Goal: Complete application form: Complete application form

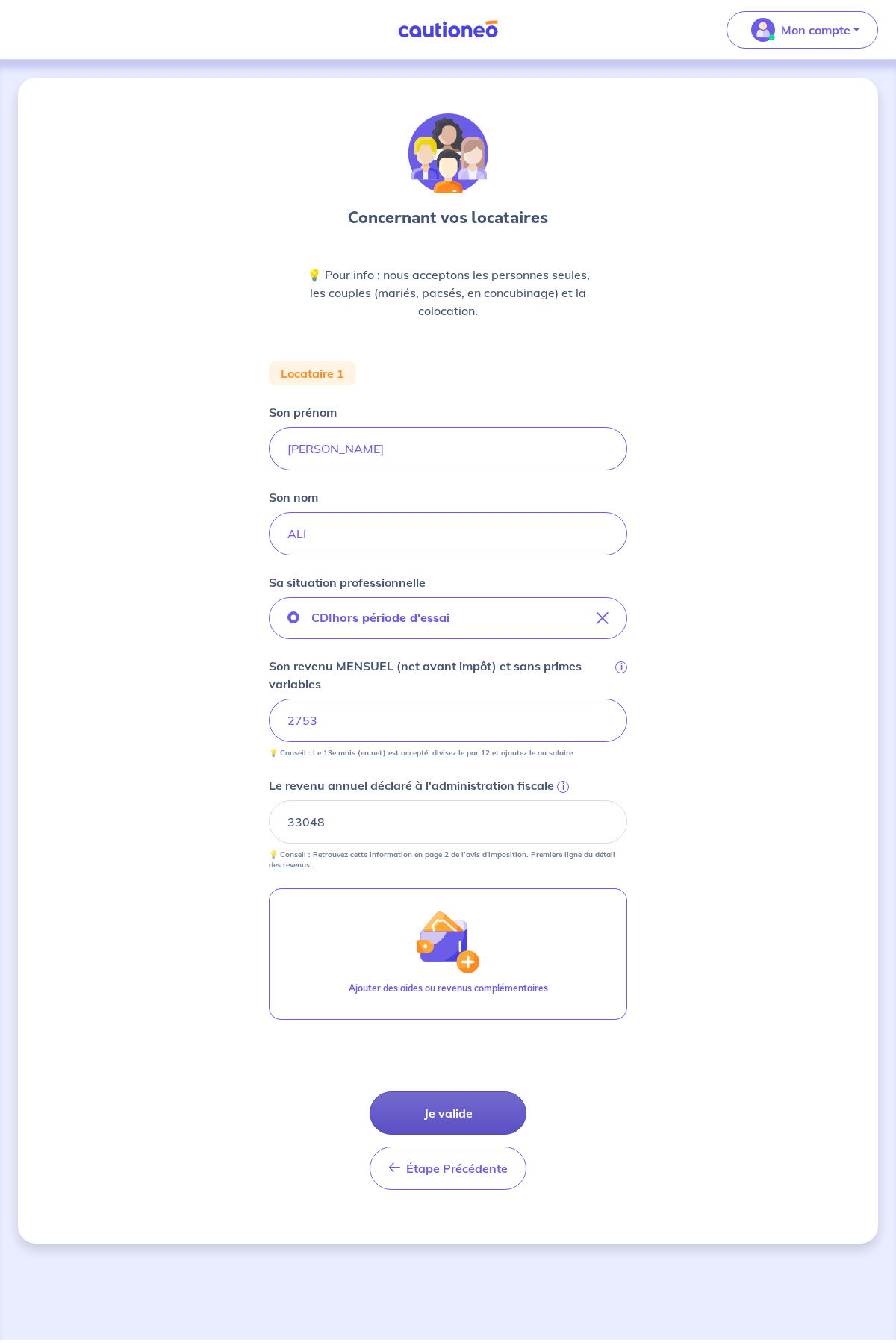
click at [450, 1116] on button "Je valide" at bounding box center [447, 1113] width 156 height 43
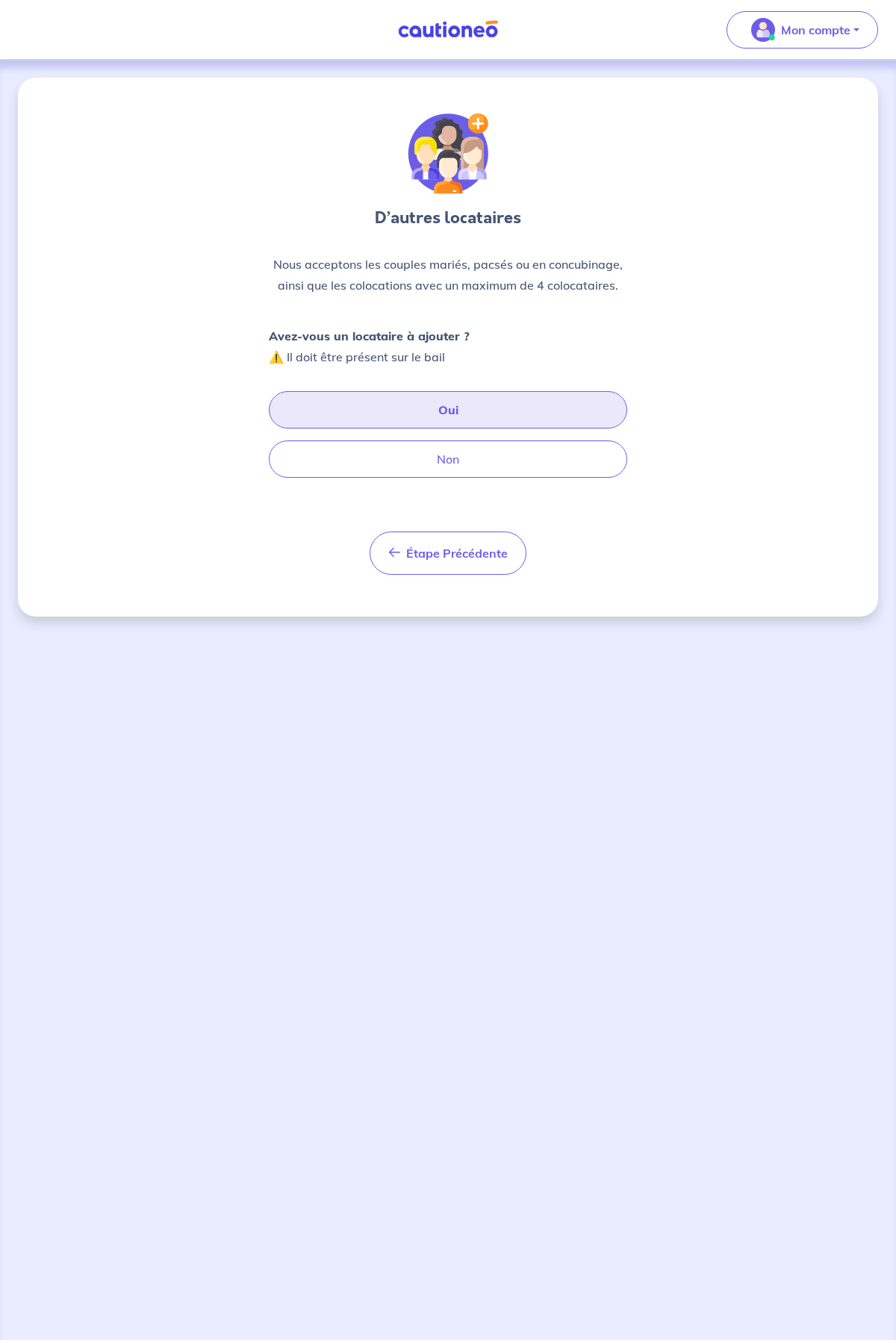
click at [488, 410] on button "Oui" at bounding box center [448, 410] width 359 height 37
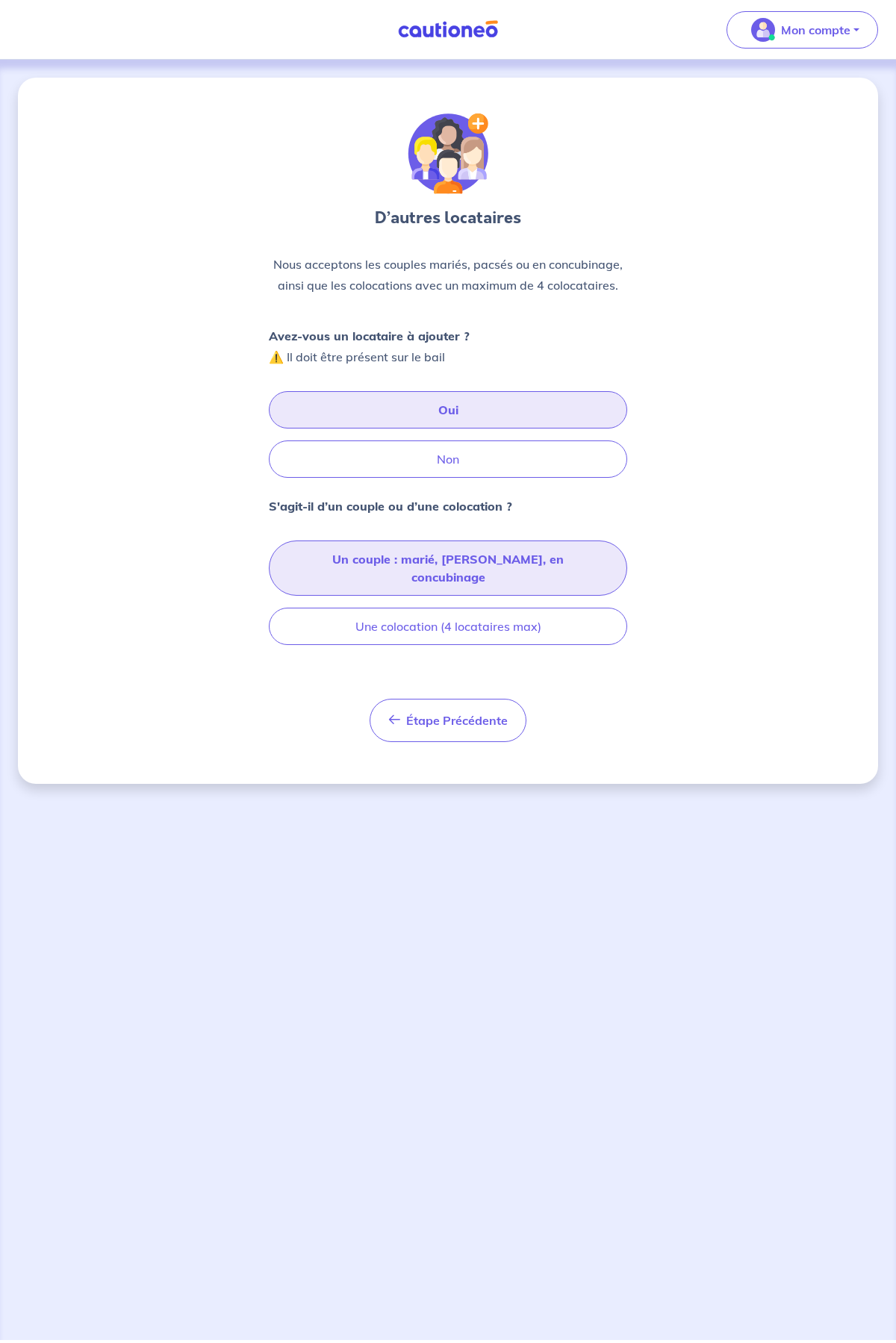
click at [540, 564] on button "Un couple : marié, [PERSON_NAME], en concubinage" at bounding box center [448, 568] width 359 height 56
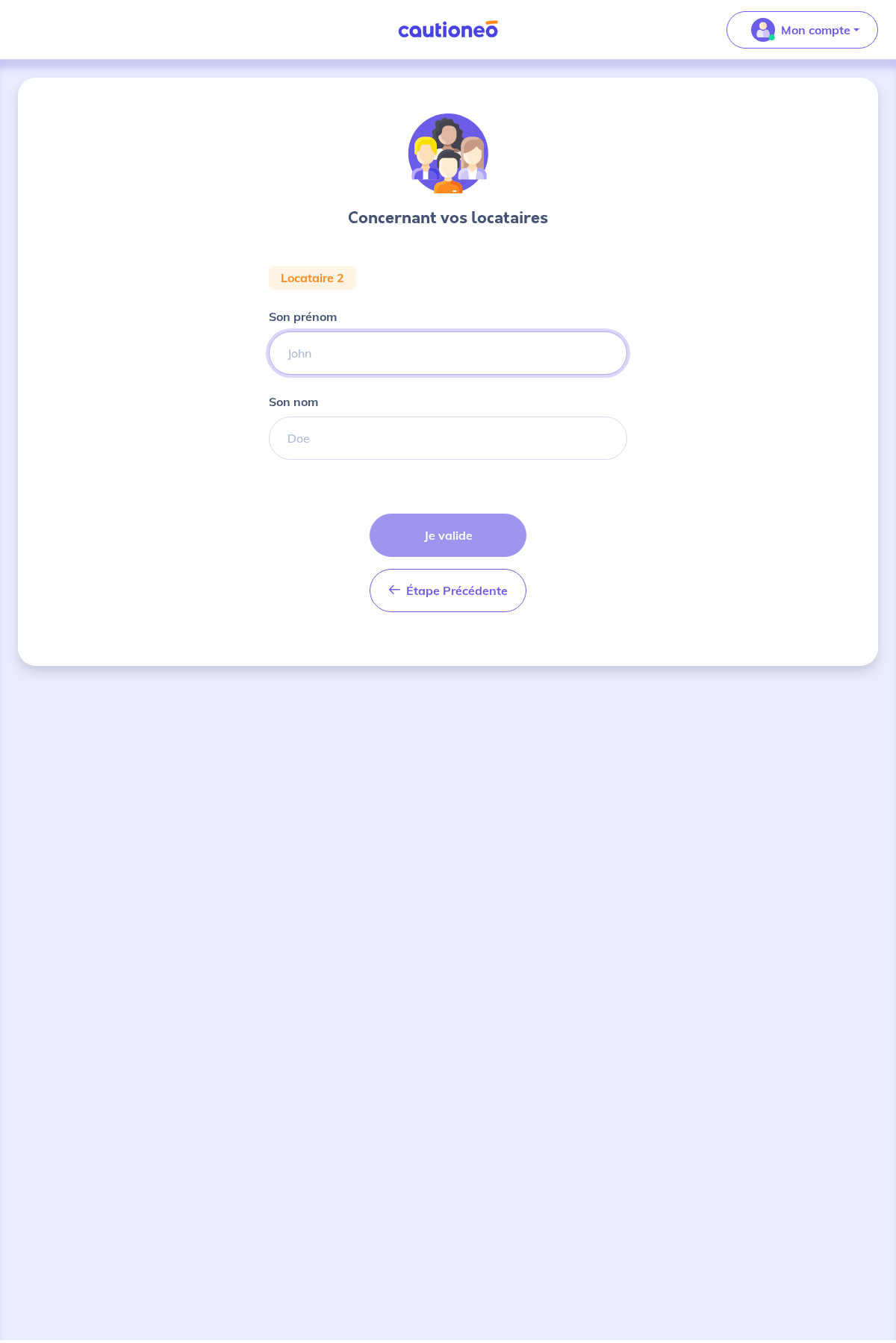
click at [377, 355] on input "Son prénom" at bounding box center [448, 353] width 359 height 43
click at [346, 354] on input "Son prénom" at bounding box center [448, 353] width 359 height 43
click at [305, 359] on input "Son prénom" at bounding box center [448, 353] width 359 height 43
paste input "[PERSON_NAME]"
type input "[PERSON_NAME]"
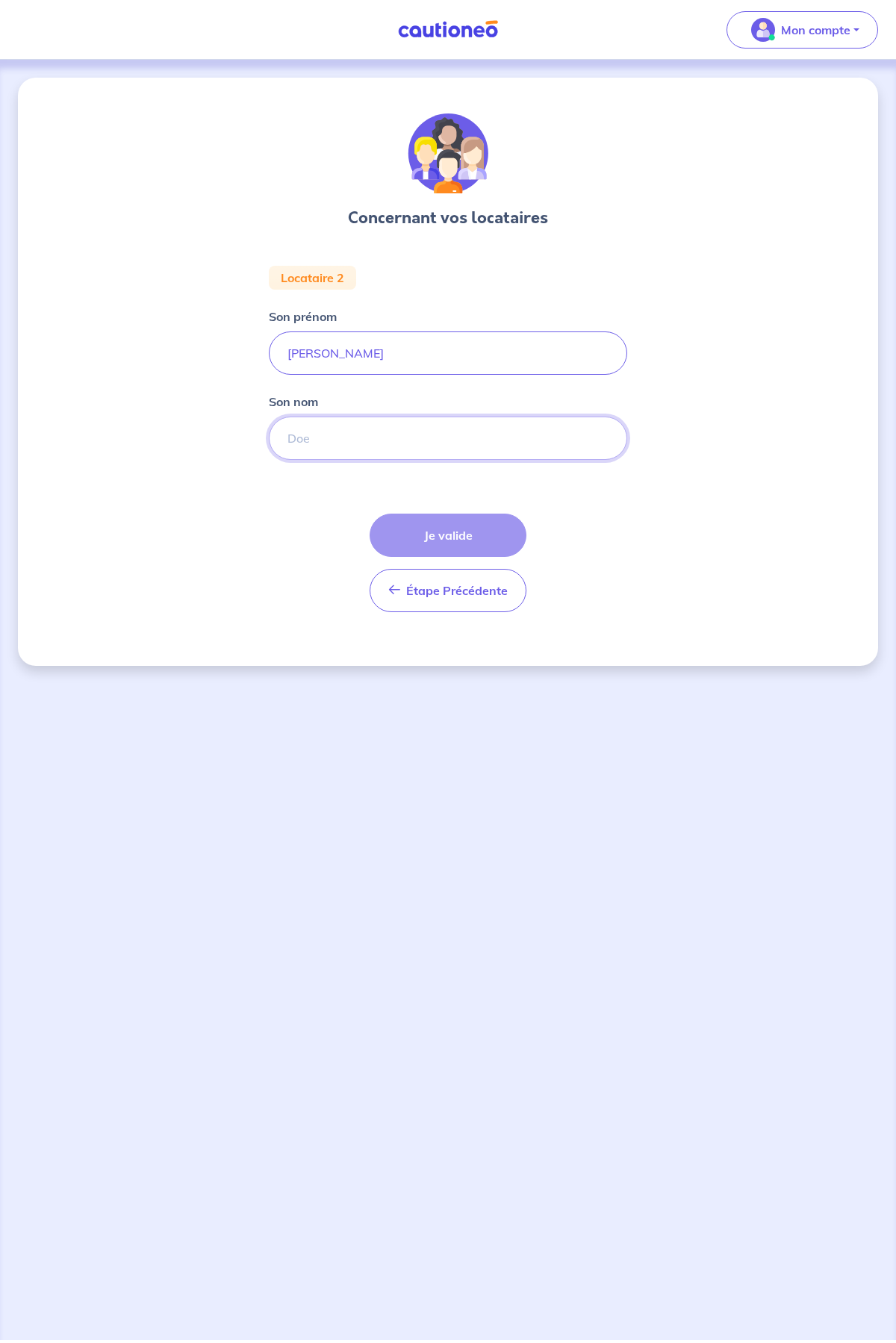
click at [367, 436] on input "Son nom" at bounding box center [448, 437] width 359 height 43
click at [433, 436] on input "Son nom" at bounding box center [448, 437] width 359 height 43
paste input "ROULEAU"
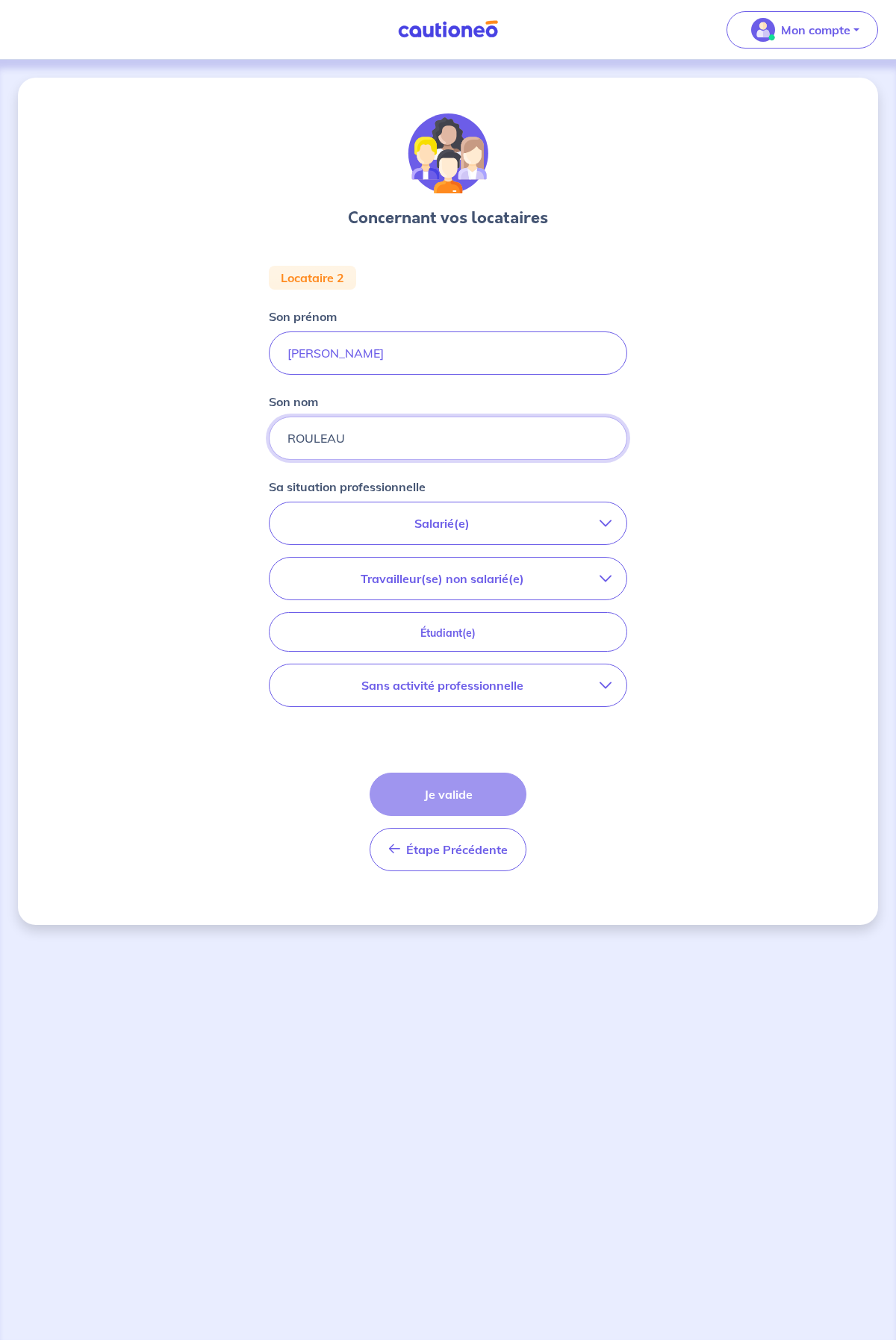
type input "ROULEAU"
click at [414, 527] on p "Salarié(e)" at bounding box center [442, 523] width 315 height 18
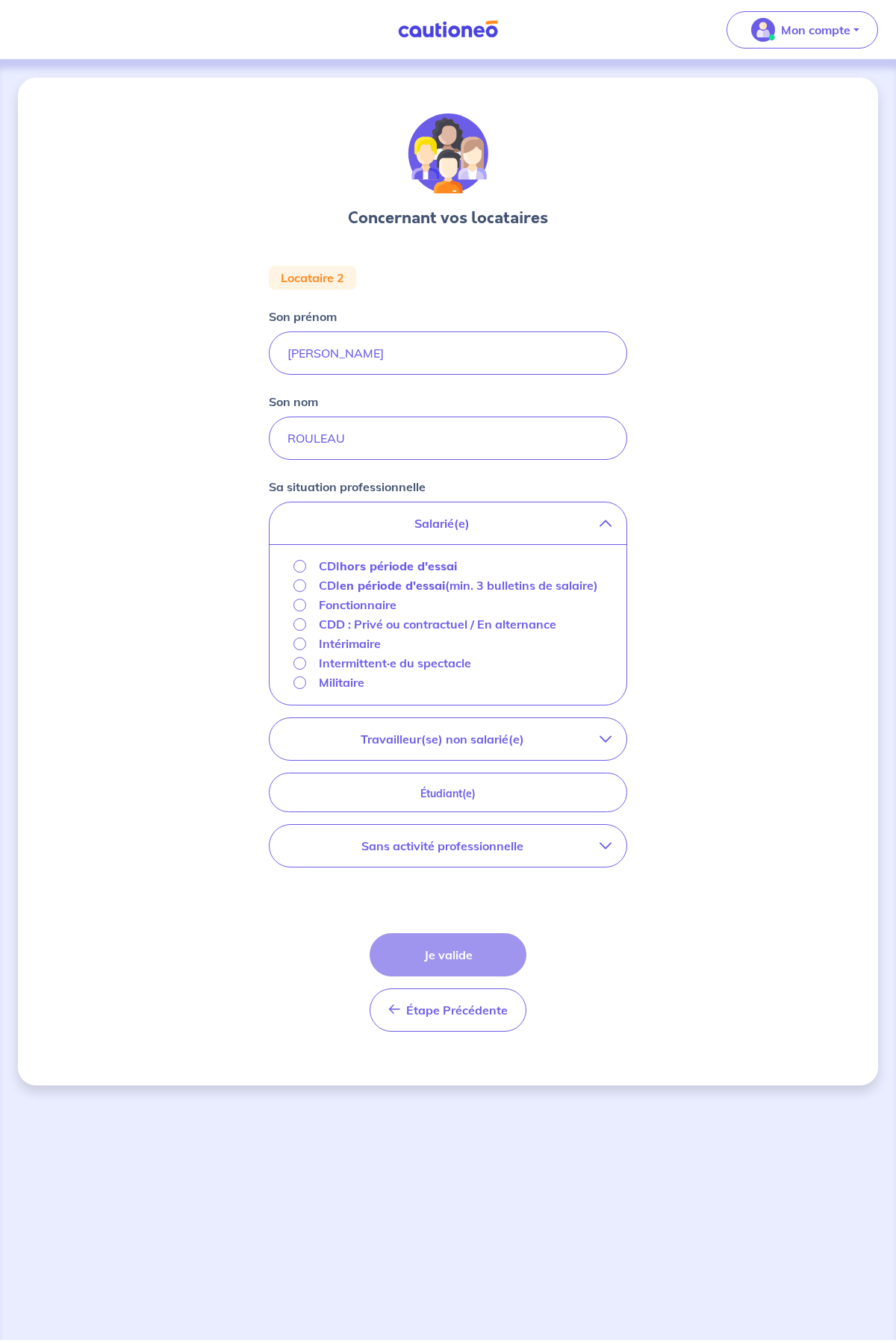
click at [386, 564] on strong "hors période d'essai" at bounding box center [398, 566] width 117 height 15
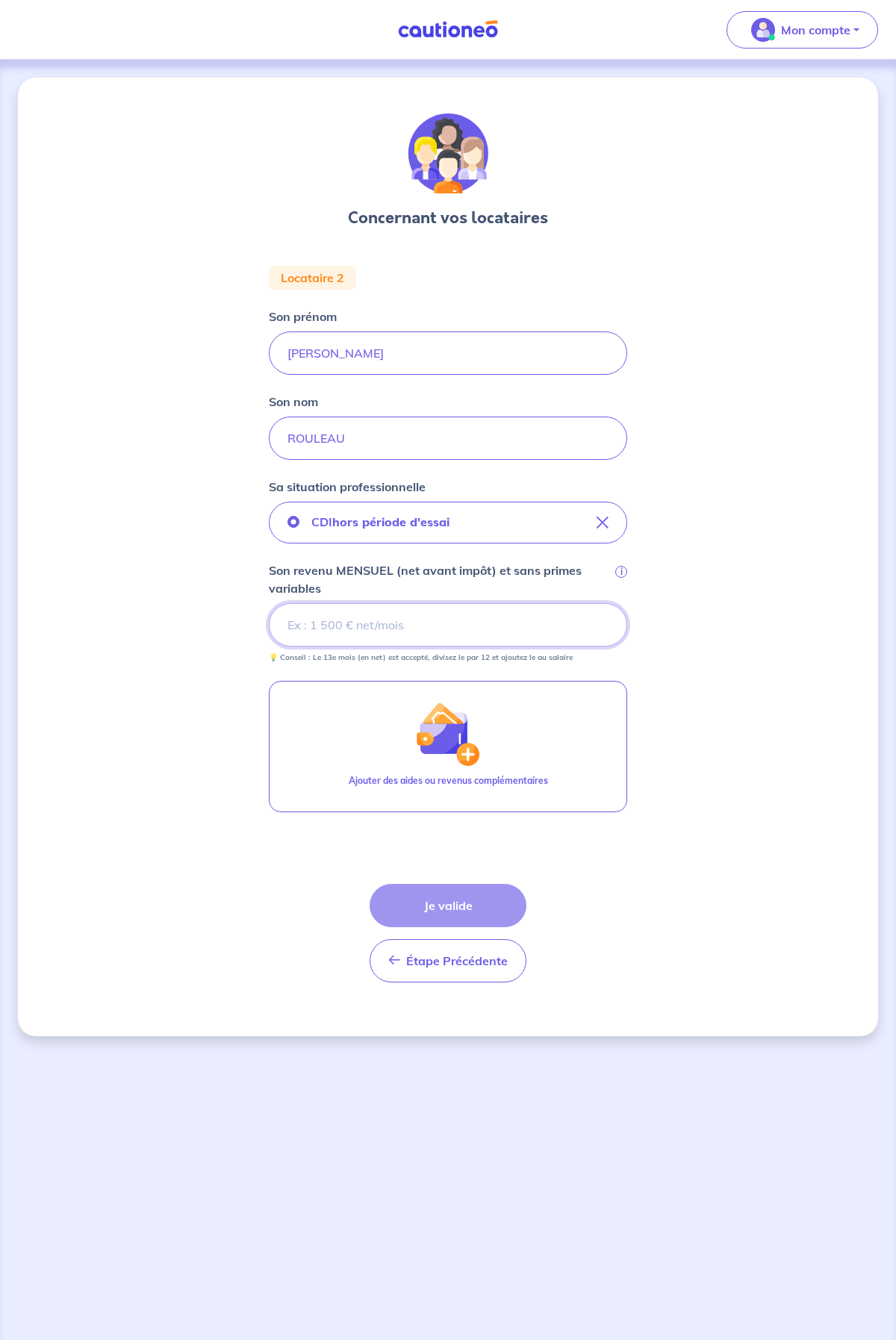
click at [346, 624] on input "Son revenu MENSUEL (net avant impôt) et sans primes variables i" at bounding box center [448, 624] width 359 height 43
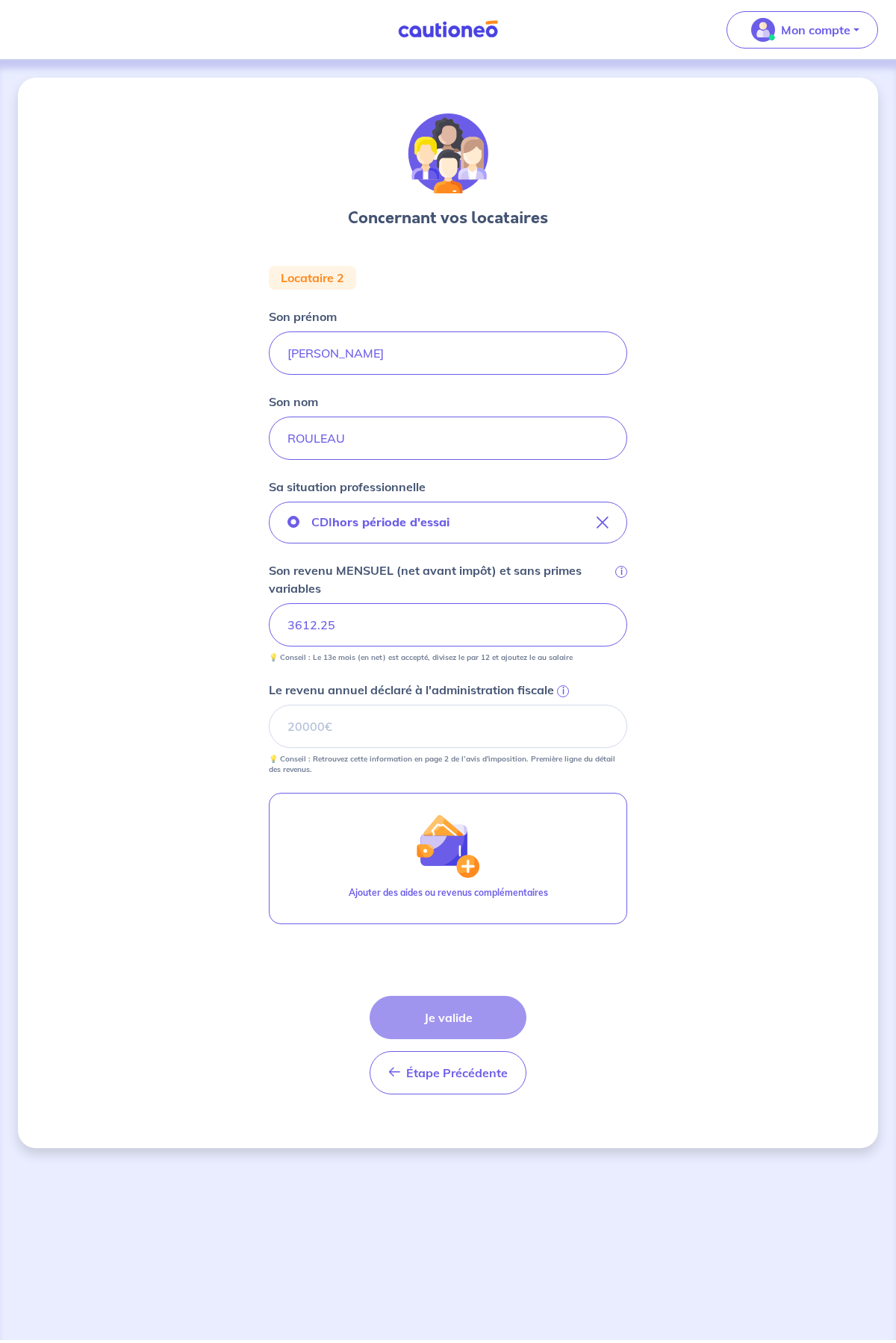
click at [328, 750] on small "💡 Conseil : Retrouvez cette information en page 2 de l’avis d'imposition. Premi…" at bounding box center [448, 762] width 359 height 27
click at [347, 728] on input "Le revenu annuel déclaré à l'administration fiscale i" at bounding box center [448, 726] width 359 height 43
type input "43347"
click at [464, 1017] on button "Je valide" at bounding box center [447, 1017] width 156 height 43
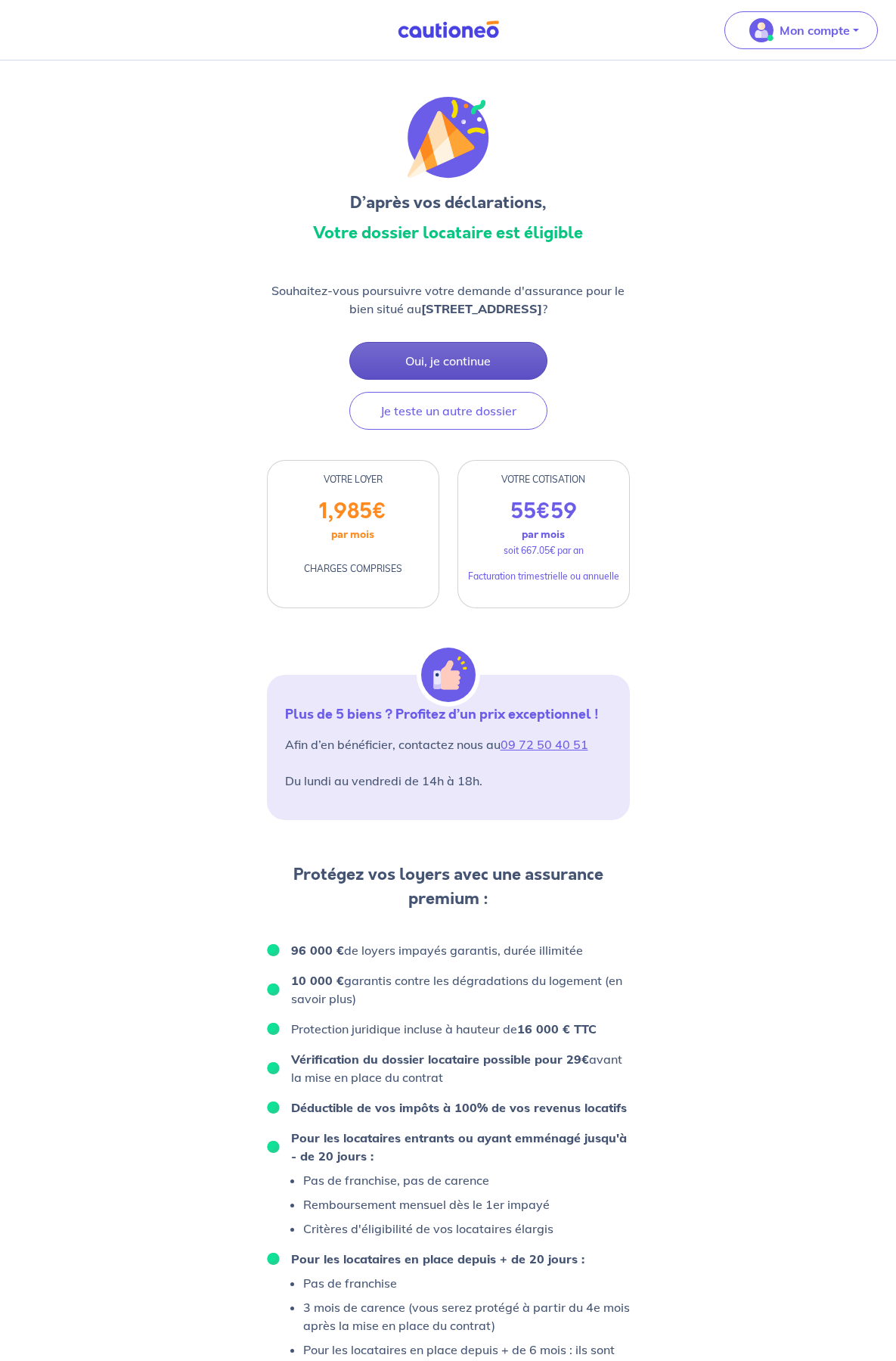
click at [486, 366] on button "Oui, je continue" at bounding box center [449, 361] width 198 height 38
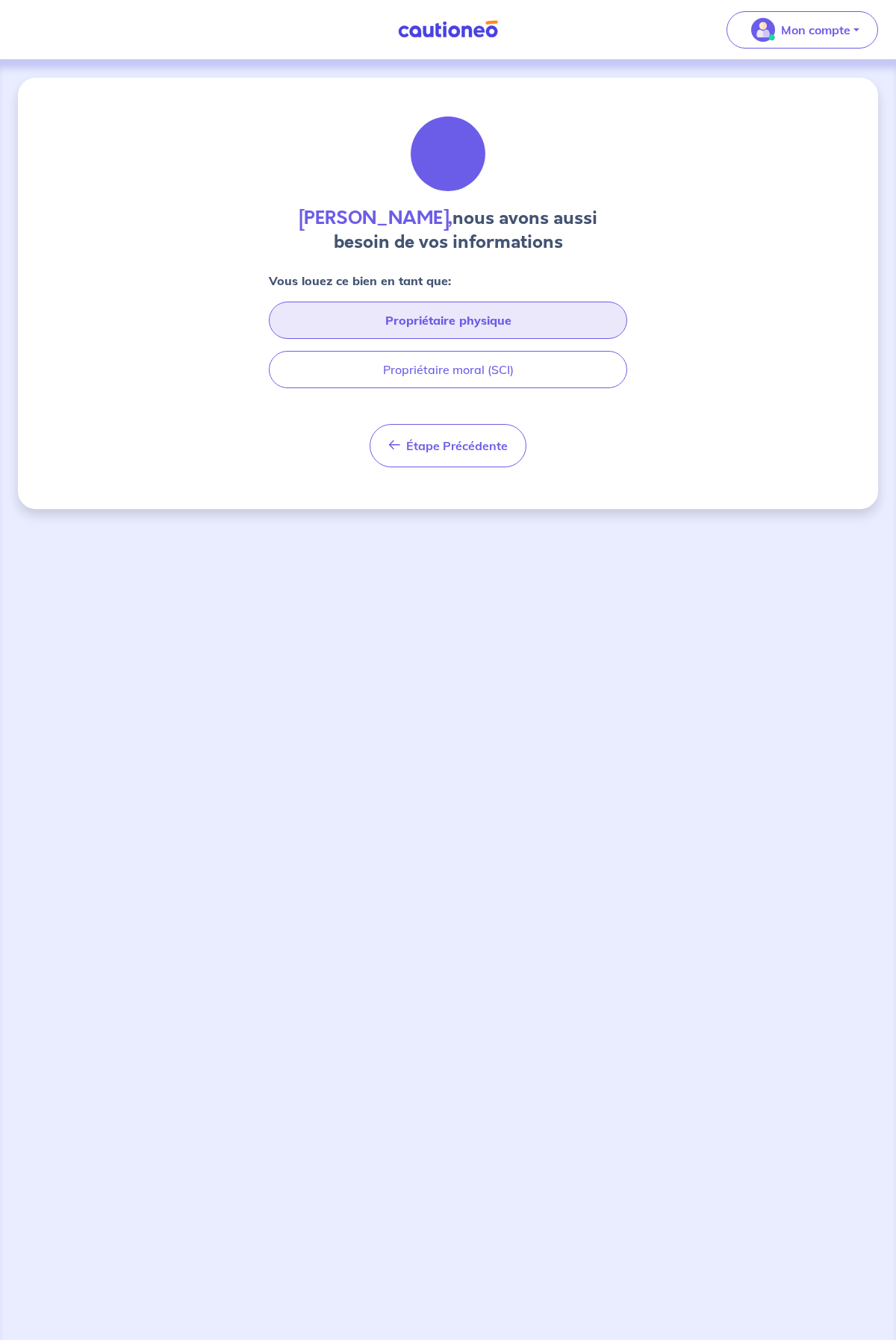
click at [502, 318] on button "Propriétaire physique" at bounding box center [448, 319] width 359 height 37
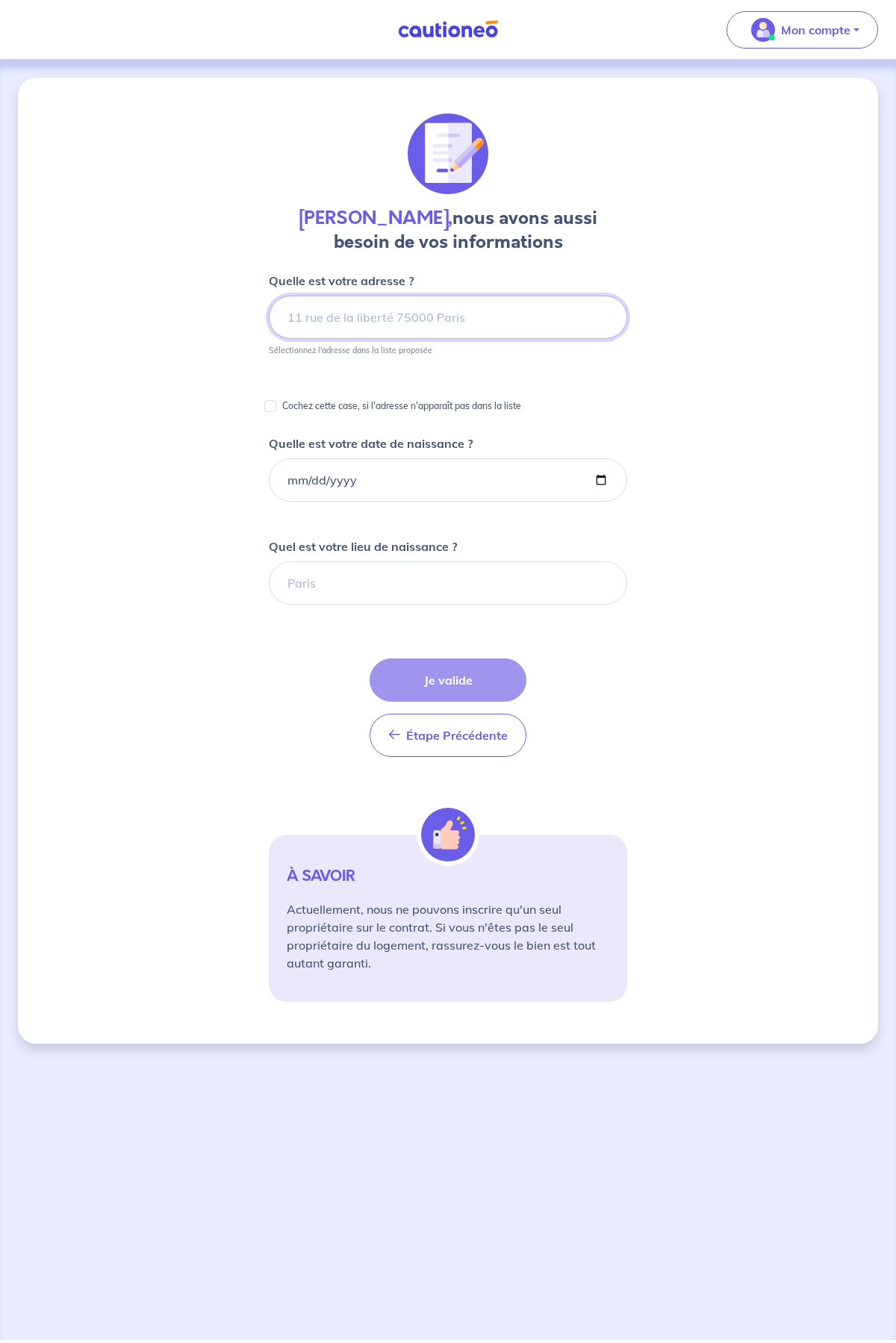
click at [502, 318] on input at bounding box center [448, 317] width 359 height 43
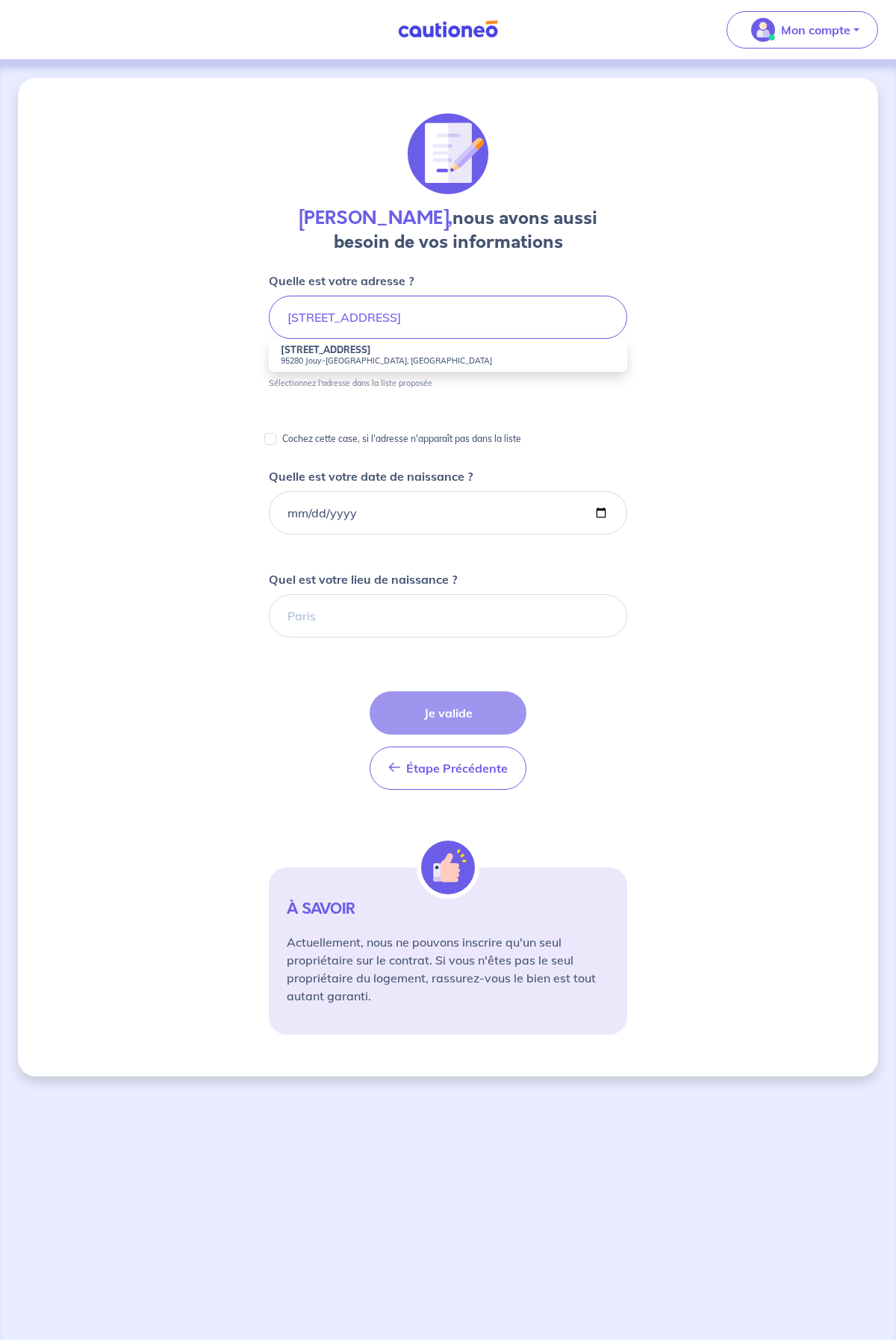
click at [396, 355] on li "[STREET_ADDRESS]" at bounding box center [448, 355] width 359 height 33
type input "[STREET_ADDRESS][PERSON_NAME]"
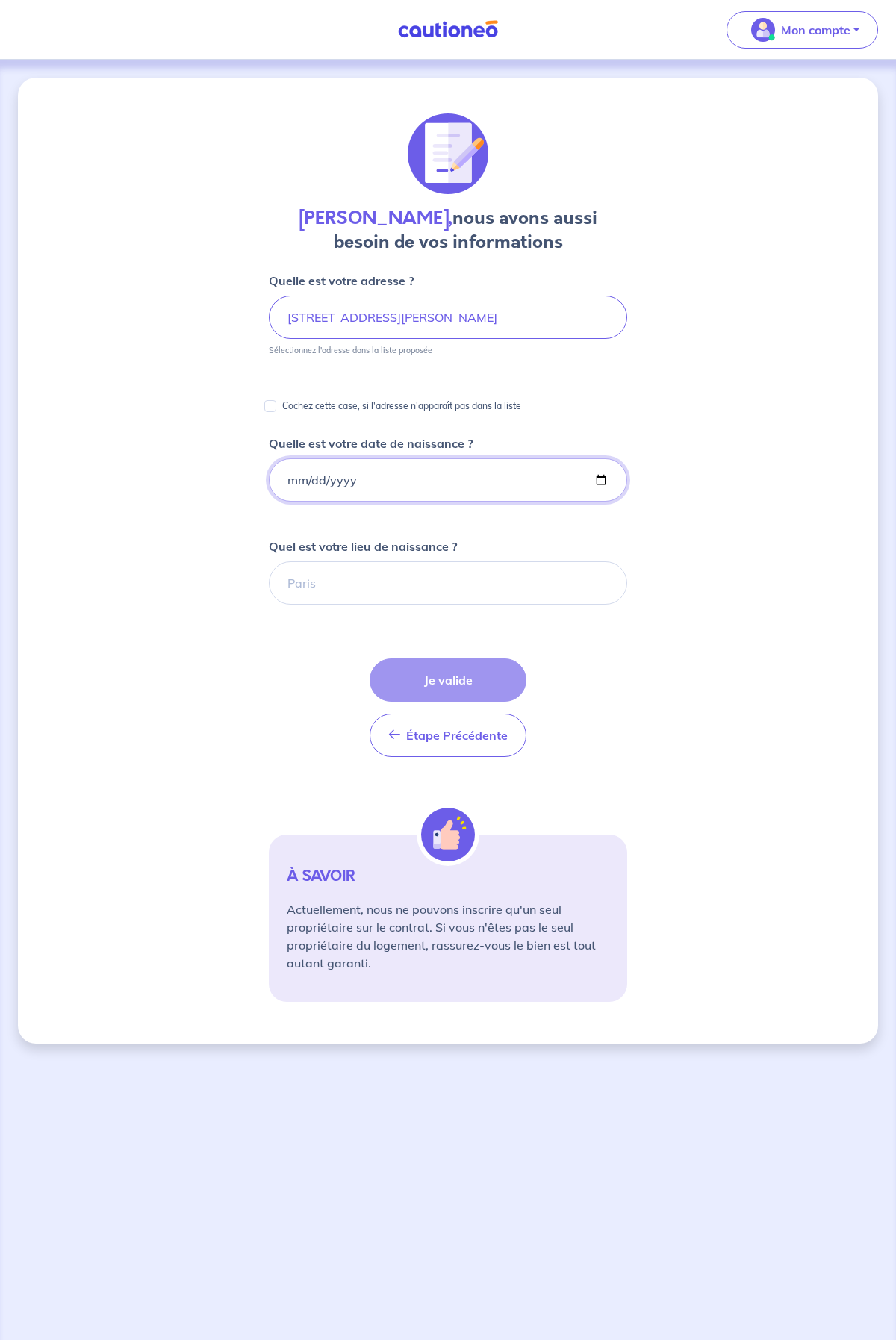
click at [308, 486] on input "Quelle est votre date de naissance ?" at bounding box center [448, 480] width 359 height 43
click at [623, 389] on div "Cochez cette case, si l'adresse n'apparaît pas dans la liste" at bounding box center [448, 401] width 359 height 32
click at [276, 486] on input "Quelle est votre date de naissance ?" at bounding box center [448, 480] width 359 height 43
type input "[DATE]"
click at [335, 594] on input "Quel est votre lieu de naissance ?" at bounding box center [448, 582] width 359 height 43
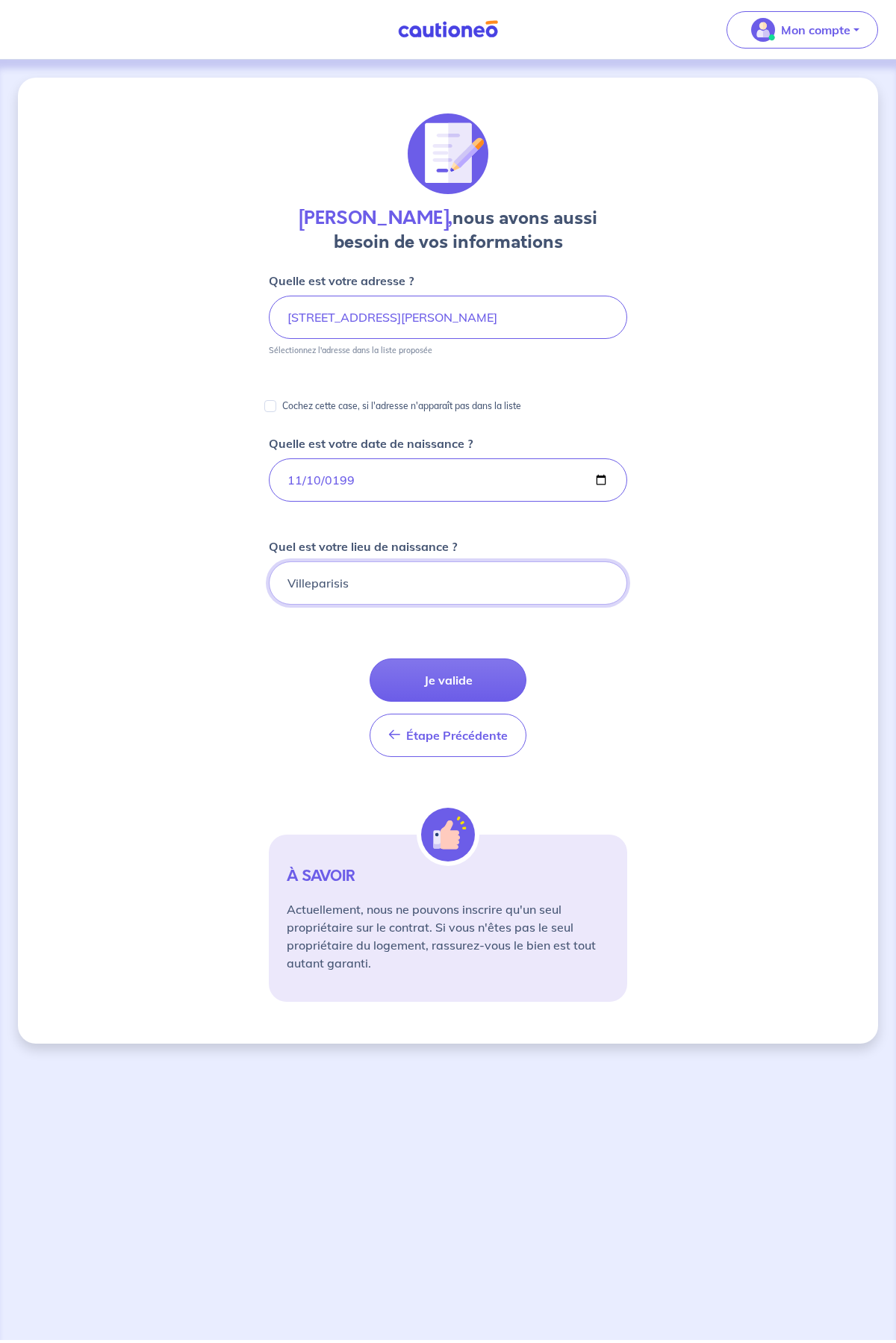
click at [399, 587] on input "Villeparisis" at bounding box center [448, 582] width 359 height 43
type input "Villeparisis"
click at [627, 635] on div "[PERSON_NAME], nous avons aussi besoin de vos informations Quelle est votre adr…" at bounding box center [448, 560] width 861 height 966
click at [468, 676] on button "Je valide" at bounding box center [447, 679] width 156 height 43
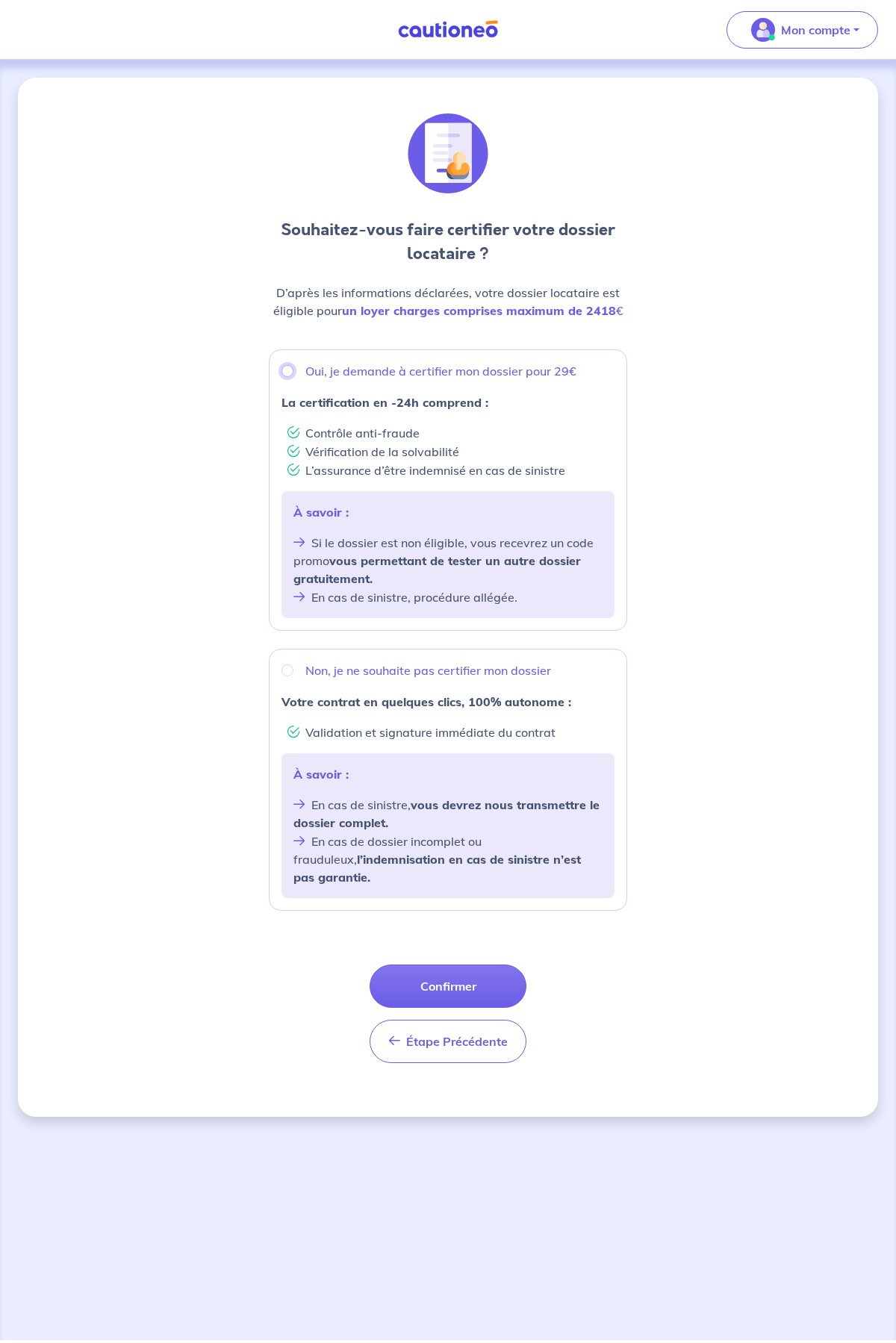
click at [287, 371] on input "Oui, je demande à certifier mon dossier pour 29€" at bounding box center [287, 371] width 12 height 12
radio input "true"
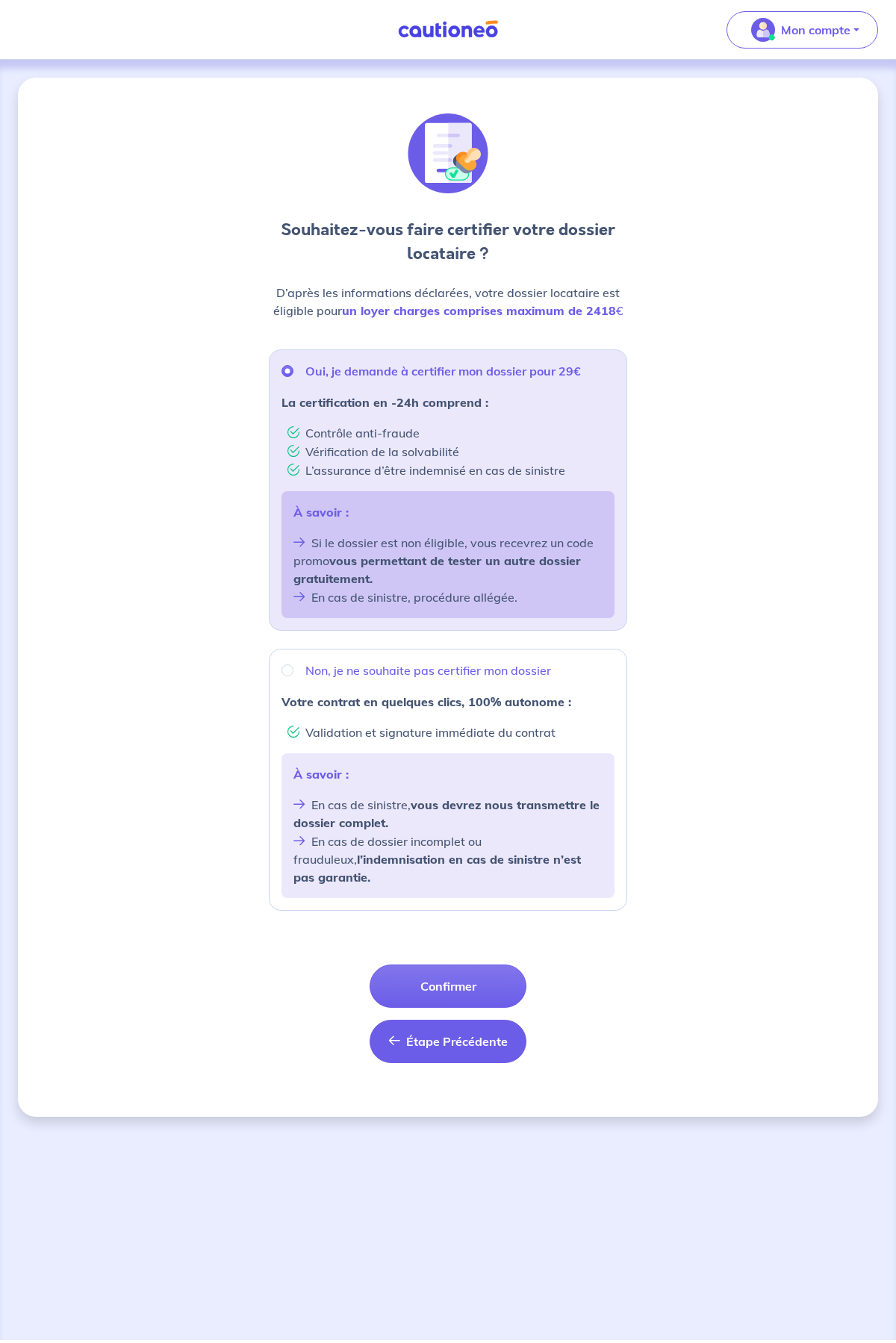
click at [450, 1034] on span "Étape Précédente" at bounding box center [457, 1042] width 102 height 15
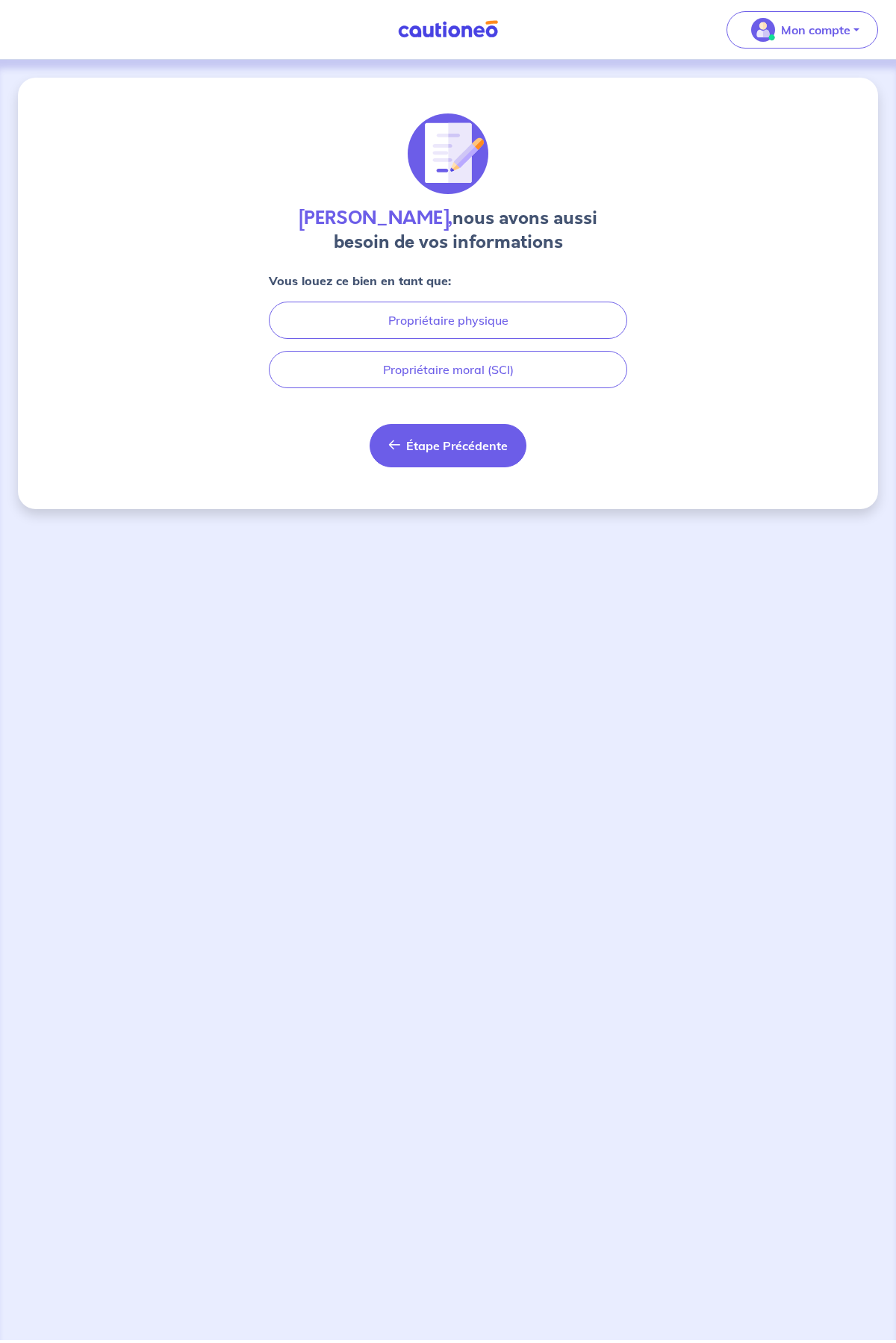
click at [483, 449] on span "Étape Précédente" at bounding box center [457, 446] width 102 height 15
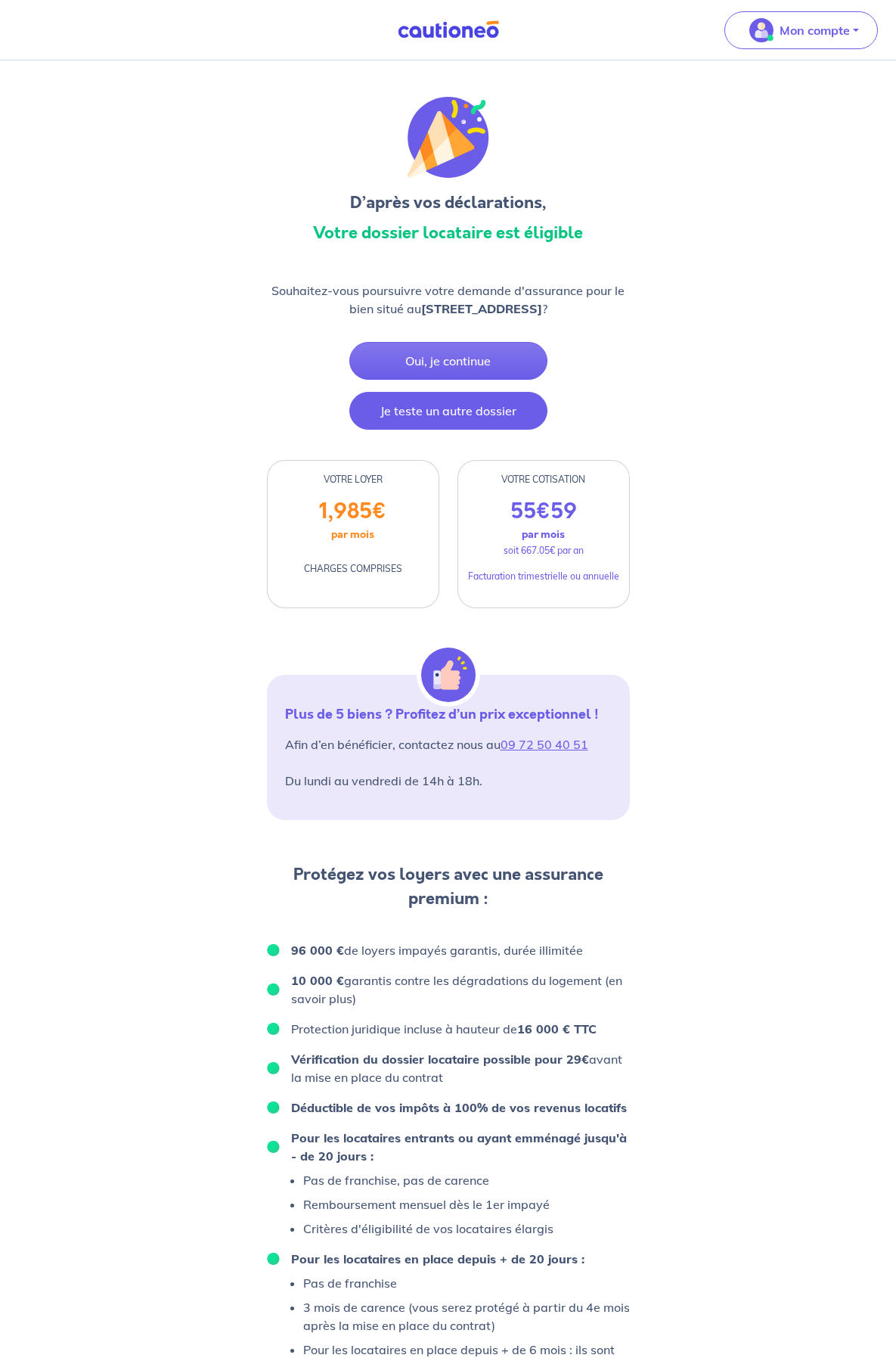
click at [446, 428] on button "Je teste un autre dossier" at bounding box center [449, 410] width 198 height 38
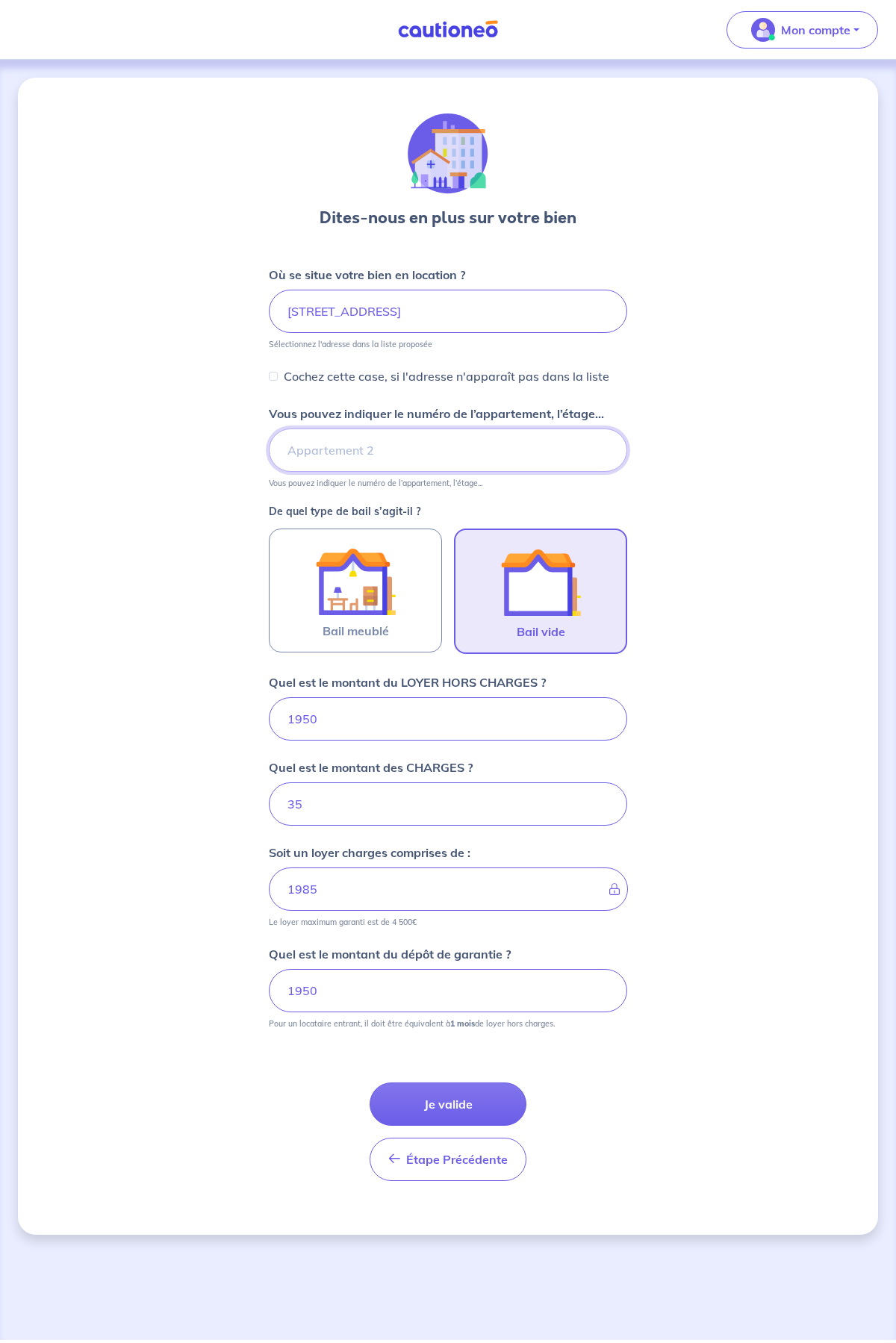
click at [413, 452] on input "Vous pouvez indiquer le numéro de l’appartement, l’étage..." at bounding box center [448, 450] width 359 height 43
click at [460, 1107] on button "Je valide" at bounding box center [447, 1103] width 156 height 43
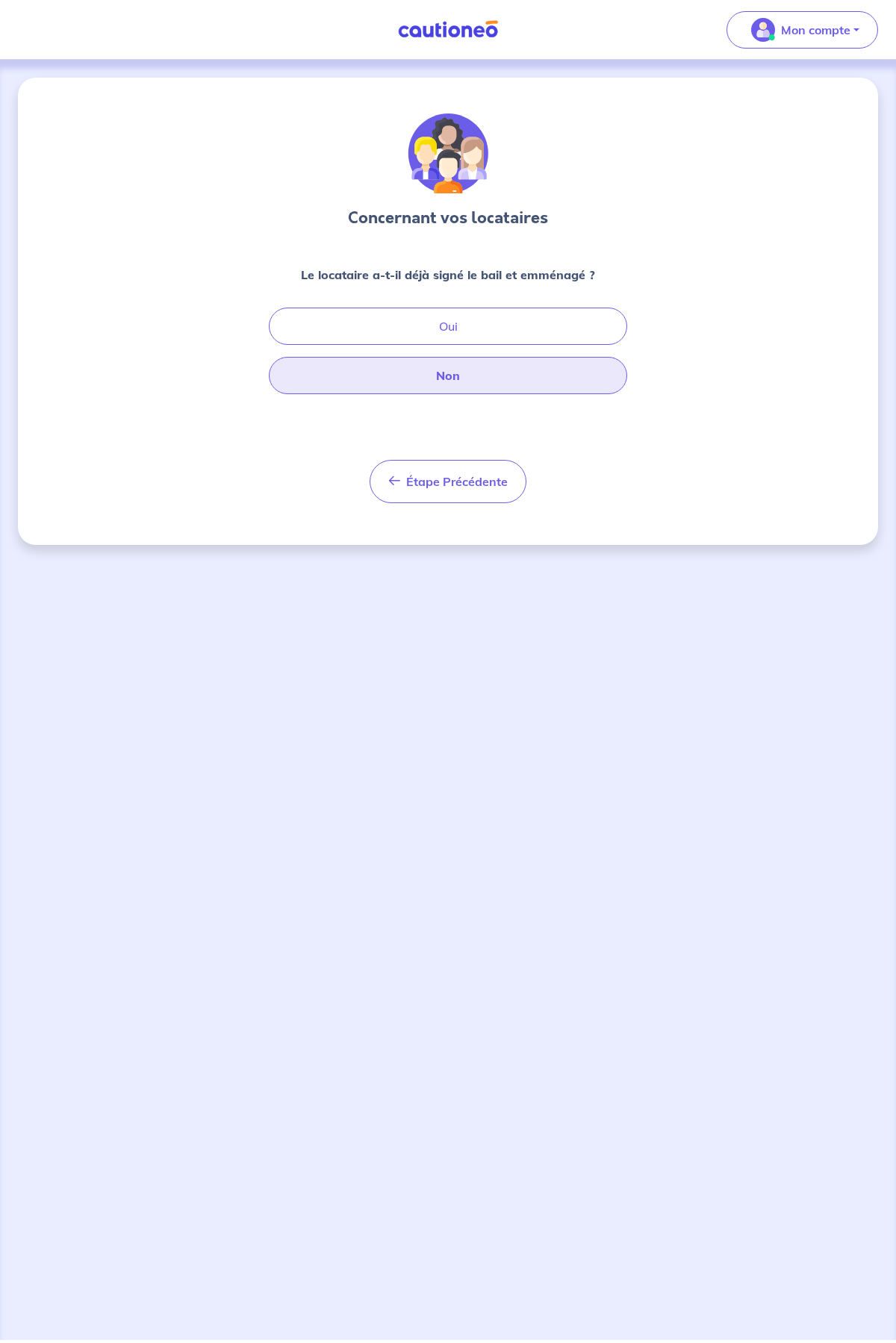
click at [497, 377] on button "Non" at bounding box center [448, 375] width 359 height 37
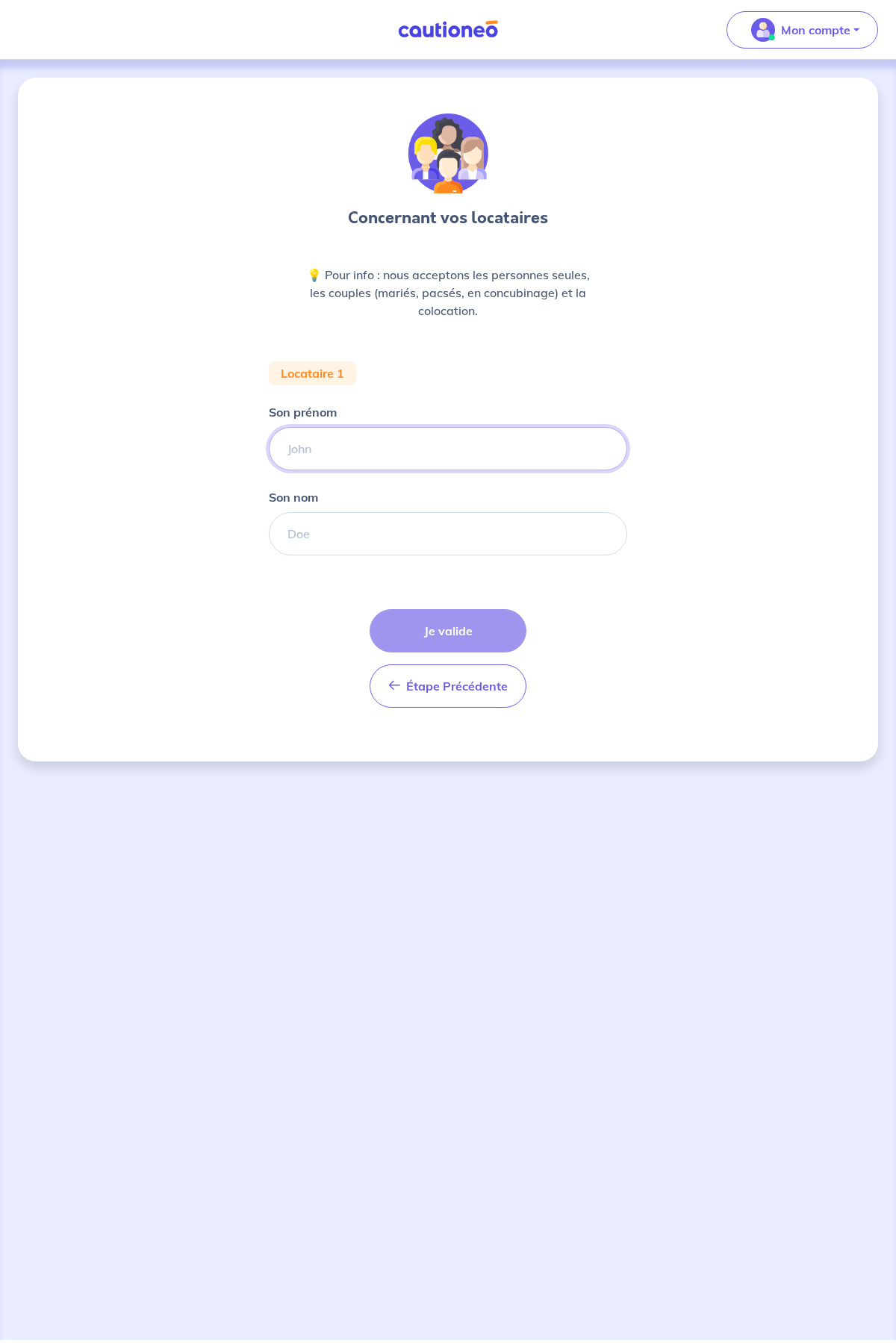
click at [393, 433] on input "Son prénom" at bounding box center [448, 448] width 359 height 43
type input "[PERSON_NAME]"
click at [387, 536] on input "Son nom" at bounding box center [448, 533] width 359 height 43
type input "ALI"
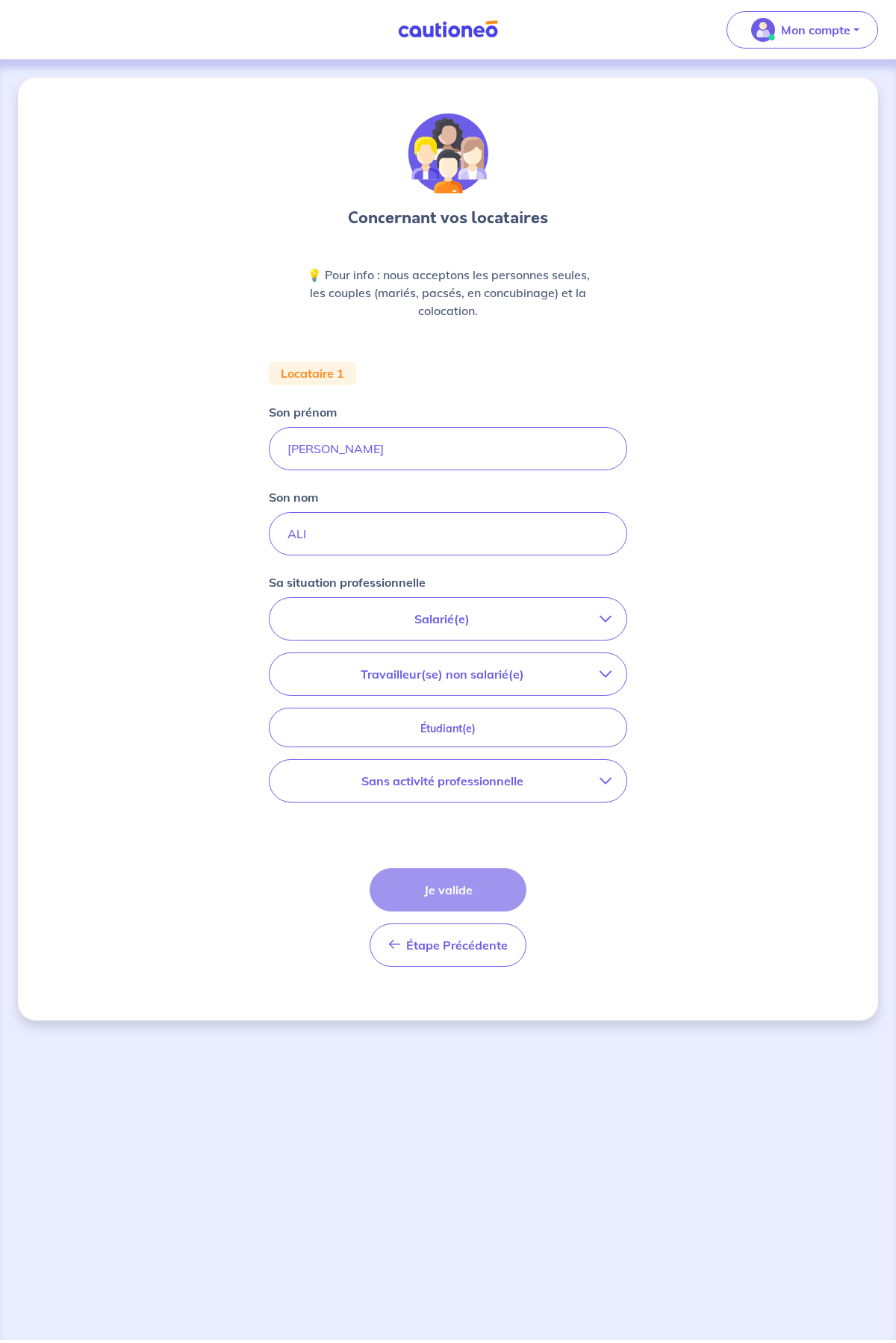
click at [741, 491] on div "Concernant vos locataires 💡 Pour info : nous acceptons les personnes seules, le…" at bounding box center [448, 549] width 861 height 943
click at [441, 626] on p "Salarié(e)" at bounding box center [442, 619] width 315 height 18
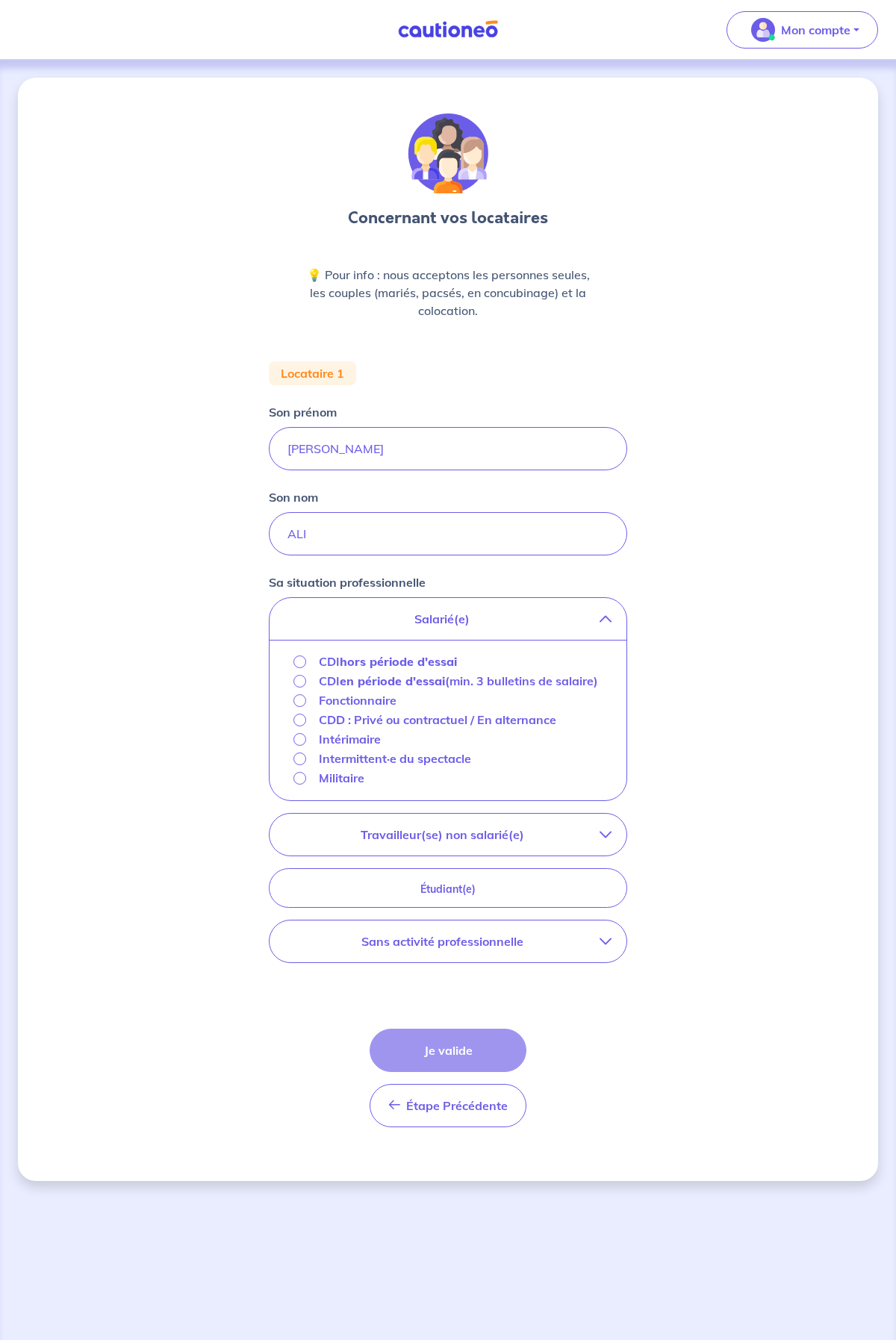
click at [385, 665] on strong "hors période d'essai" at bounding box center [398, 662] width 117 height 15
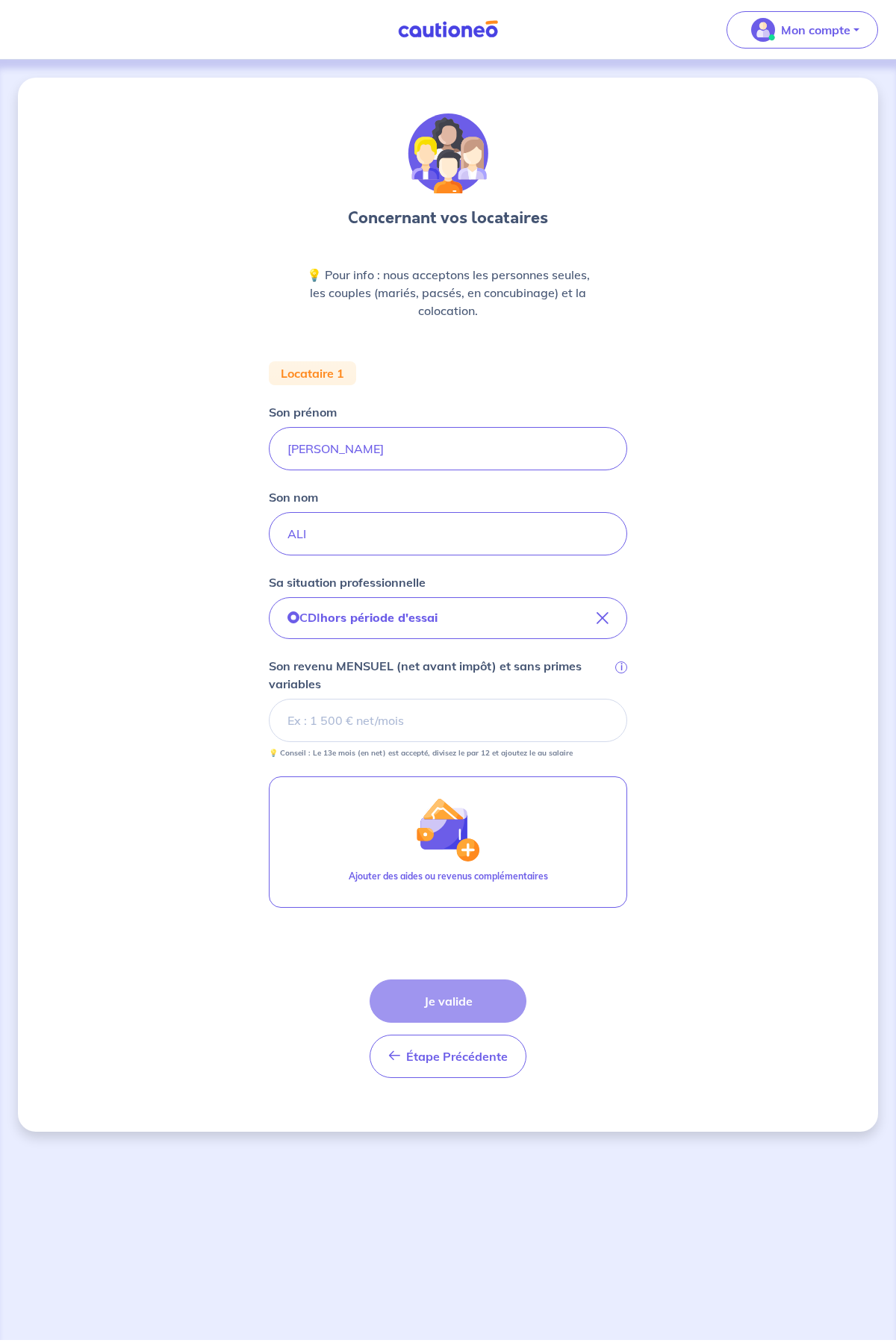
click at [392, 720] on input "Son revenu MENSUEL (net avant impôt) et sans primes variables i" at bounding box center [448, 719] width 359 height 43
click at [382, 725] on input "Son revenu MENSUEL (net avant impôt) et sans primes variables i" at bounding box center [448, 719] width 359 height 43
click at [335, 726] on input "Son revenu MENSUEL (net avant impôt) et sans primes variables i" at bounding box center [448, 719] width 359 height 43
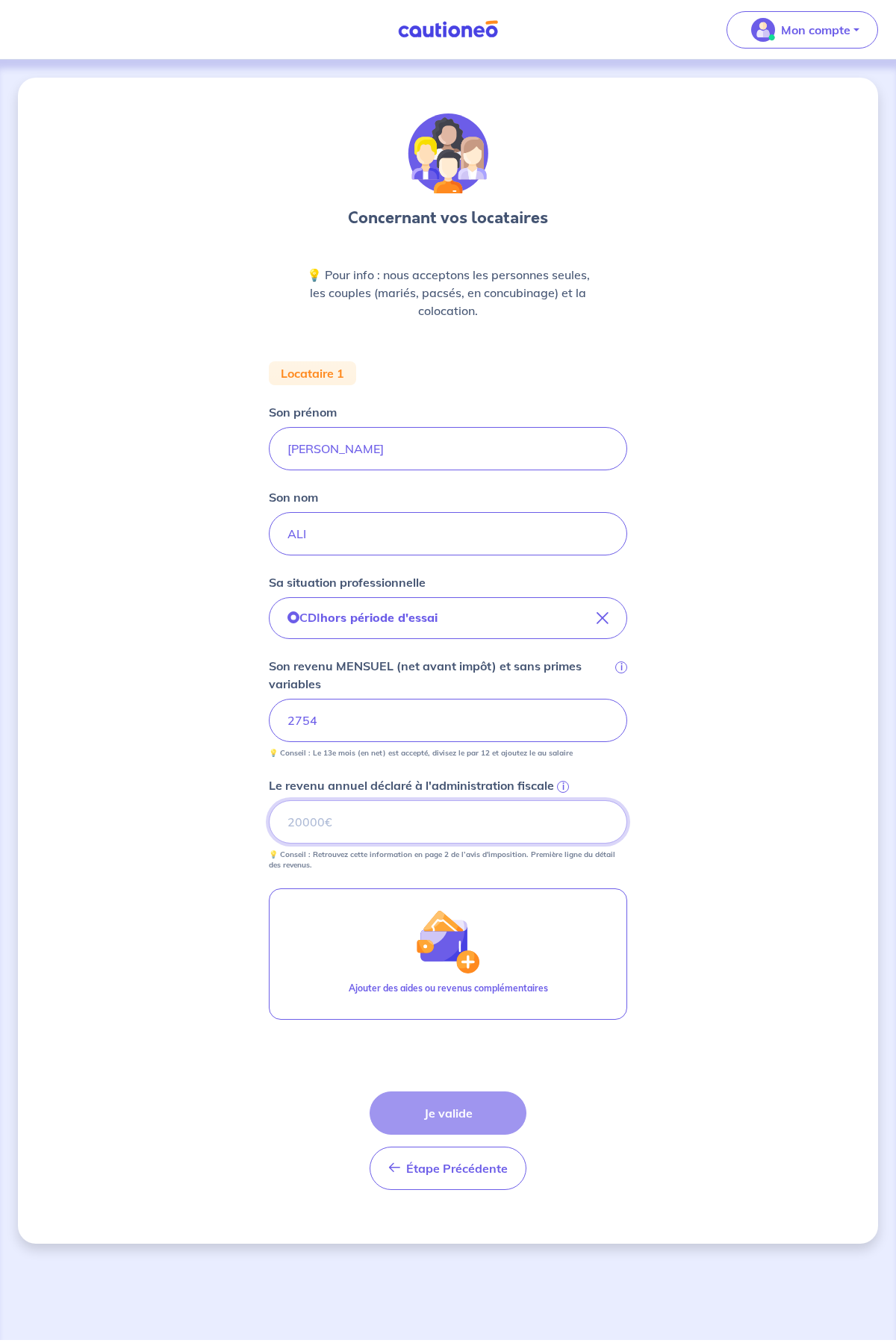
click at [310, 836] on input "Le revenu annuel déclaré à l'administration fiscale i" at bounding box center [448, 821] width 359 height 43
type input "33048"
click at [732, 753] on div "Concernant vos locataires 💡 Pour info : nous acceptons les personnes seules, le…" at bounding box center [448, 661] width 861 height 1166
click at [457, 1113] on button "Je valide" at bounding box center [447, 1113] width 156 height 43
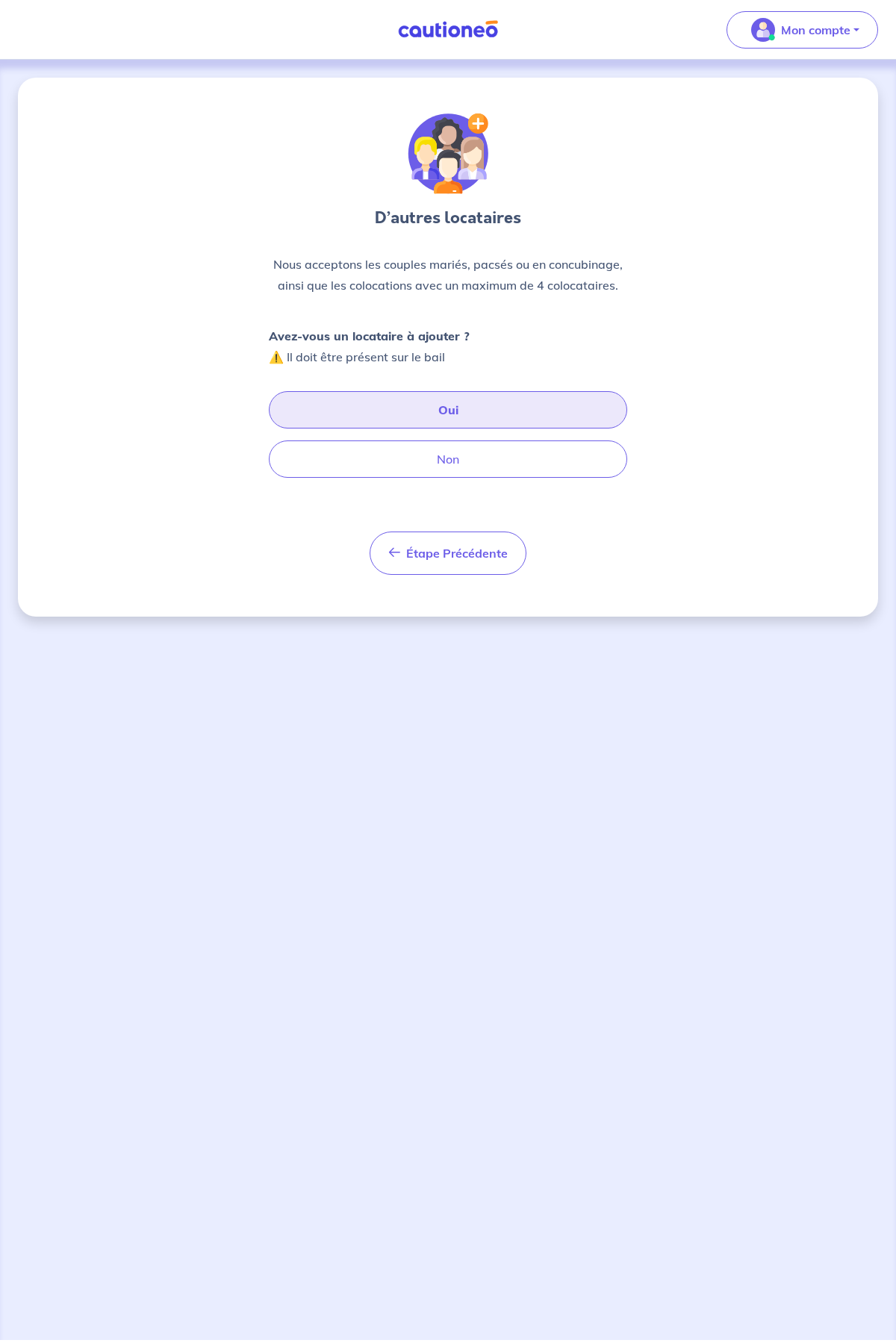
click at [496, 401] on button "Oui" at bounding box center [448, 410] width 359 height 37
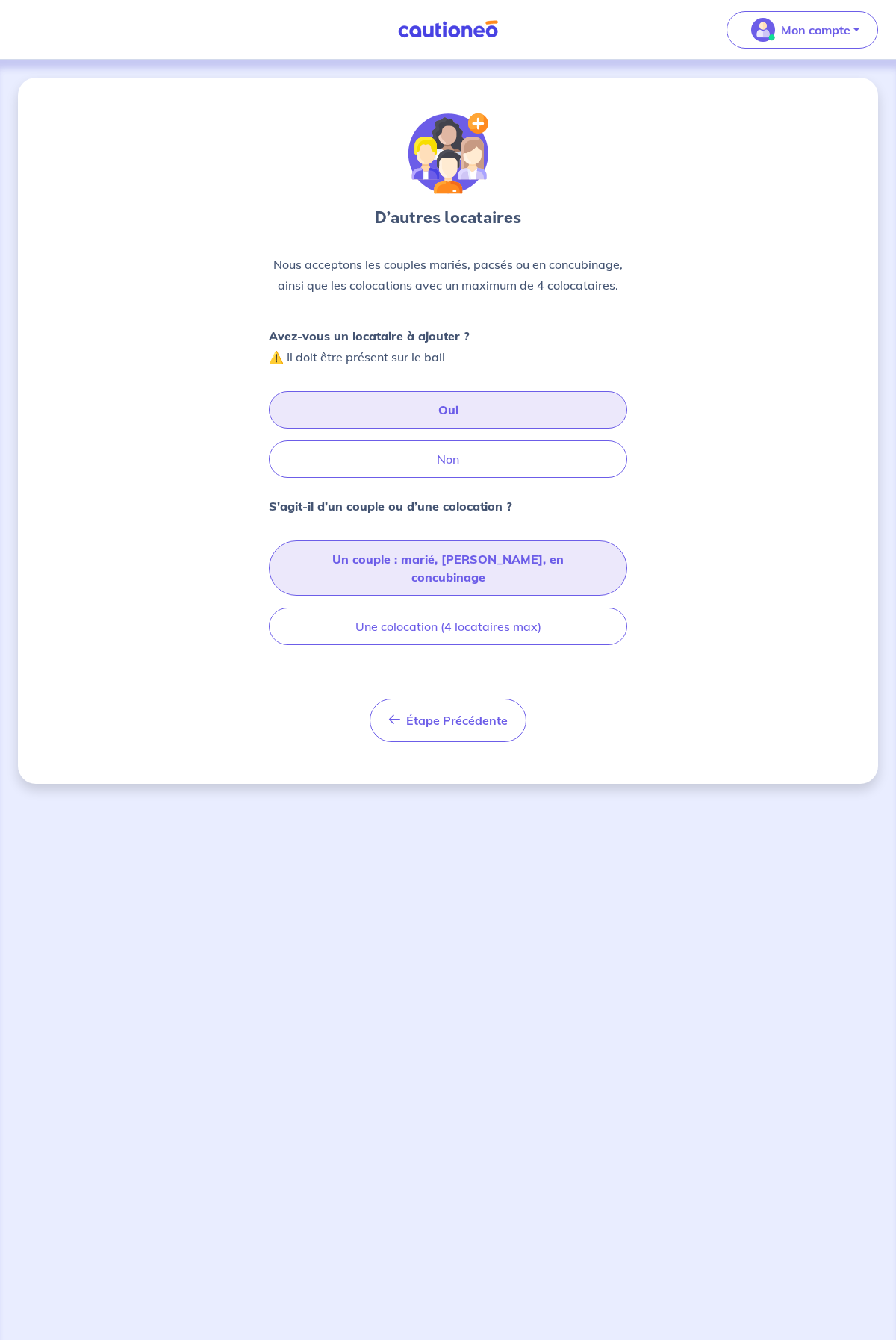
click at [509, 557] on button "Un couple : marié, [PERSON_NAME], en concubinage" at bounding box center [448, 568] width 359 height 56
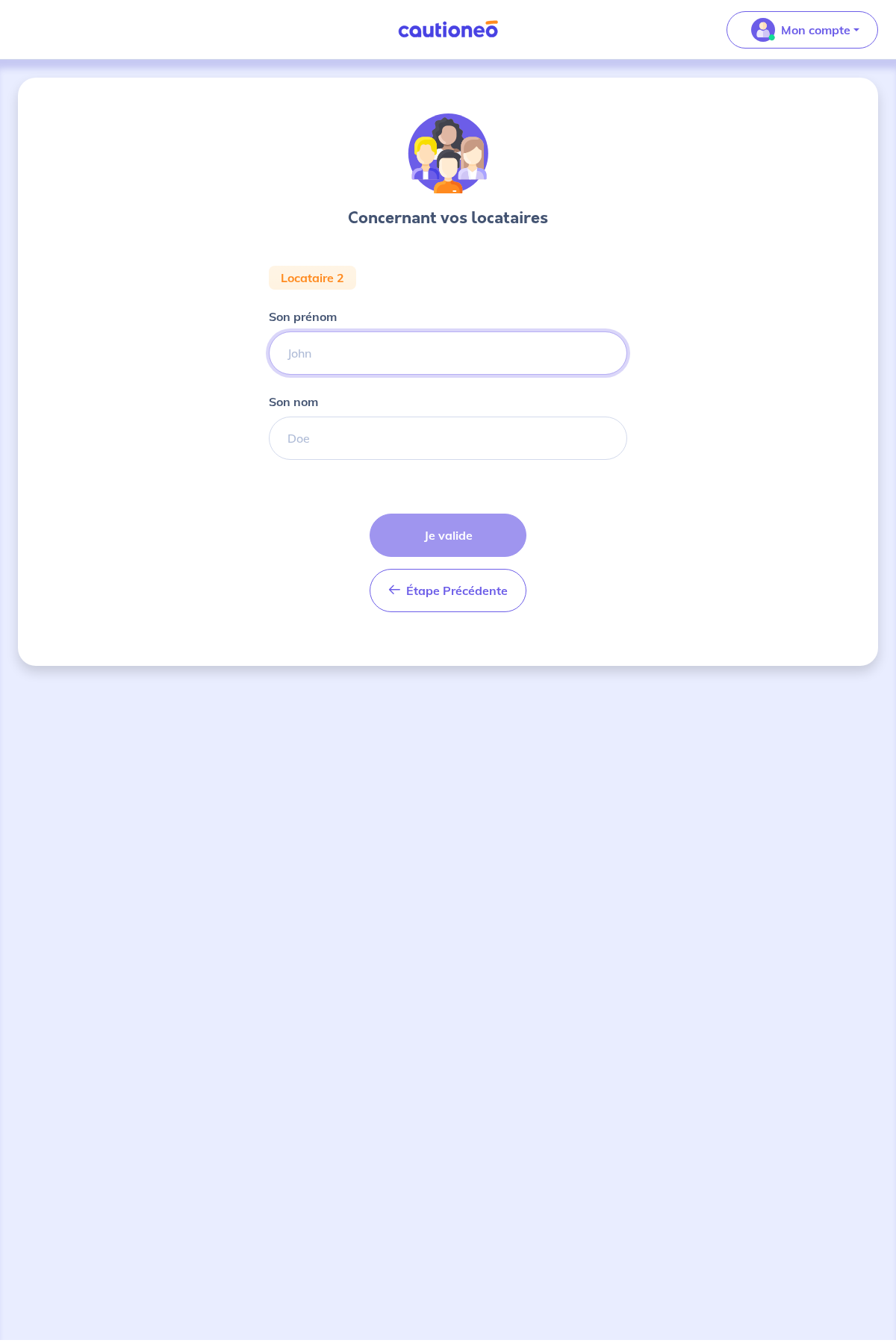
click at [382, 348] on input "Son prénom" at bounding box center [448, 353] width 359 height 43
type input "[PERSON_NAME]"
click at [348, 449] on input "Son nom" at bounding box center [448, 437] width 359 height 43
type input "ROULEAU"
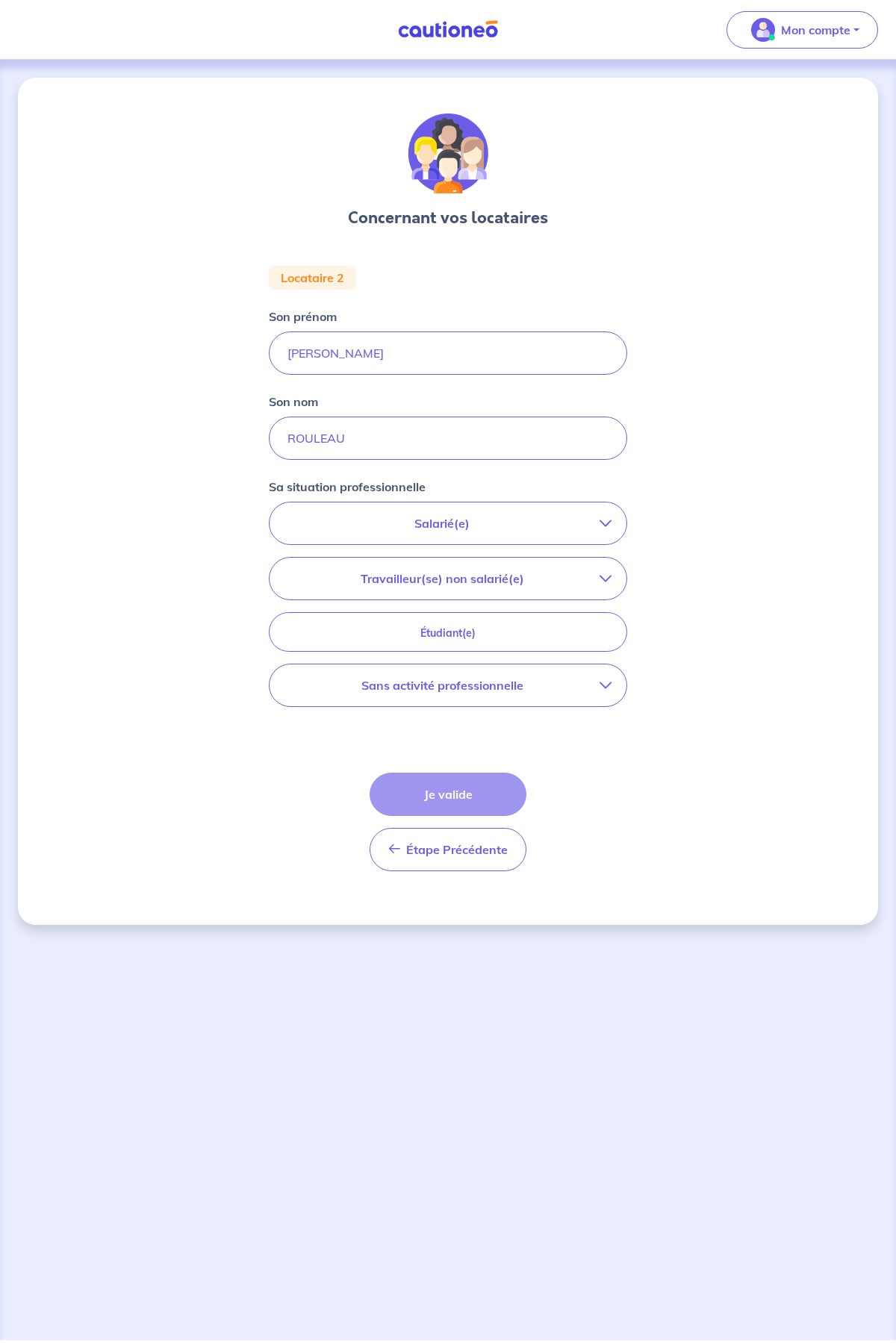
click at [409, 527] on p "Salarié(e)" at bounding box center [442, 523] width 315 height 18
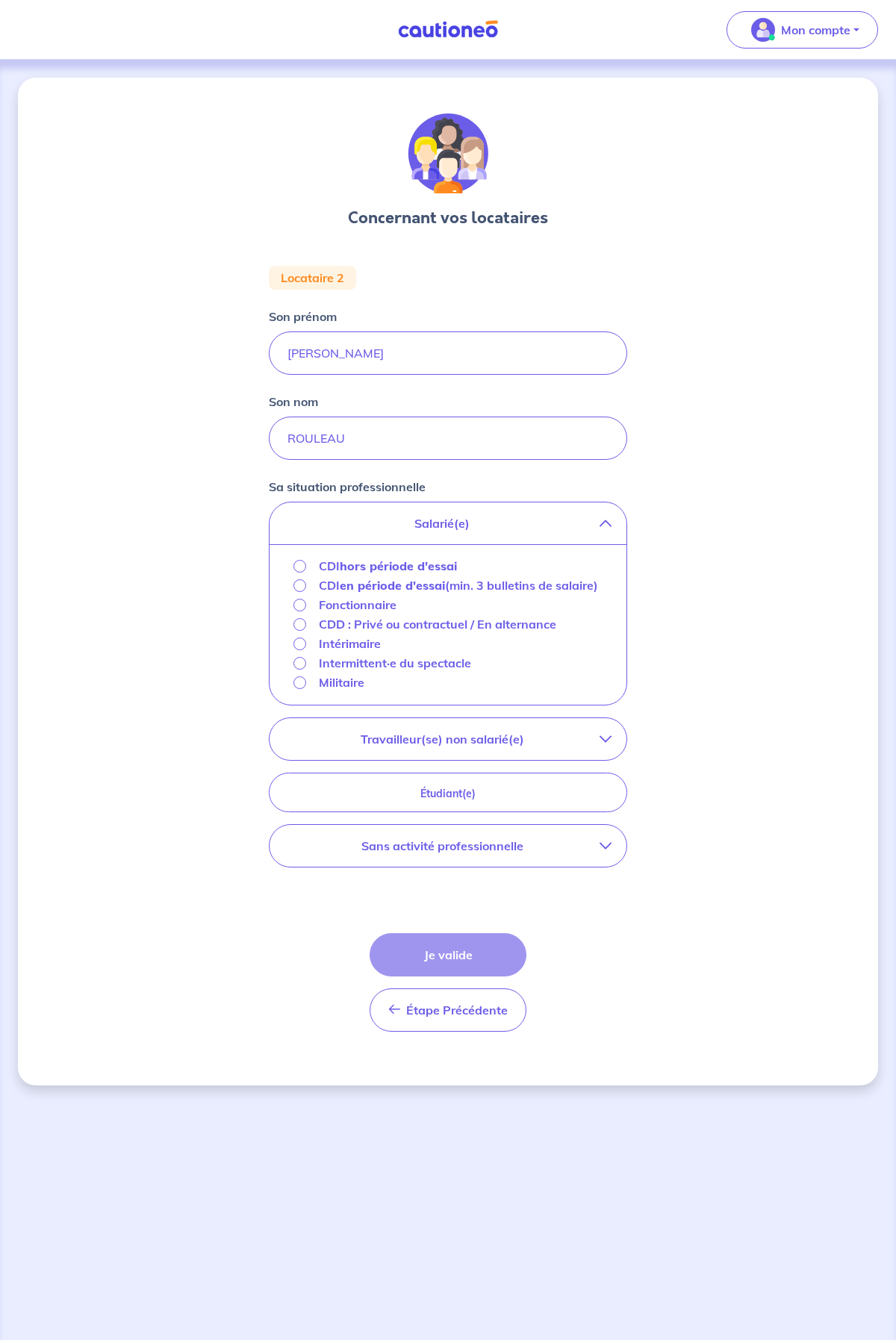
click at [399, 570] on strong "hors période d'essai" at bounding box center [398, 566] width 117 height 15
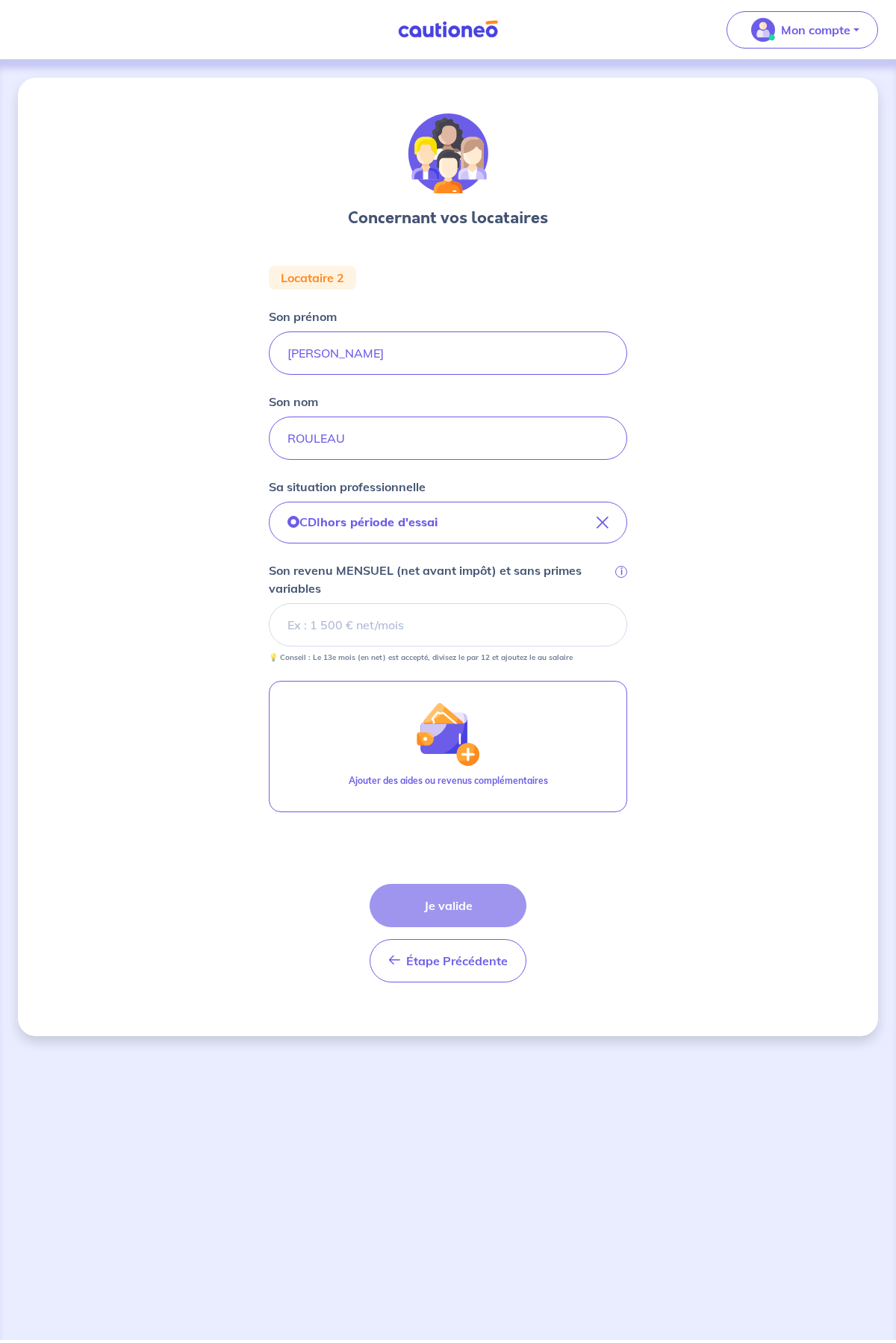
click at [404, 645] on input "Son revenu MENSUEL (net avant impôt) et sans primes variables i" at bounding box center [448, 624] width 359 height 43
click at [387, 636] on input "Son revenu MENSUEL (net avant impôt) et sans primes variables i" at bounding box center [448, 624] width 359 height 43
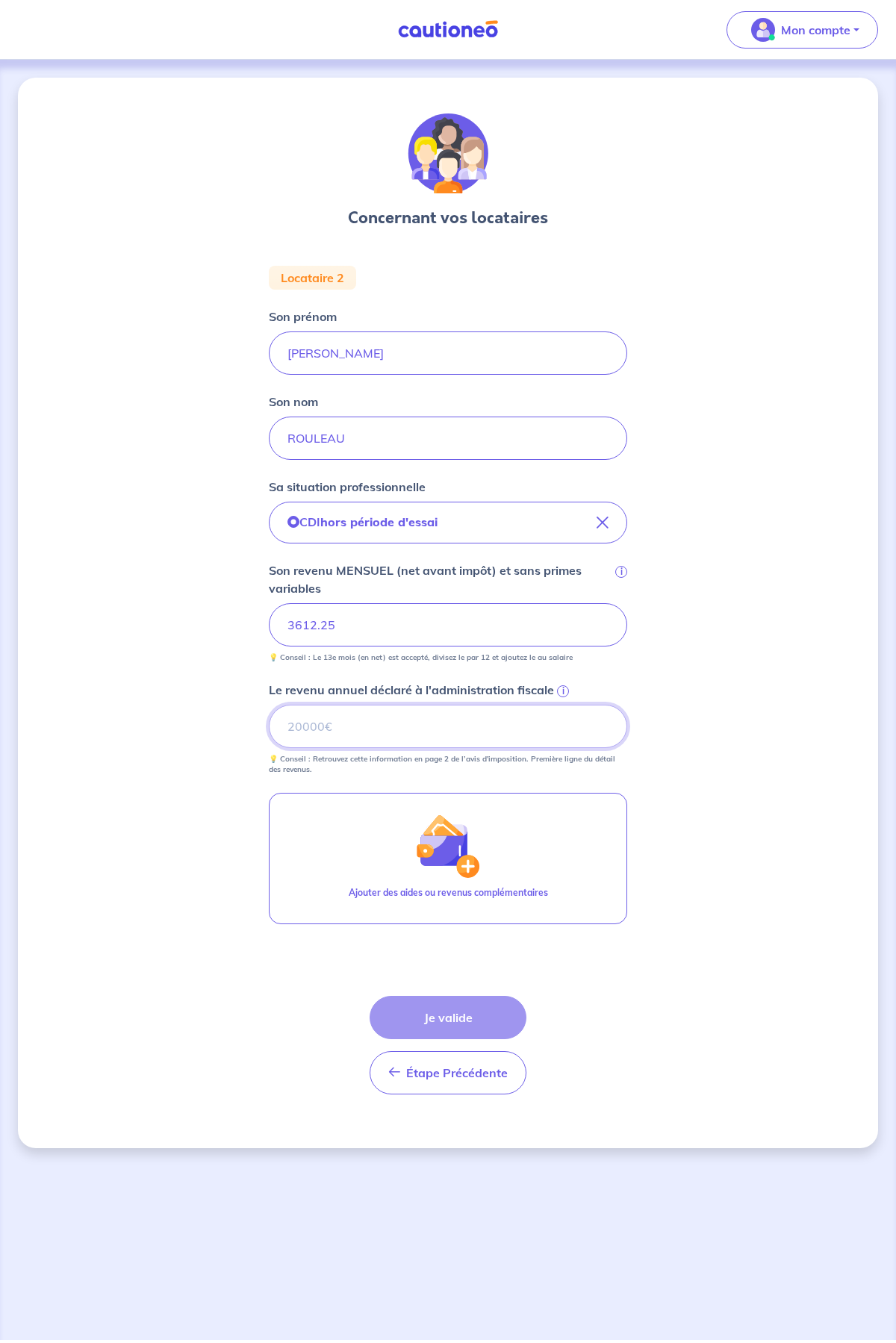
click at [306, 728] on input "Le revenu annuel déclaré à l'administration fiscale i" at bounding box center [448, 726] width 359 height 43
click at [339, 725] on input "Le revenu annuel déclaré à l'administration fiscale i" at bounding box center [448, 726] width 359 height 43
click at [362, 719] on input "Le revenu annuel déclaré à l'administration fiscale i" at bounding box center [448, 726] width 359 height 43
type input "43347"
click at [467, 1018] on button "Je valide" at bounding box center [447, 1017] width 156 height 43
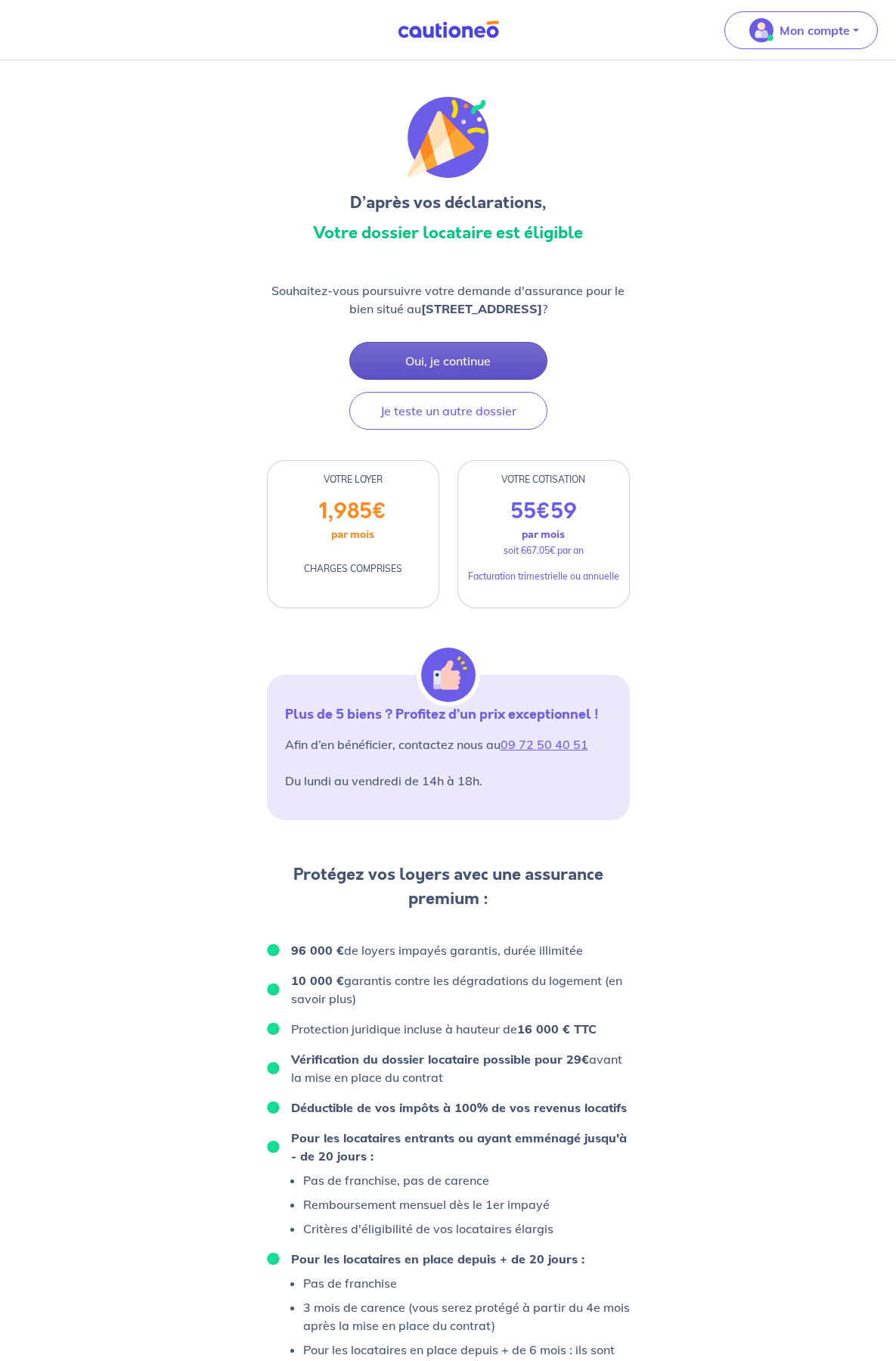
click at [490, 375] on button "Oui, je continue" at bounding box center [449, 361] width 198 height 38
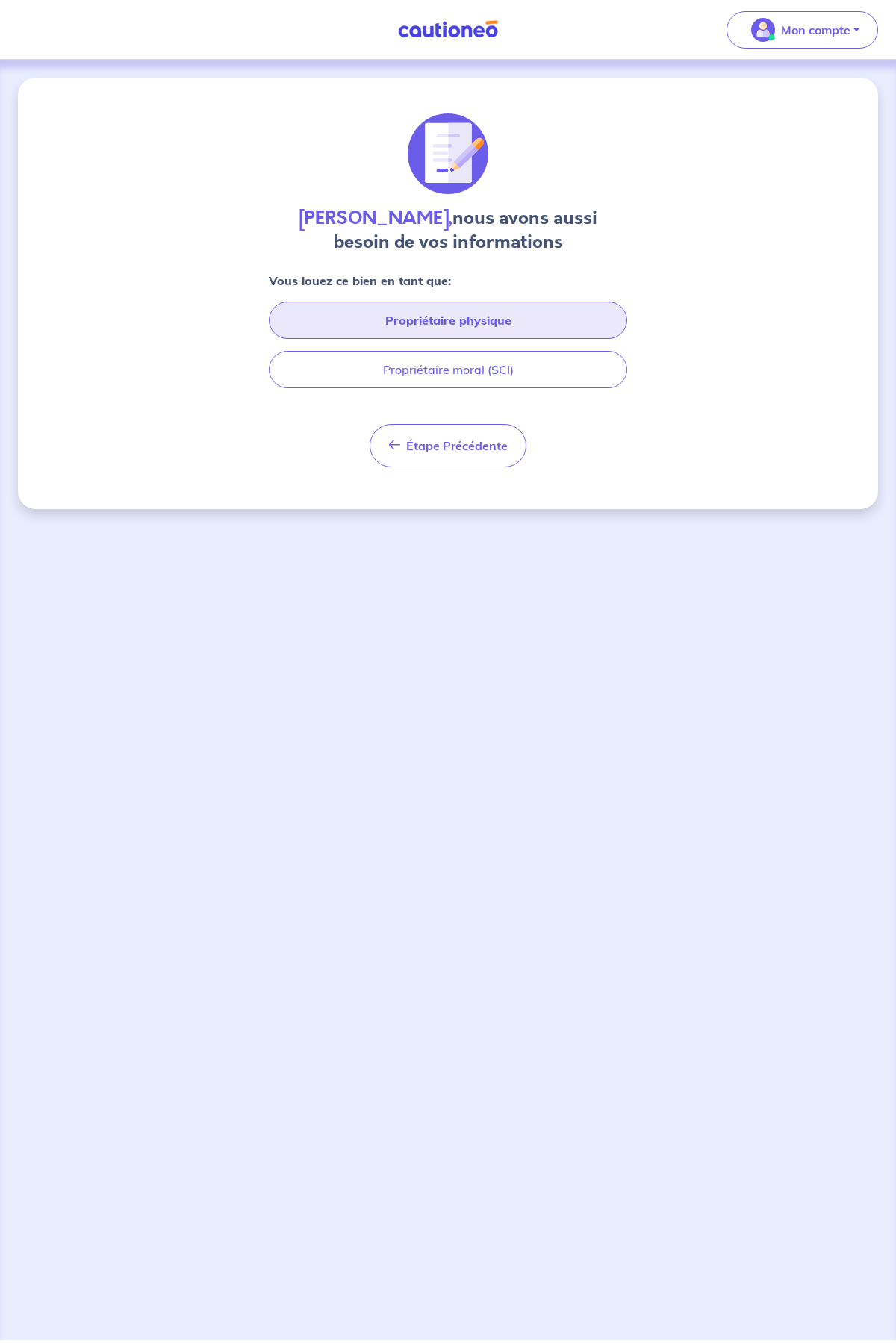
click at [477, 320] on button "Propriétaire physique" at bounding box center [448, 319] width 359 height 37
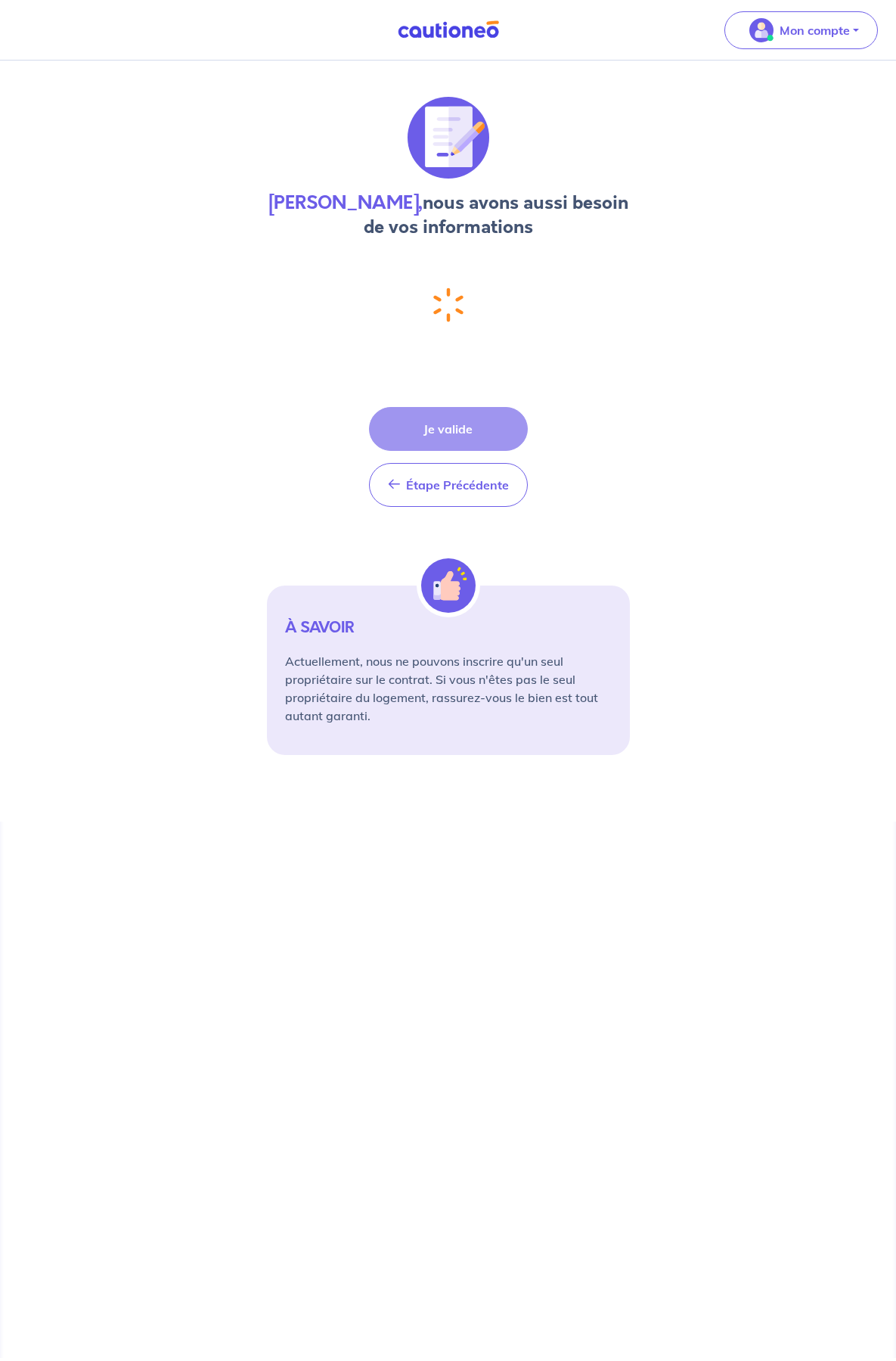
select select "FR"
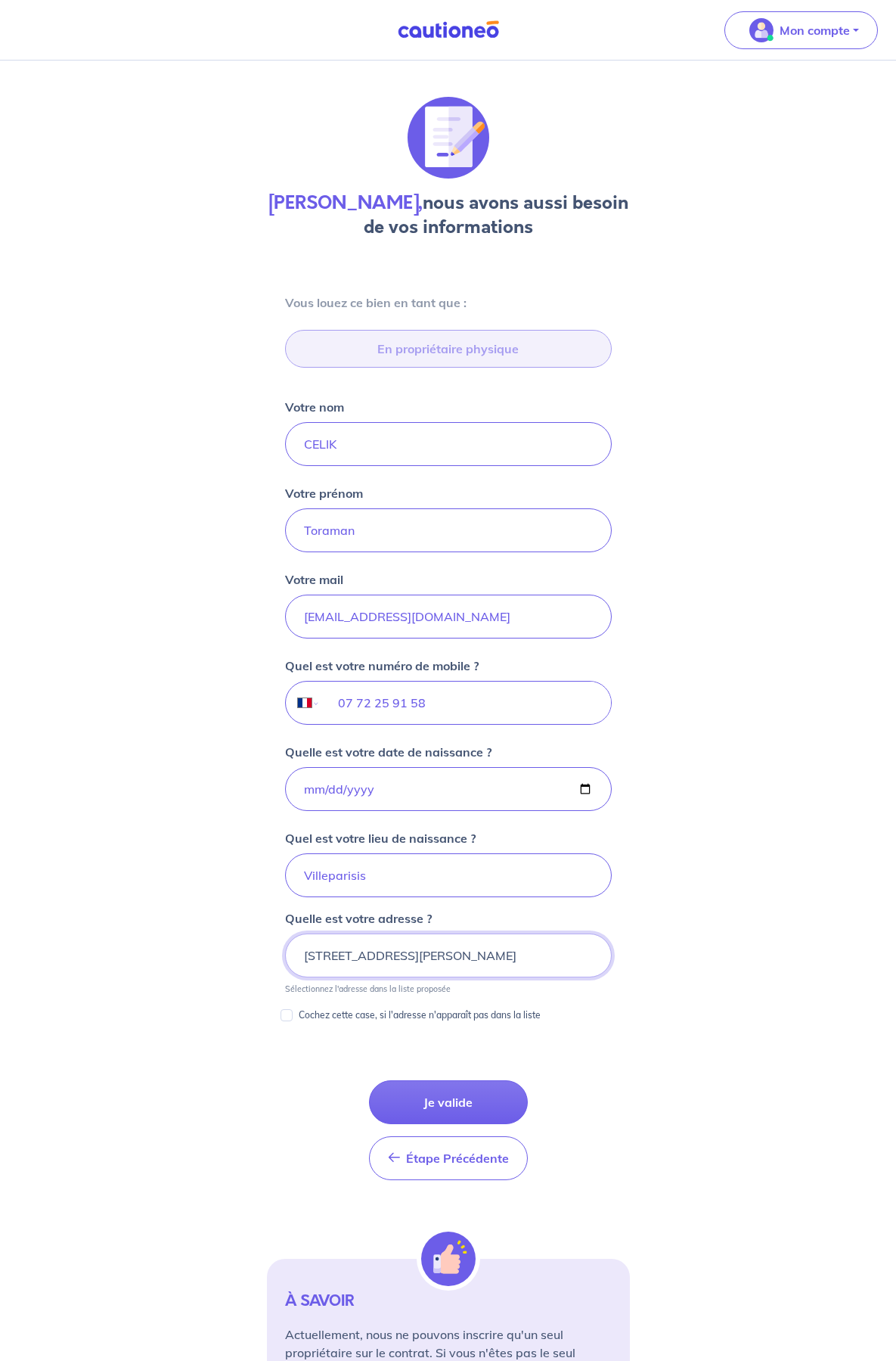
scroll to position [76, 0]
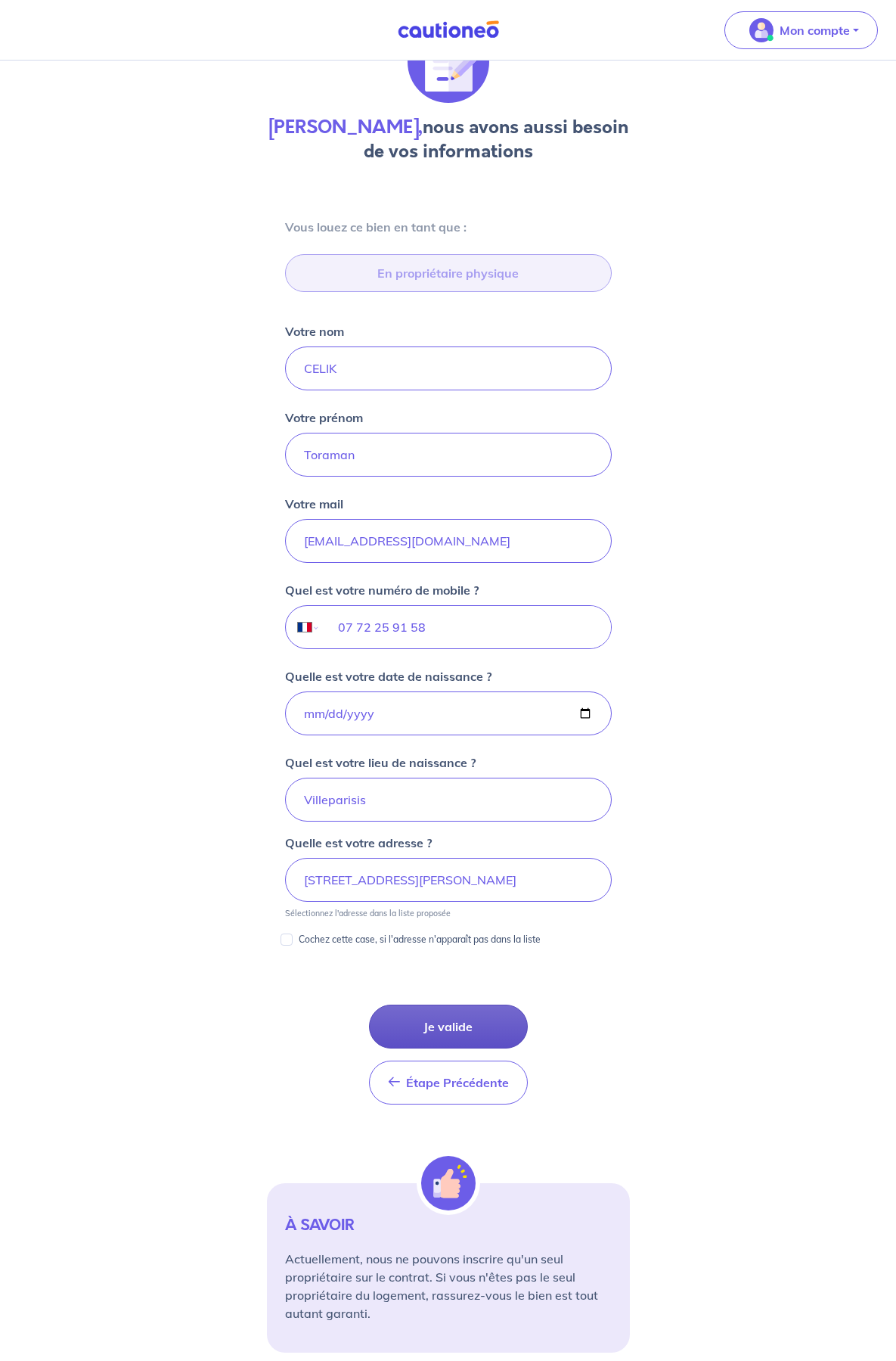
click at [458, 1035] on button "Je valide" at bounding box center [448, 1027] width 158 height 44
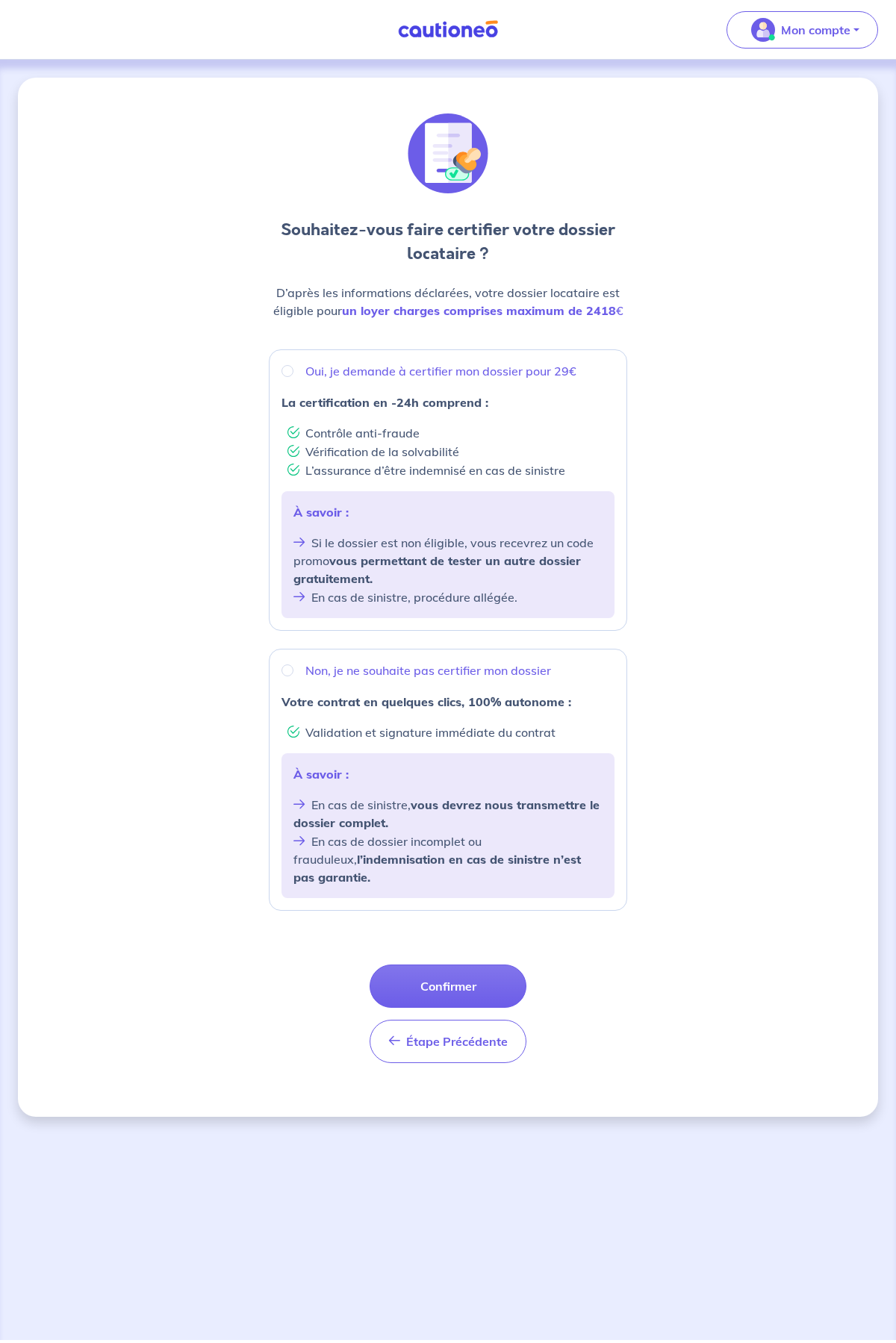
click at [464, 377] on p "Oui, je demande à certifier mon dossier pour 29€" at bounding box center [440, 370] width 271 height 18
click at [294, 377] on input "Oui, je demande à certifier mon dossier pour 29€" at bounding box center [287, 371] width 12 height 12
radio input "true"
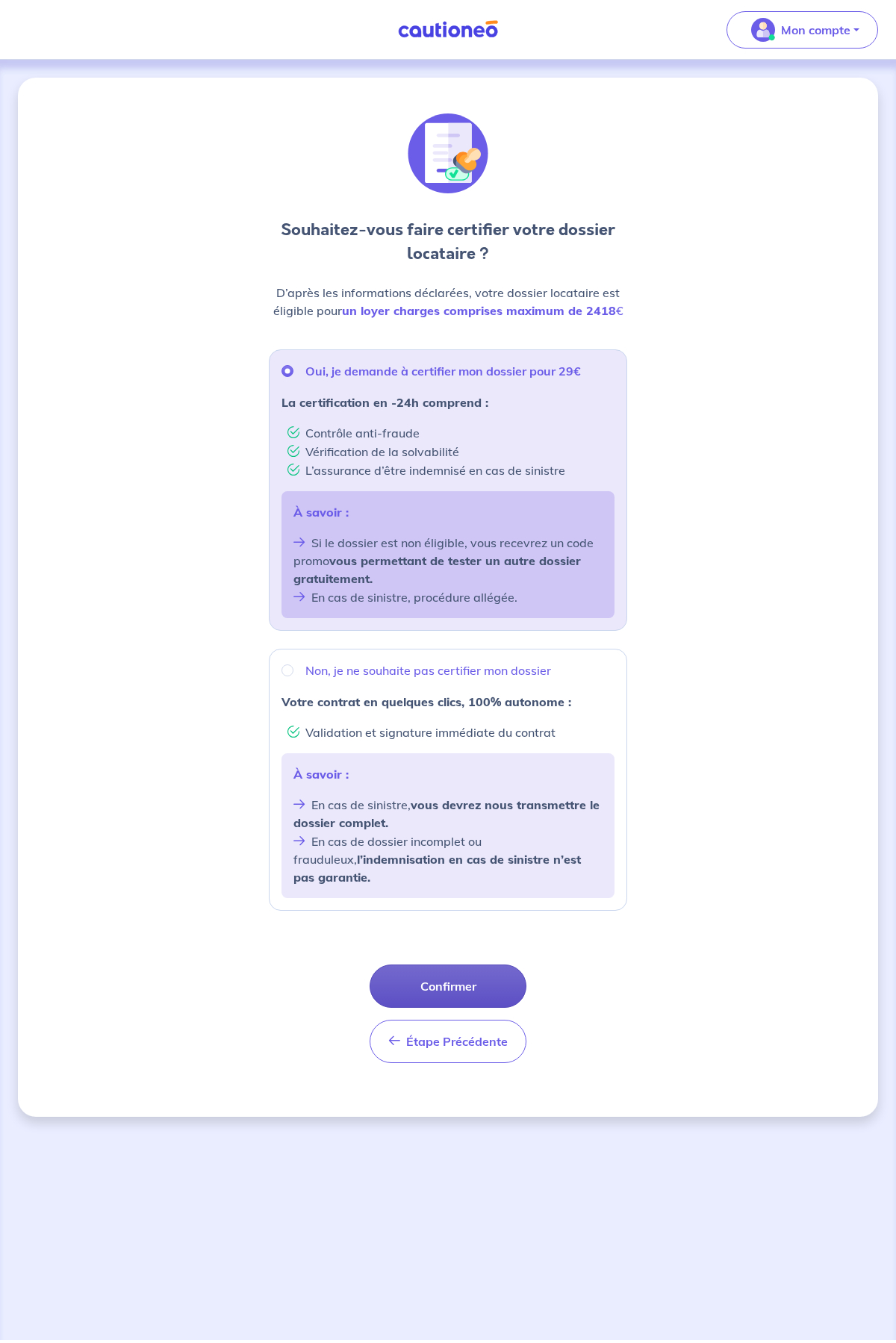
click at [461, 971] on button "Confirmer" at bounding box center [447, 986] width 156 height 43
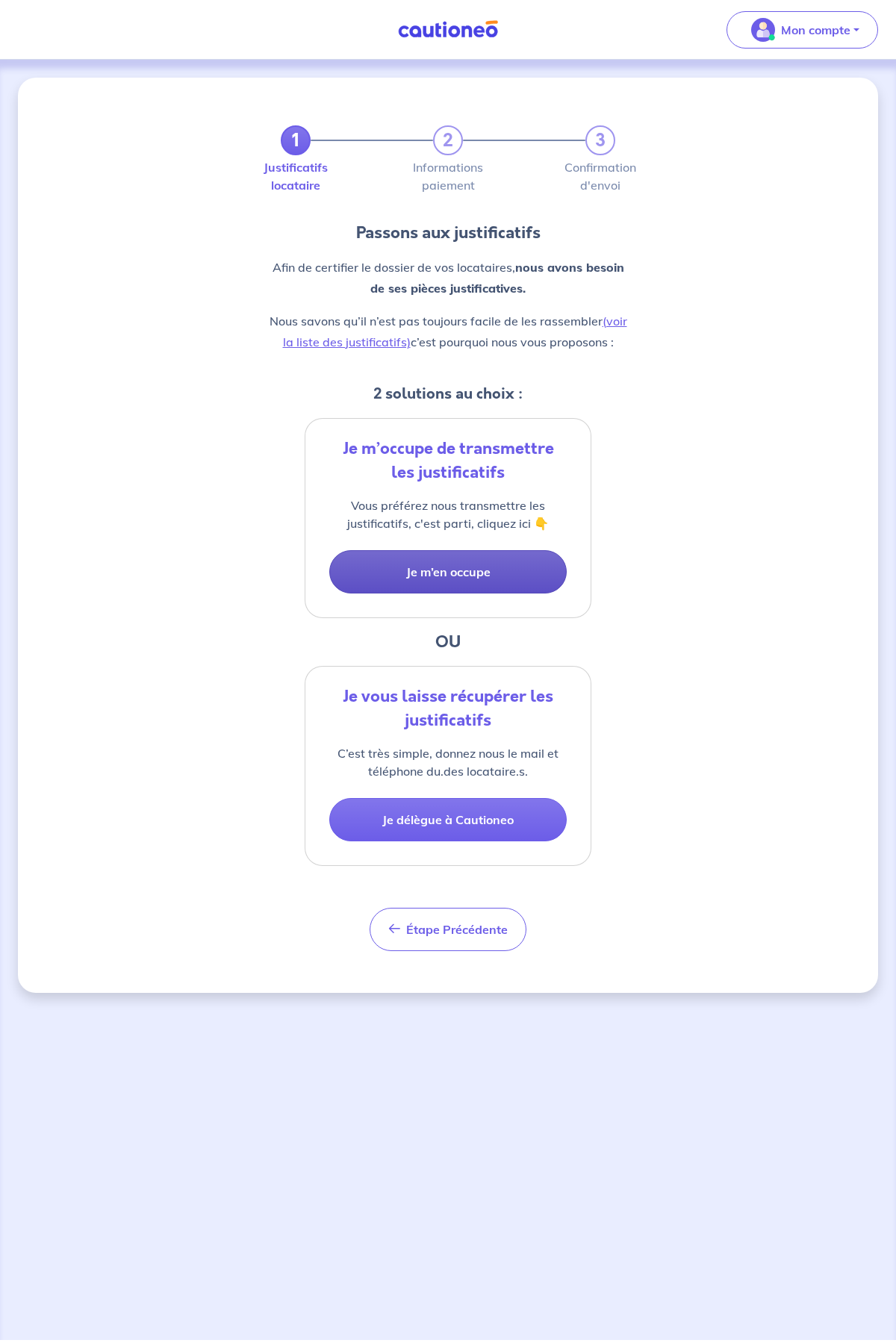
click at [477, 567] on button "Je m’en occupe" at bounding box center [447, 572] width 237 height 43
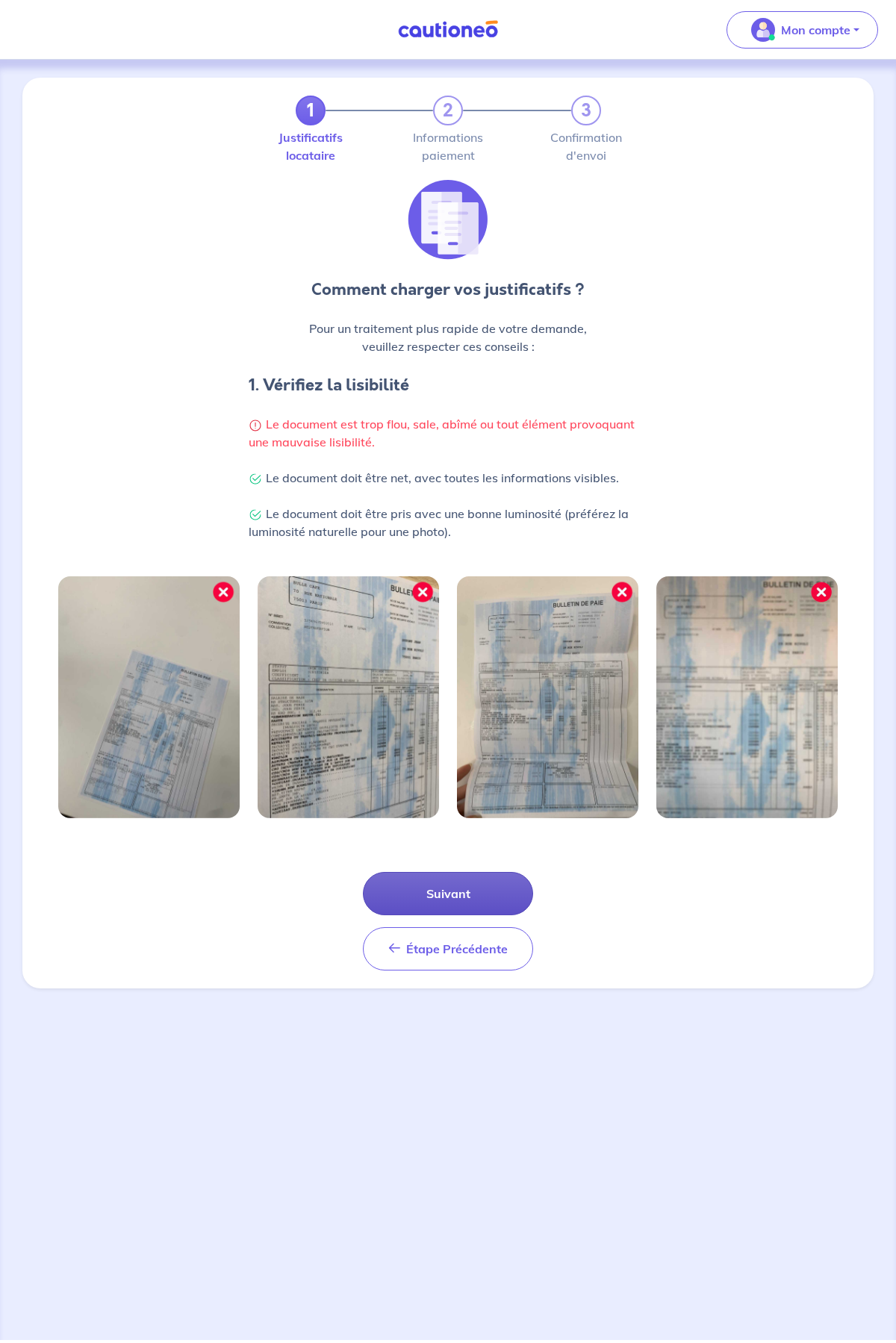
click at [448, 890] on button "Suivant" at bounding box center [447, 893] width 170 height 43
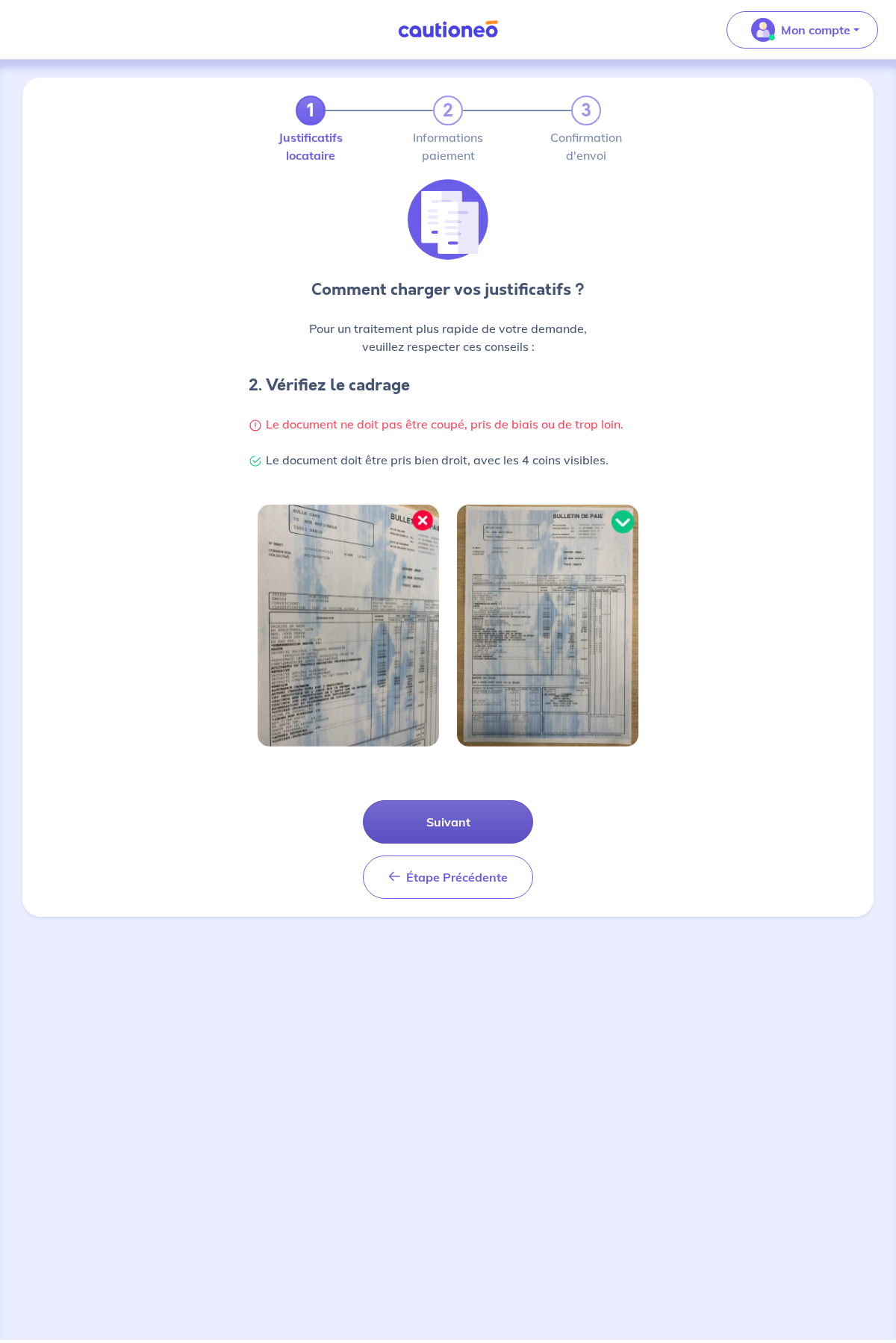
click at [466, 824] on button "Suivant" at bounding box center [447, 821] width 170 height 43
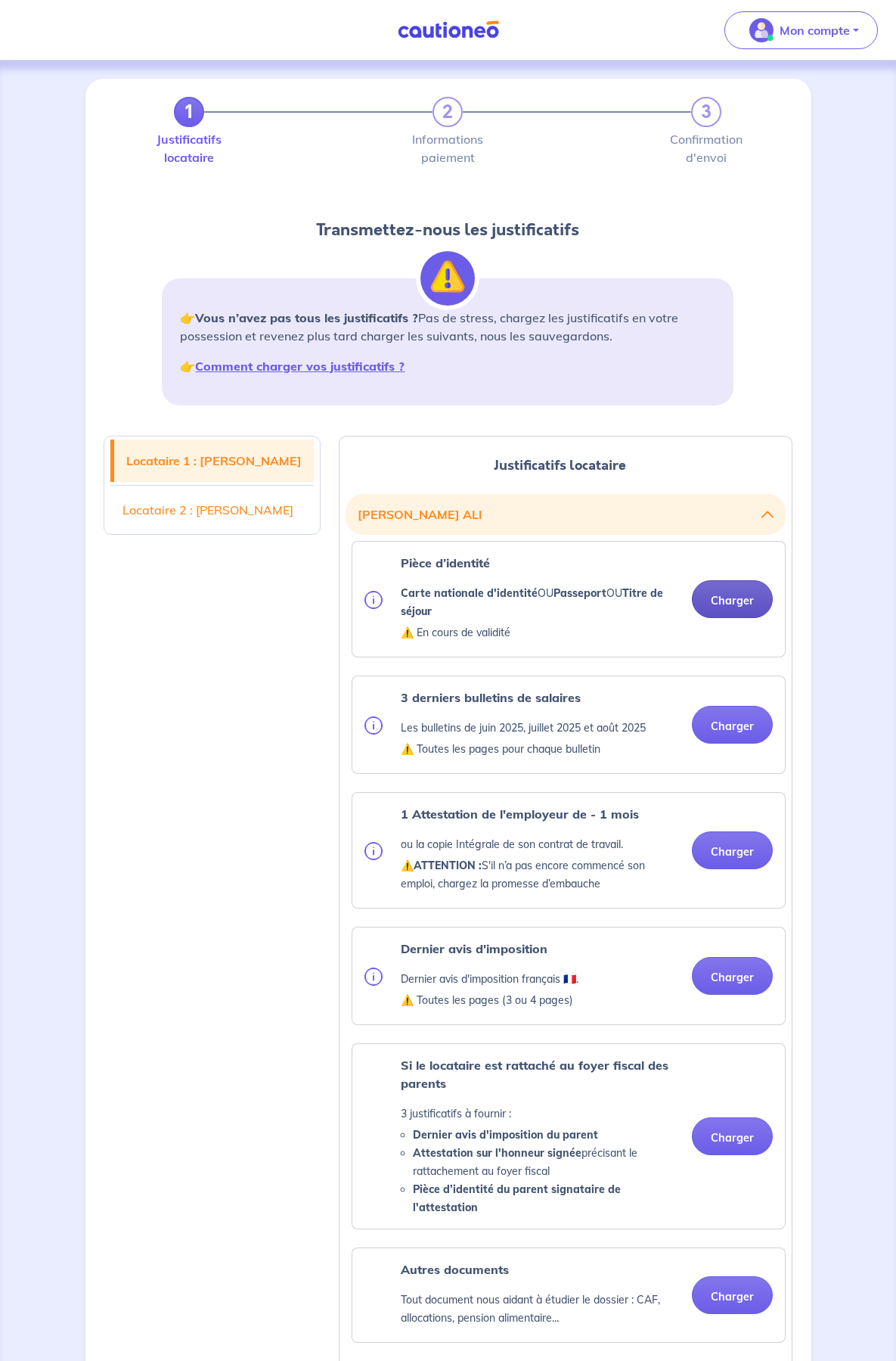
click at [692, 618] on button "Charger" at bounding box center [732, 599] width 81 height 38
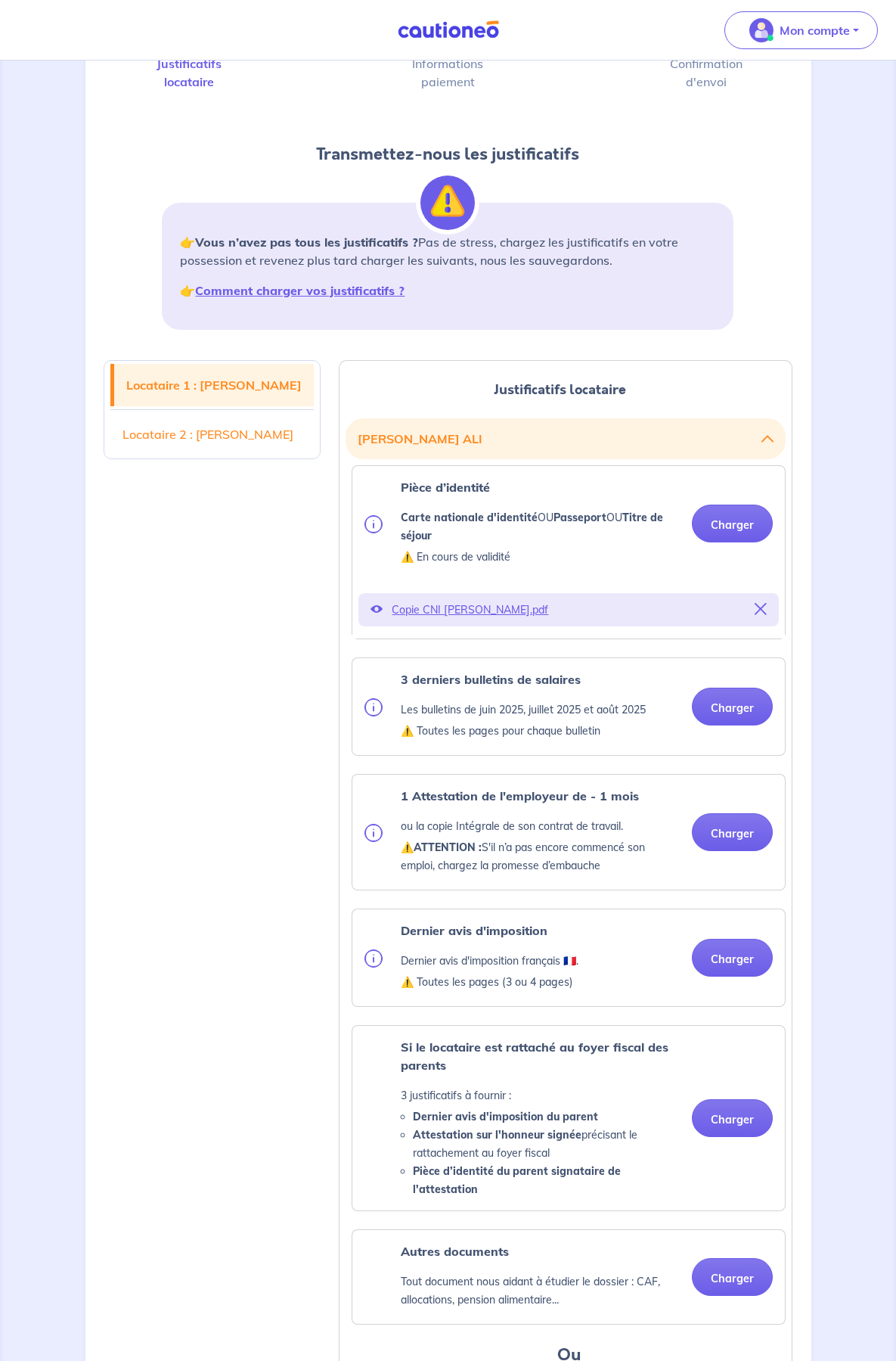
scroll to position [152, 0]
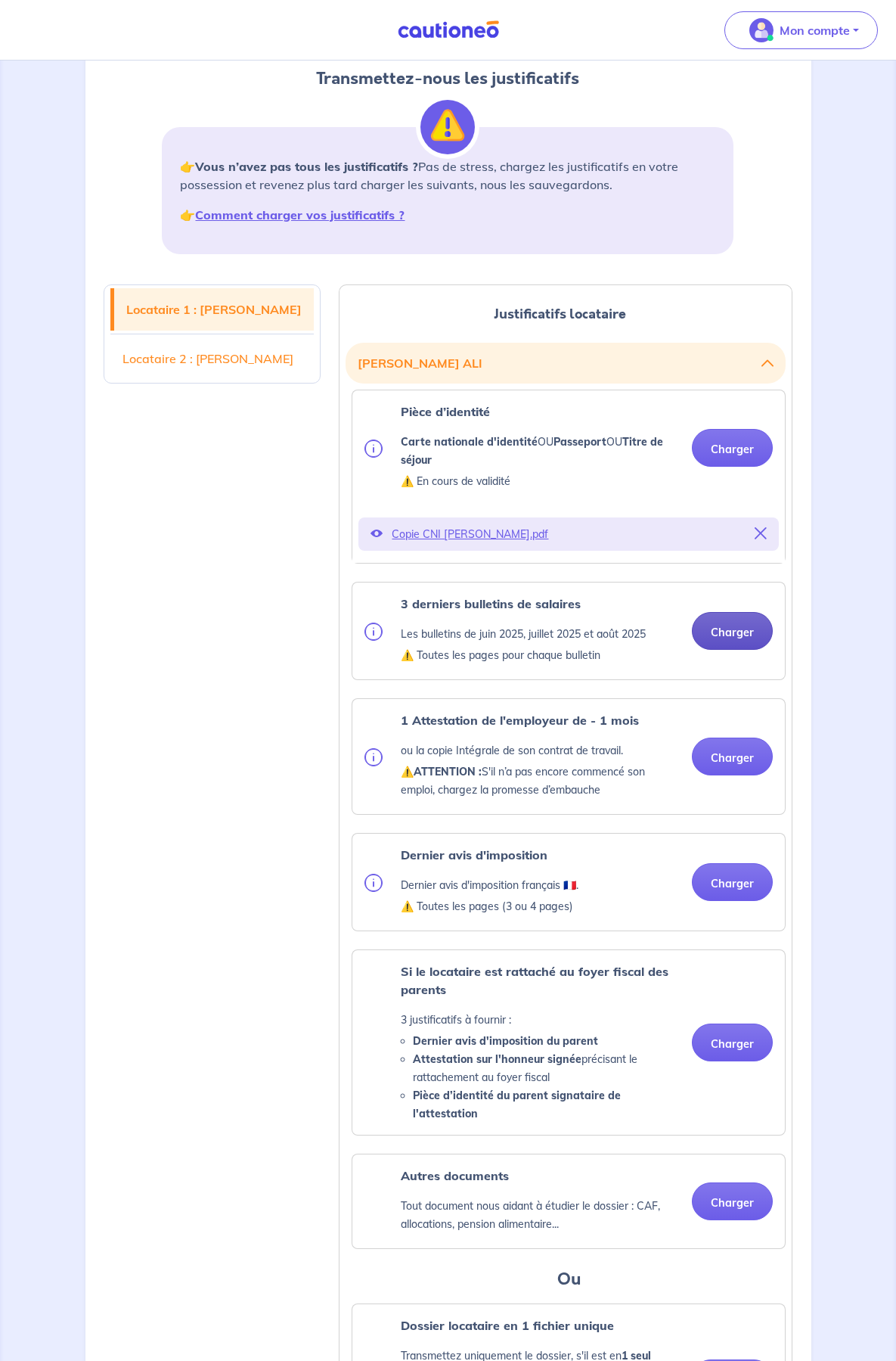
click at [692, 650] on button "Charger" at bounding box center [732, 631] width 81 height 38
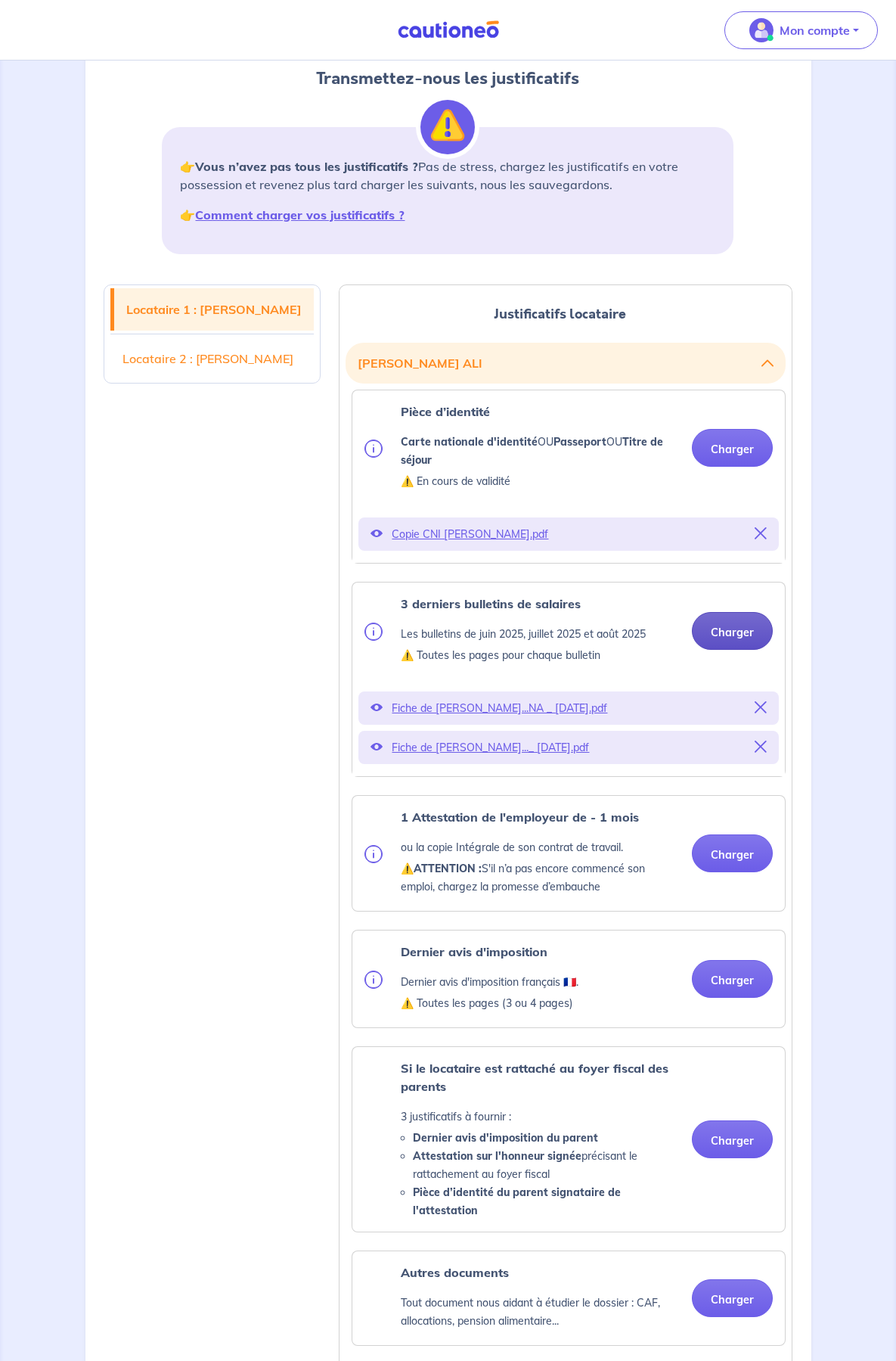
click at [692, 650] on button "Charger" at bounding box center [732, 631] width 81 height 38
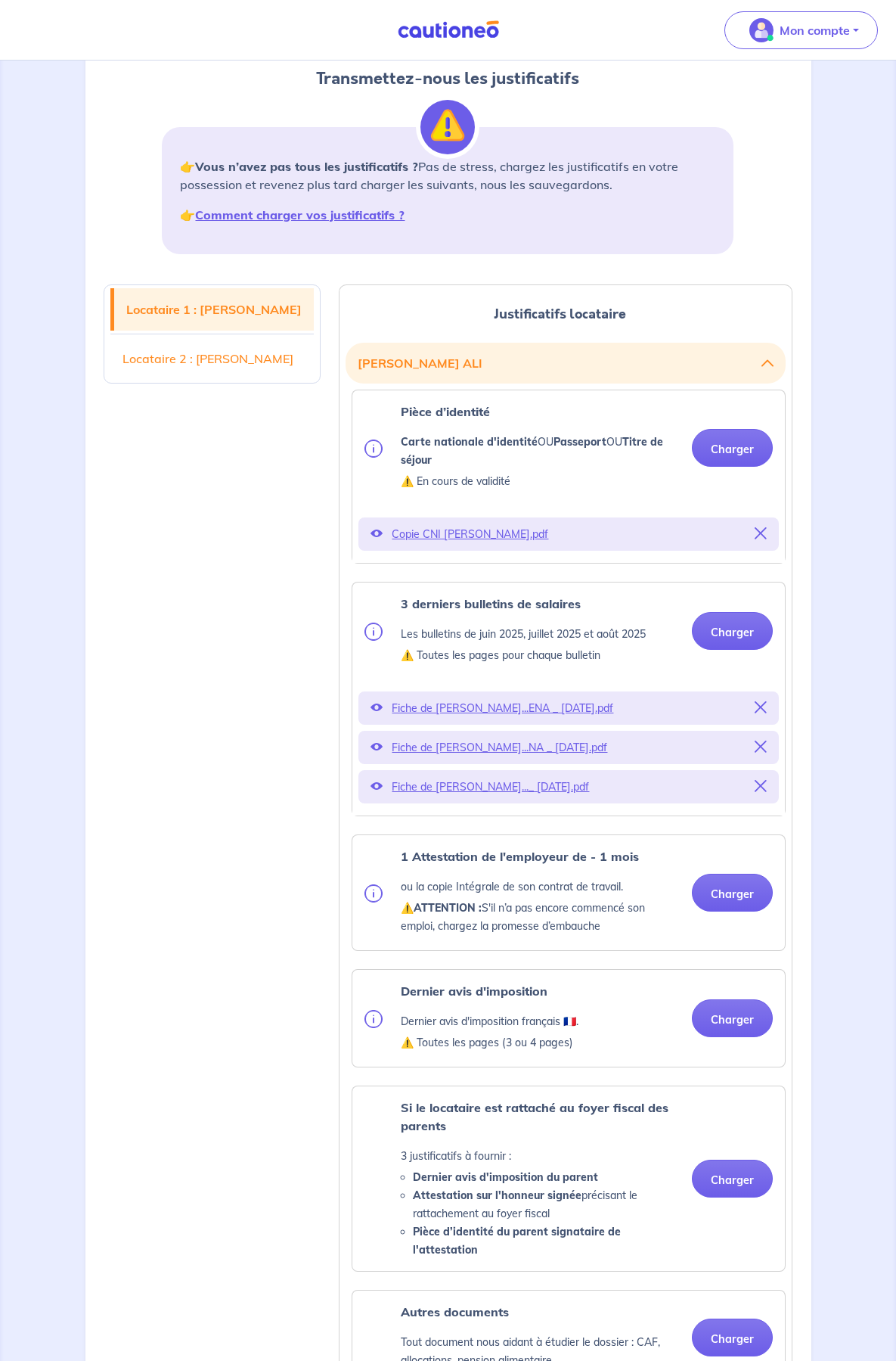
click at [755, 714] on icon at bounding box center [761, 707] width 12 height 12
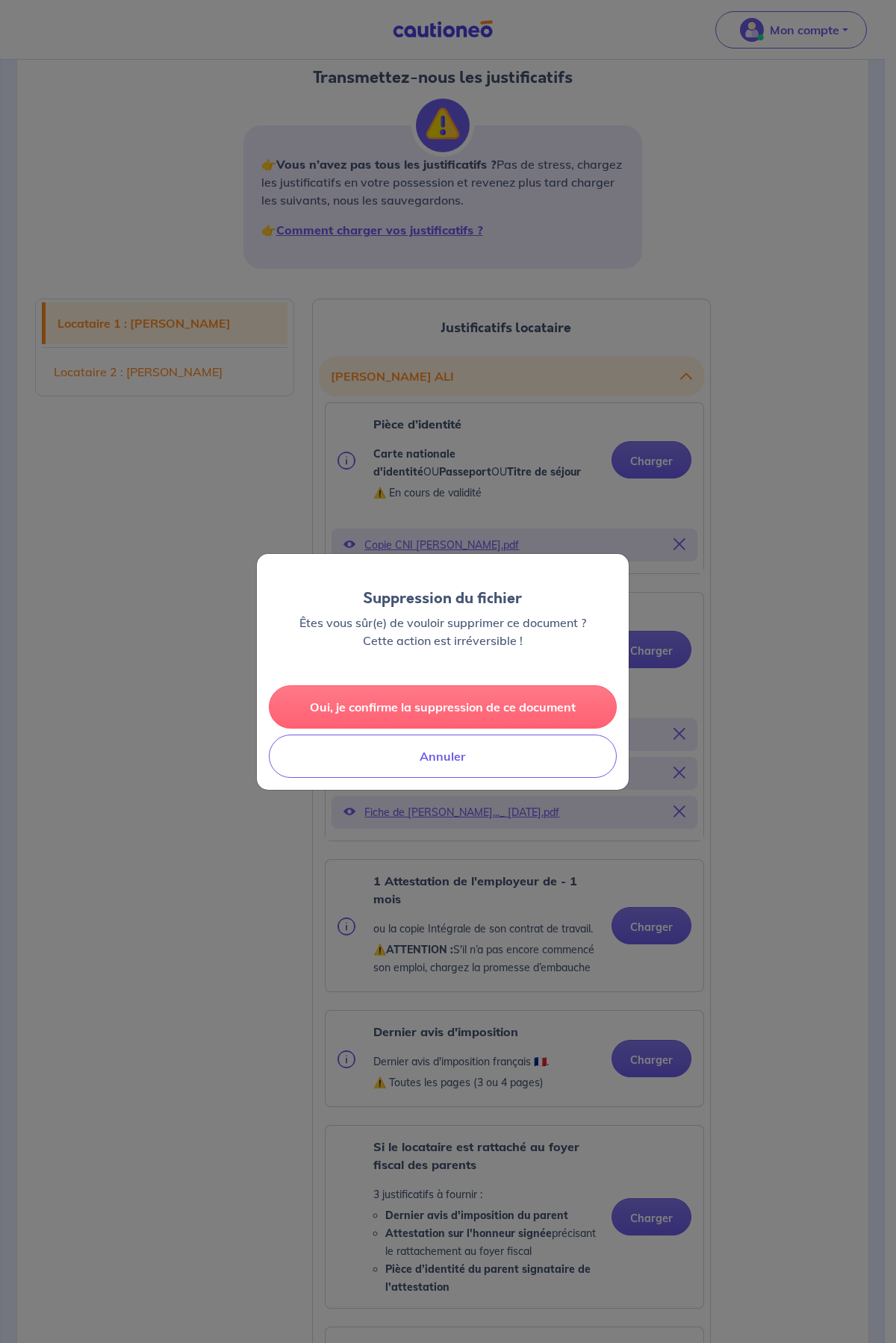
click at [479, 709] on button "Oui, je confirme la suppression de ce document" at bounding box center [442, 706] width 348 height 43
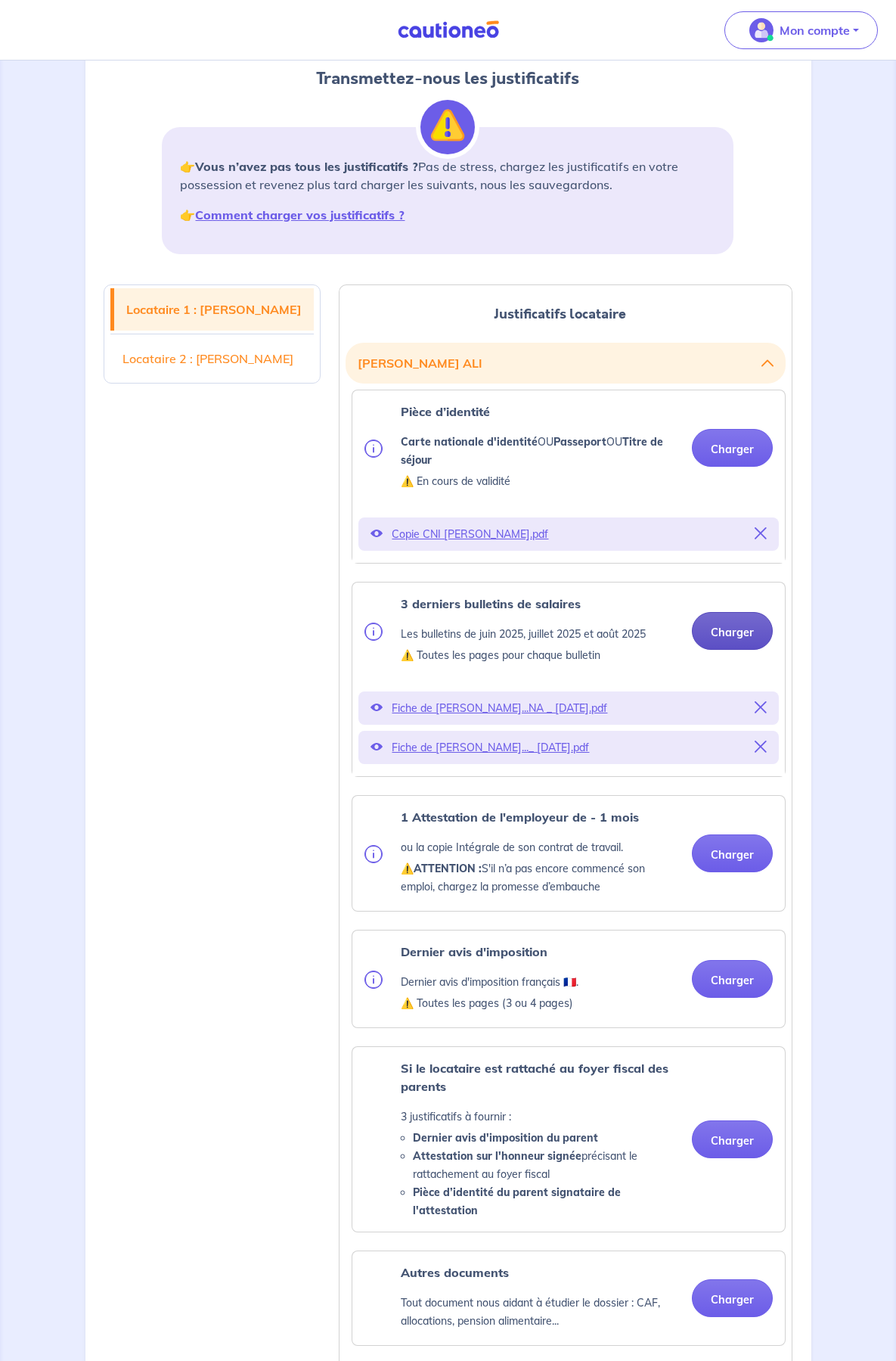
click at [692, 650] on button "Charger" at bounding box center [732, 631] width 81 height 38
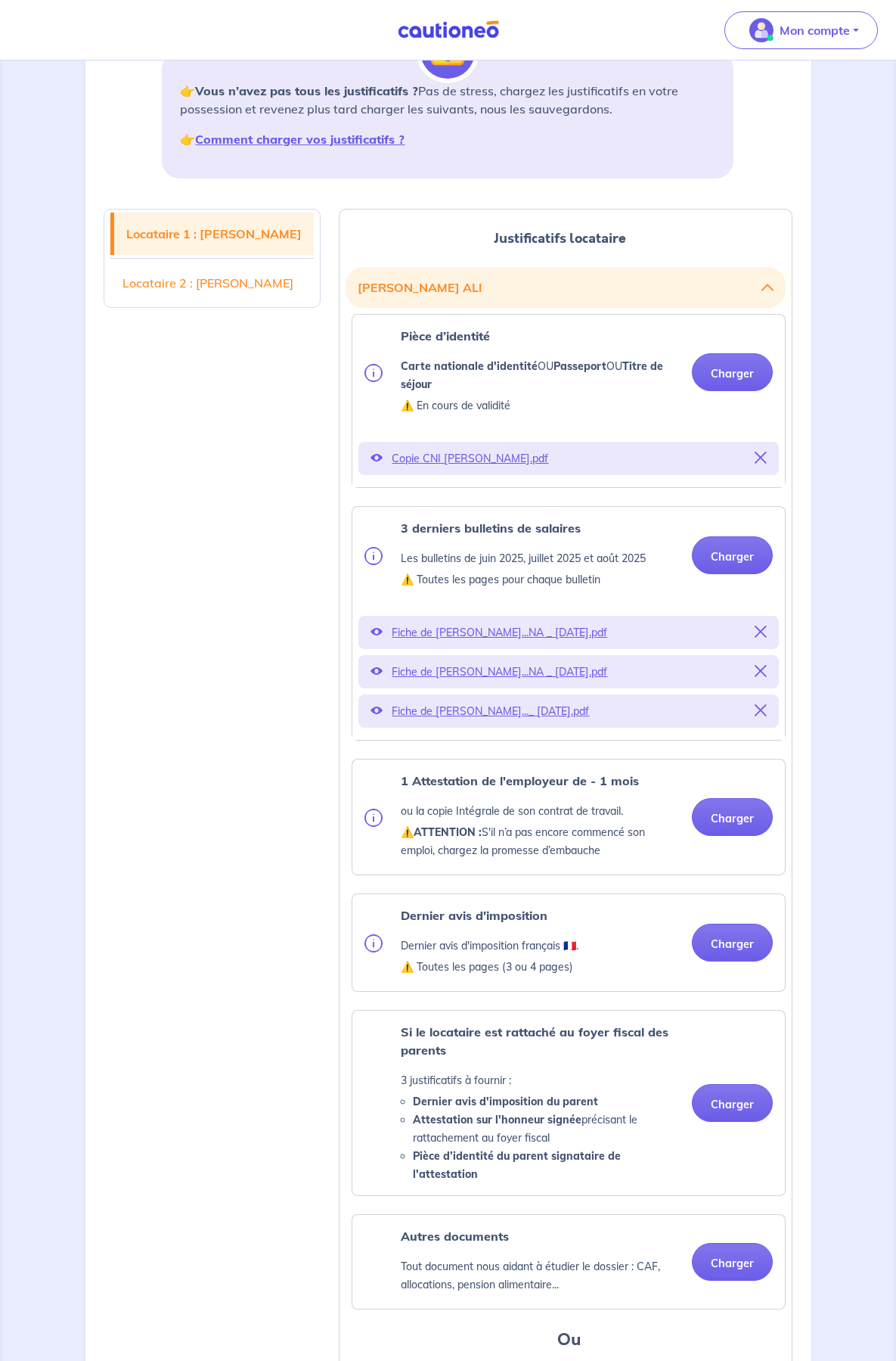
scroll to position [302, 0]
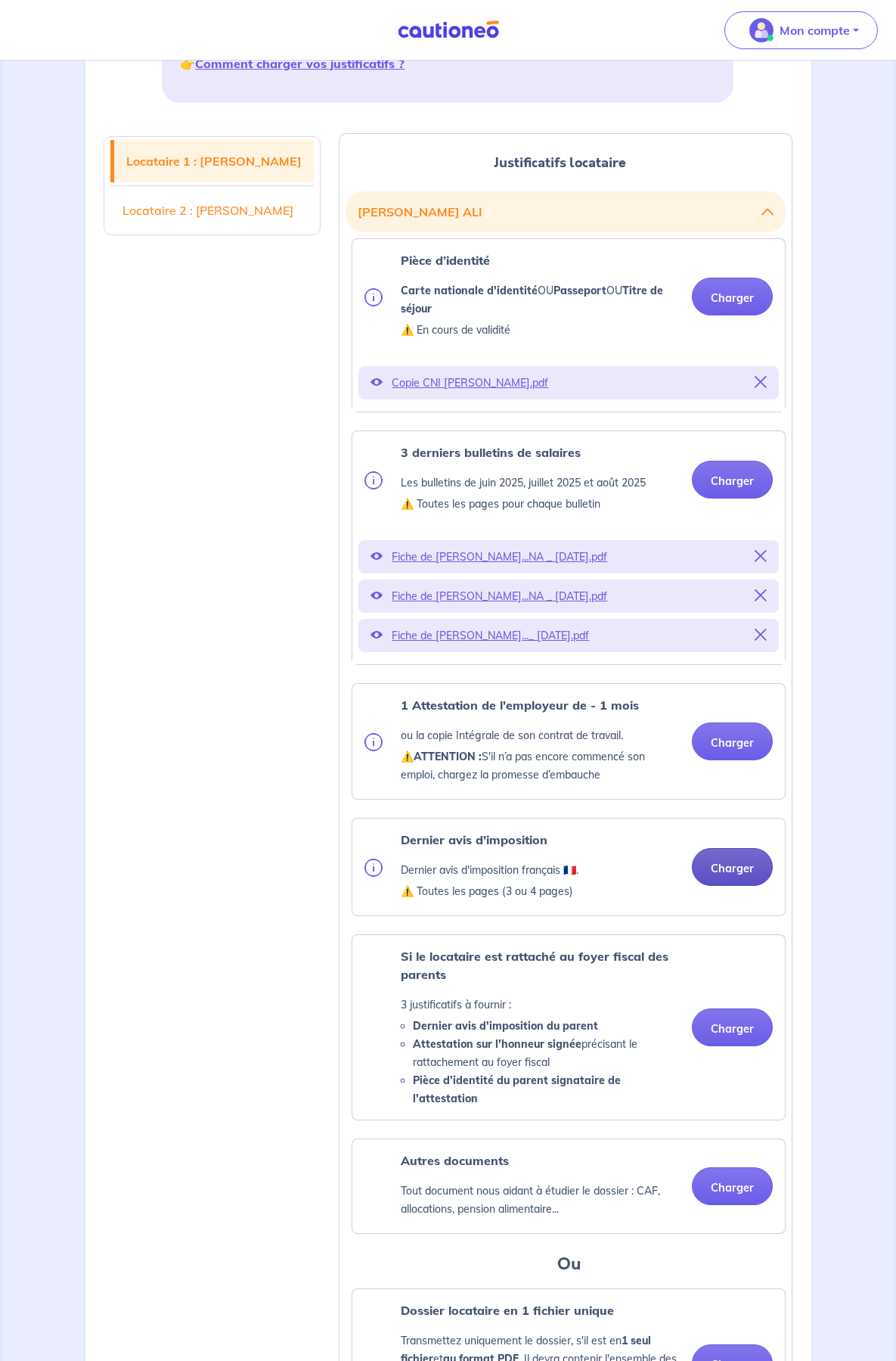
click at [692, 886] on button "Charger" at bounding box center [732, 866] width 81 height 38
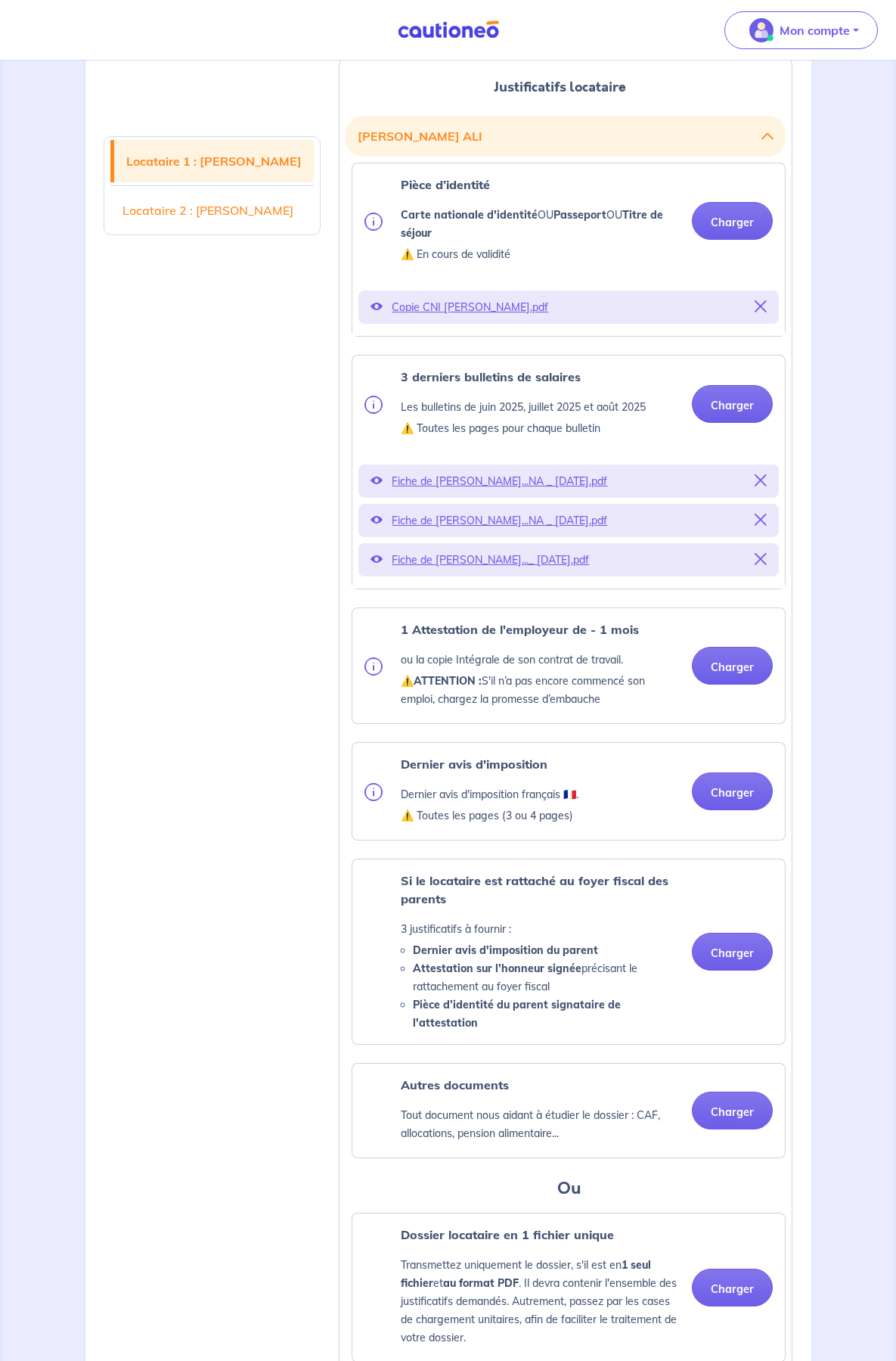
scroll to position [454, 0]
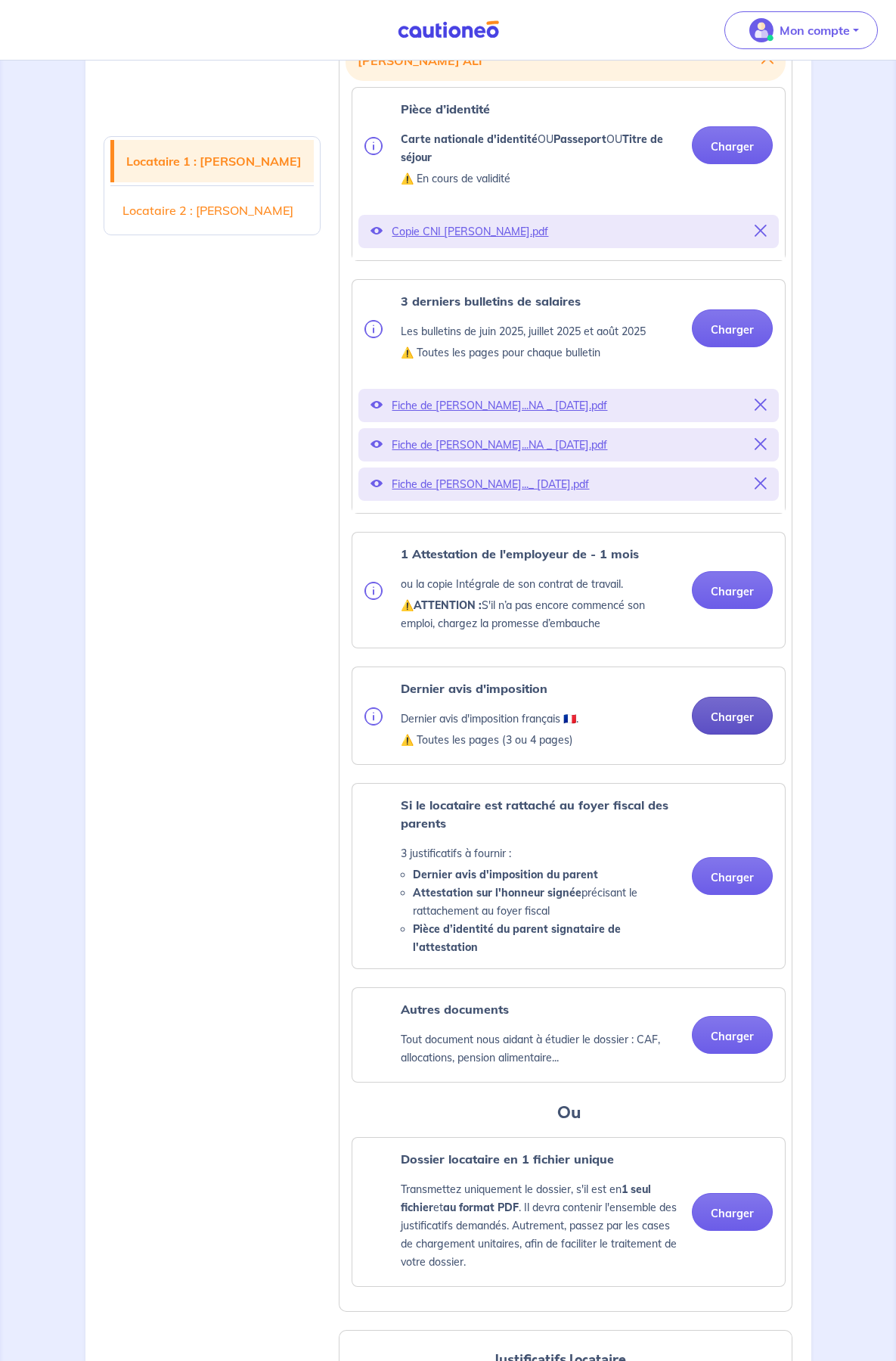
click at [692, 735] on button "Charger" at bounding box center [732, 715] width 81 height 38
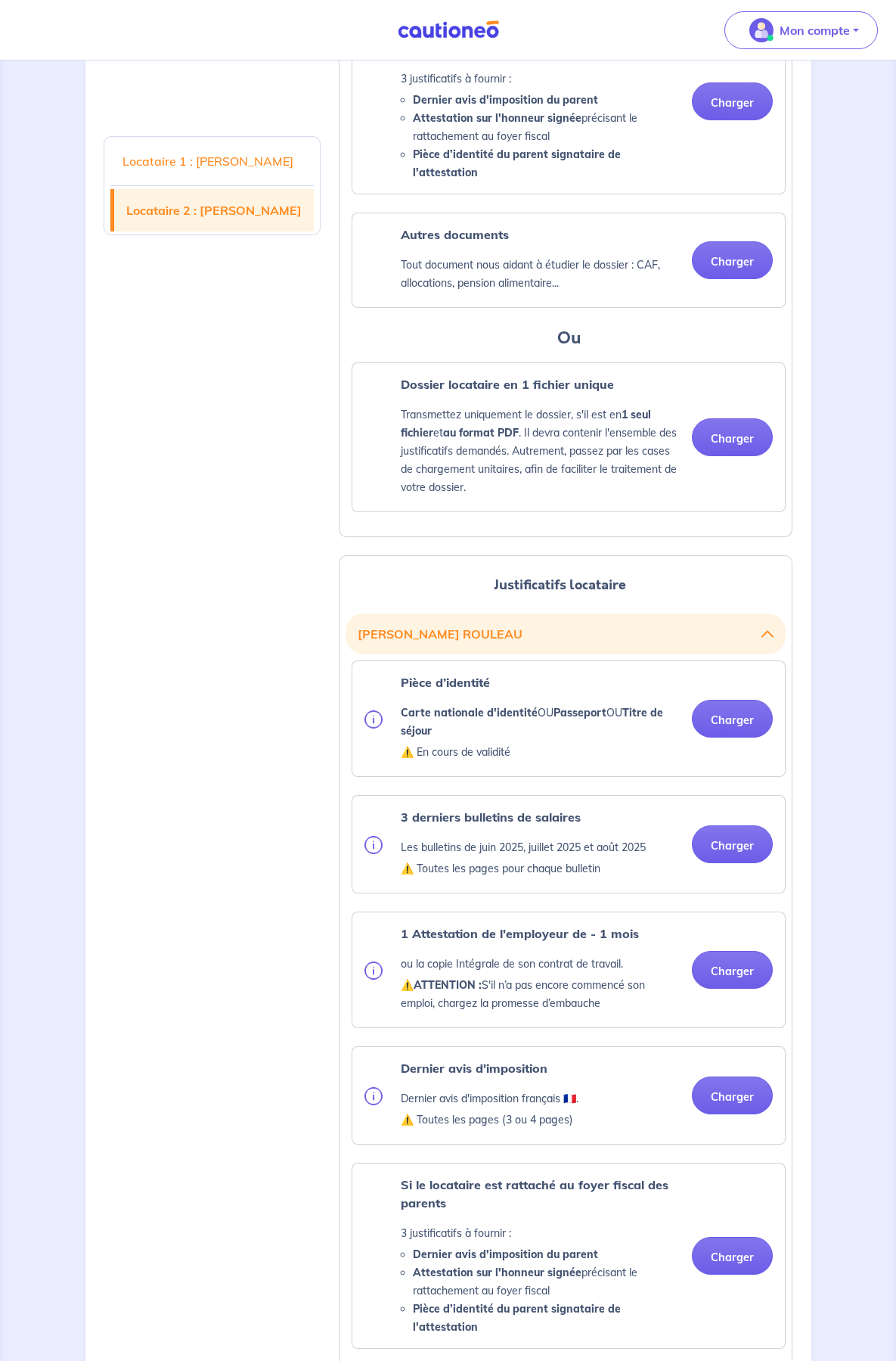
scroll to position [1362, 0]
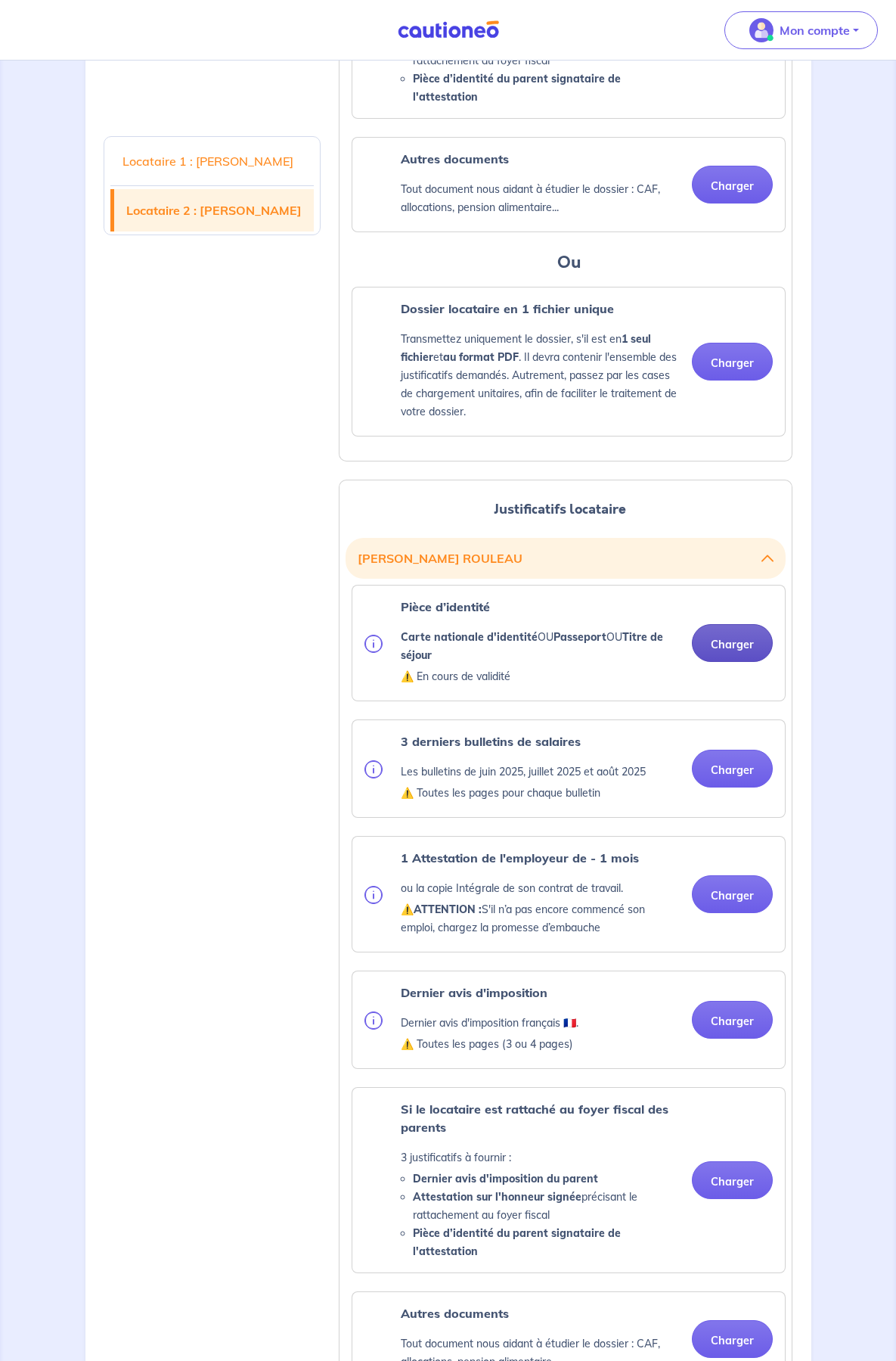
click at [692, 662] on button "Charger" at bounding box center [732, 643] width 81 height 38
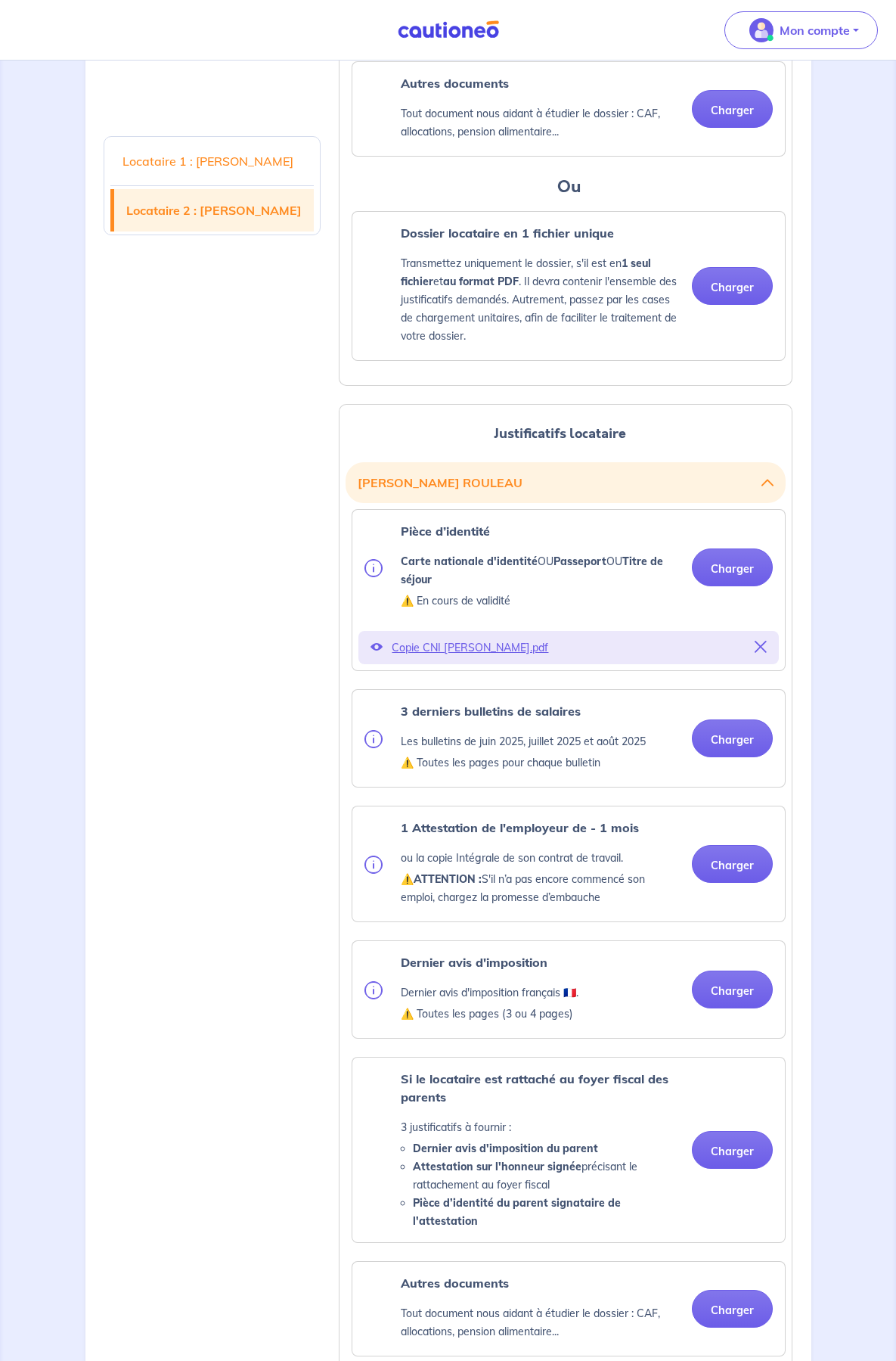
scroll to position [1514, 0]
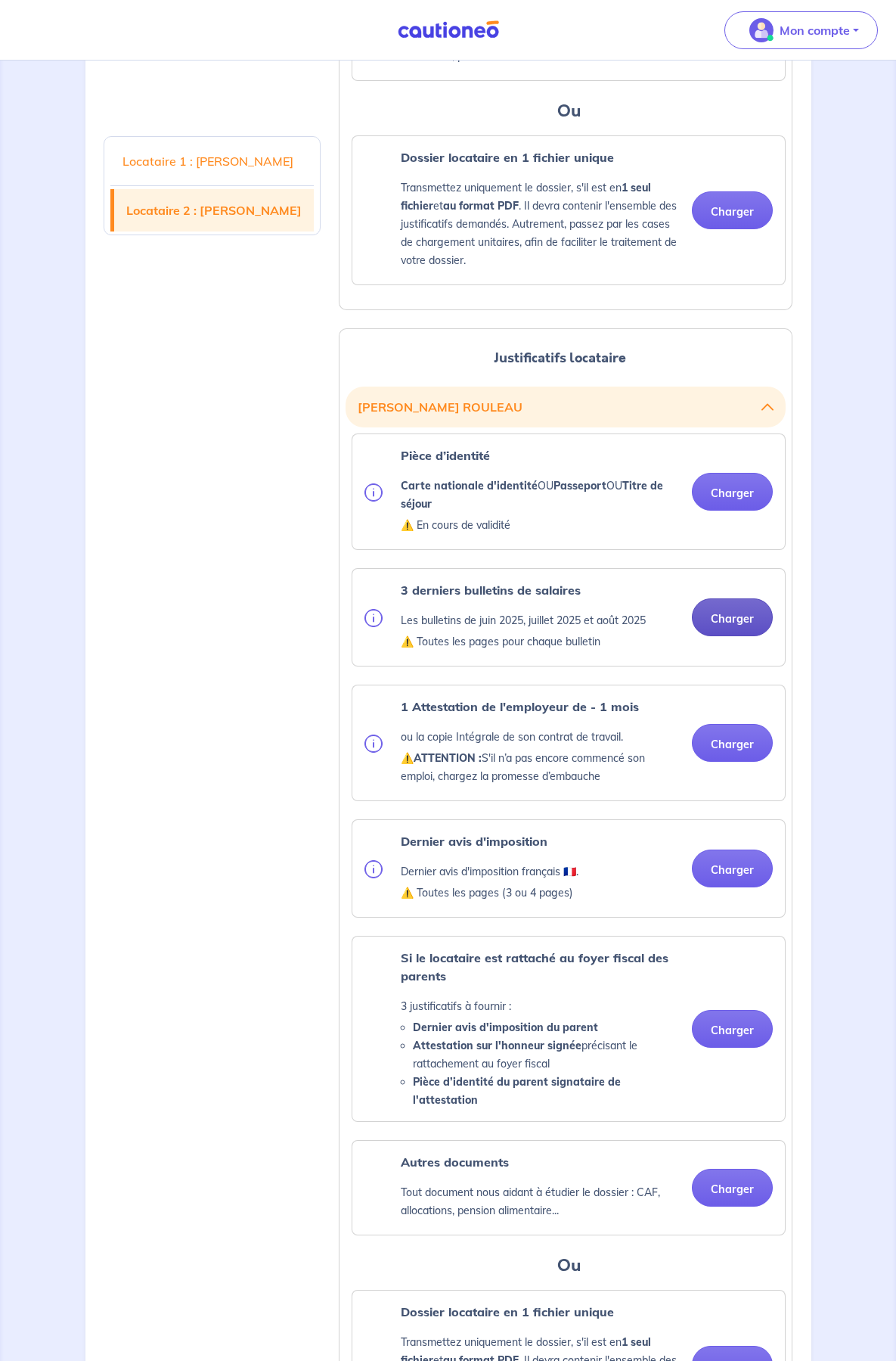
click at [692, 637] on button "Charger" at bounding box center [732, 617] width 81 height 38
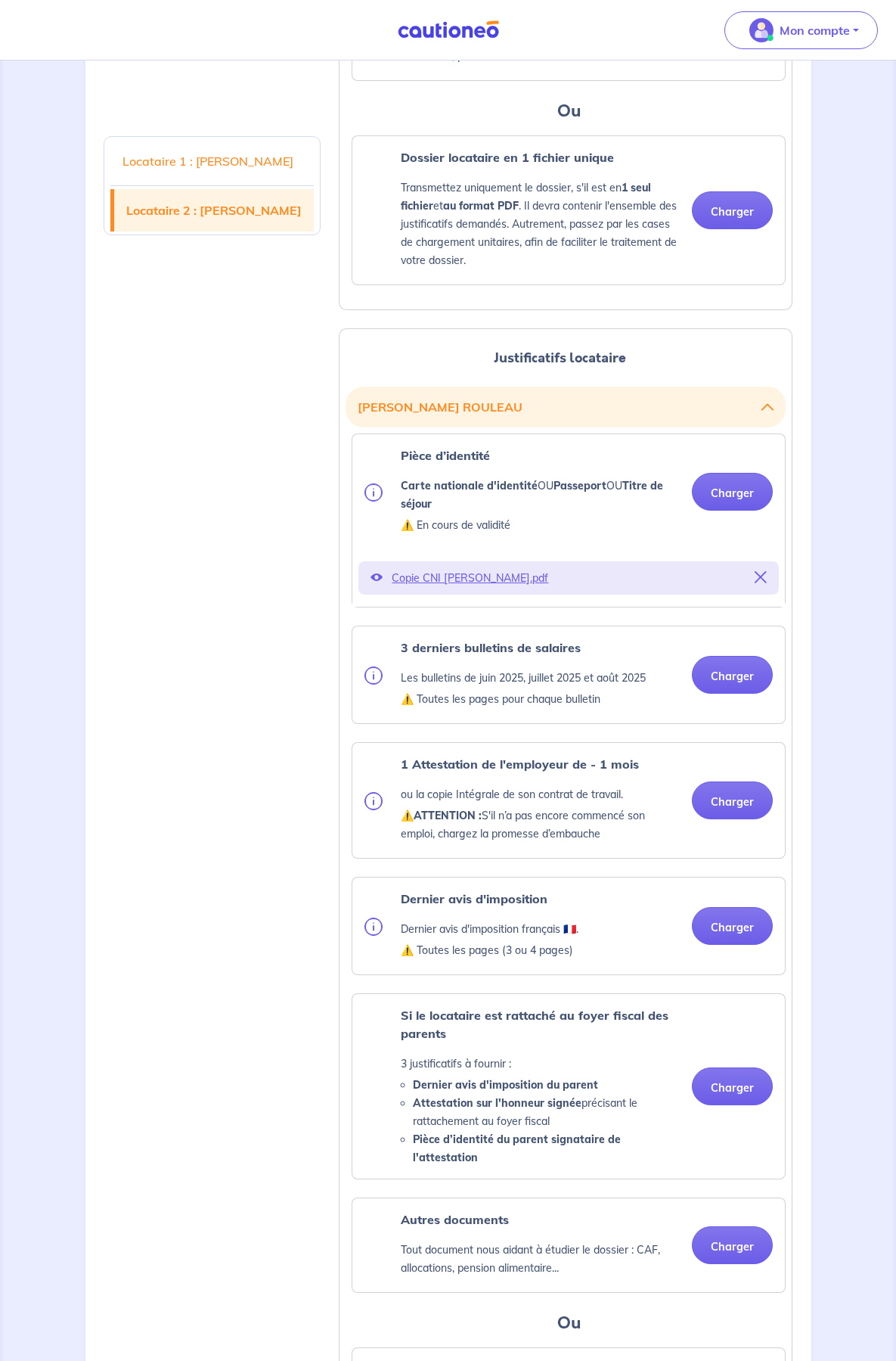
scroll to position [1588, 0]
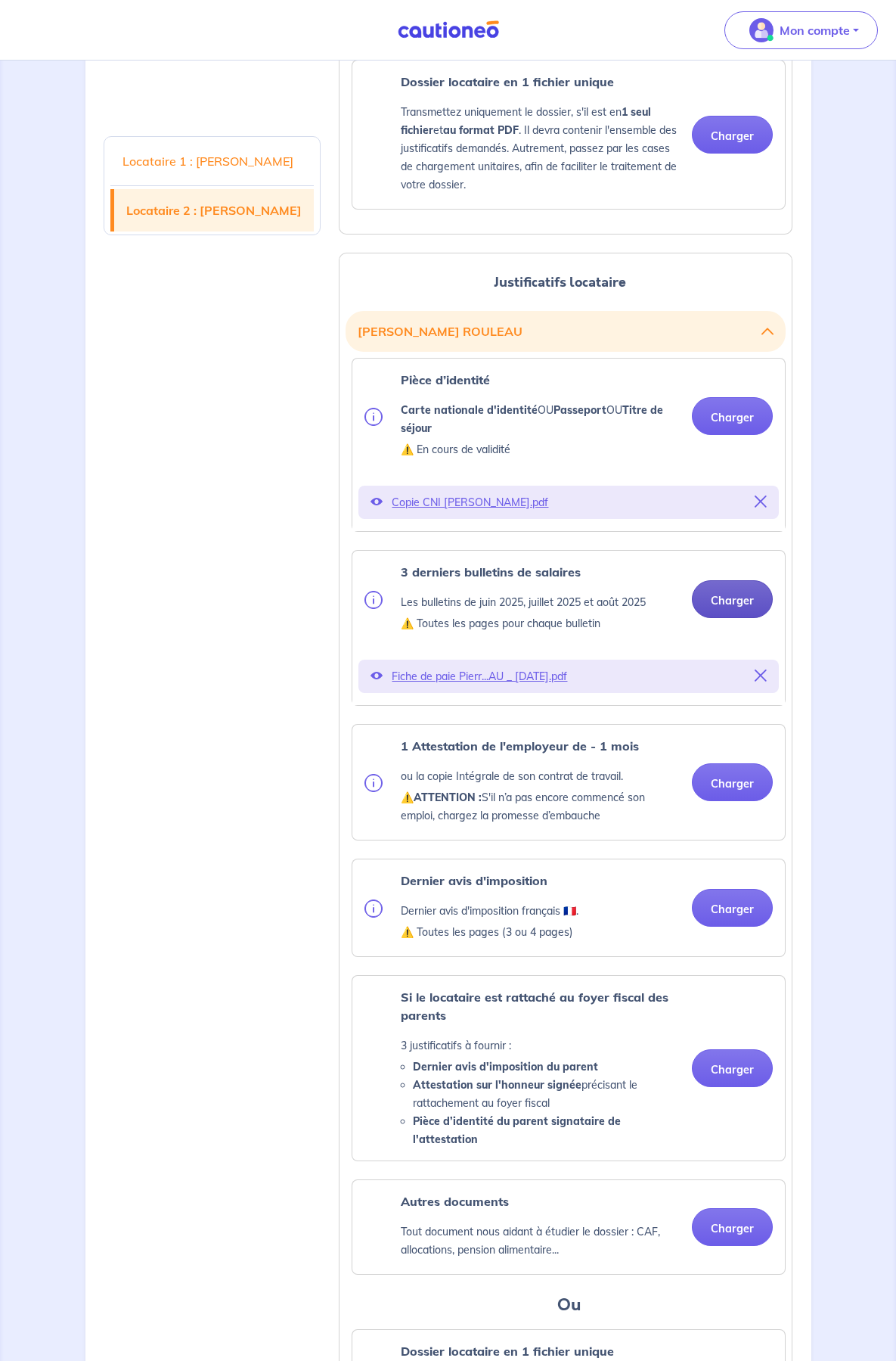
click at [692, 618] on button "Charger" at bounding box center [732, 599] width 81 height 38
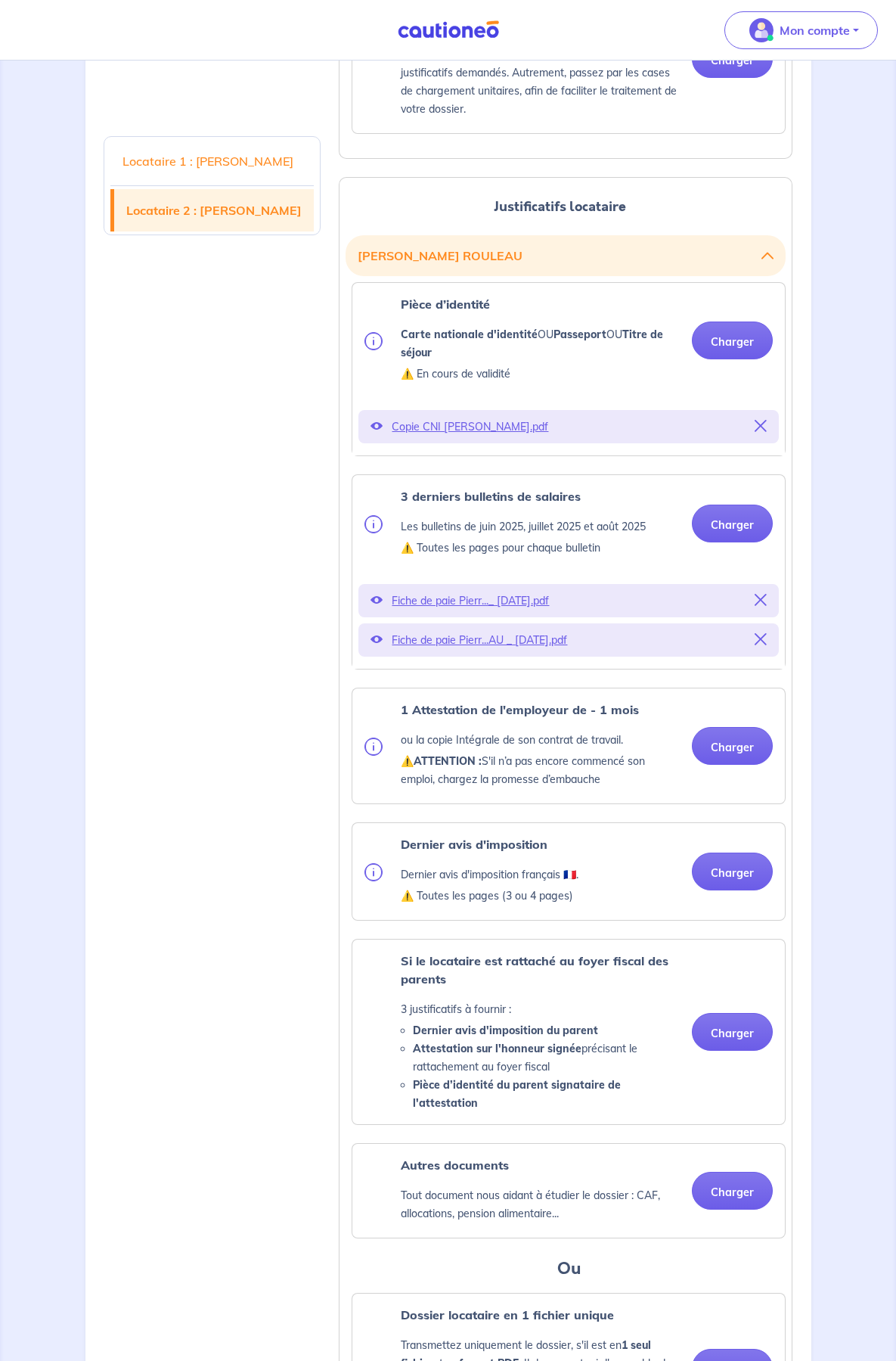
scroll to position [1740, 0]
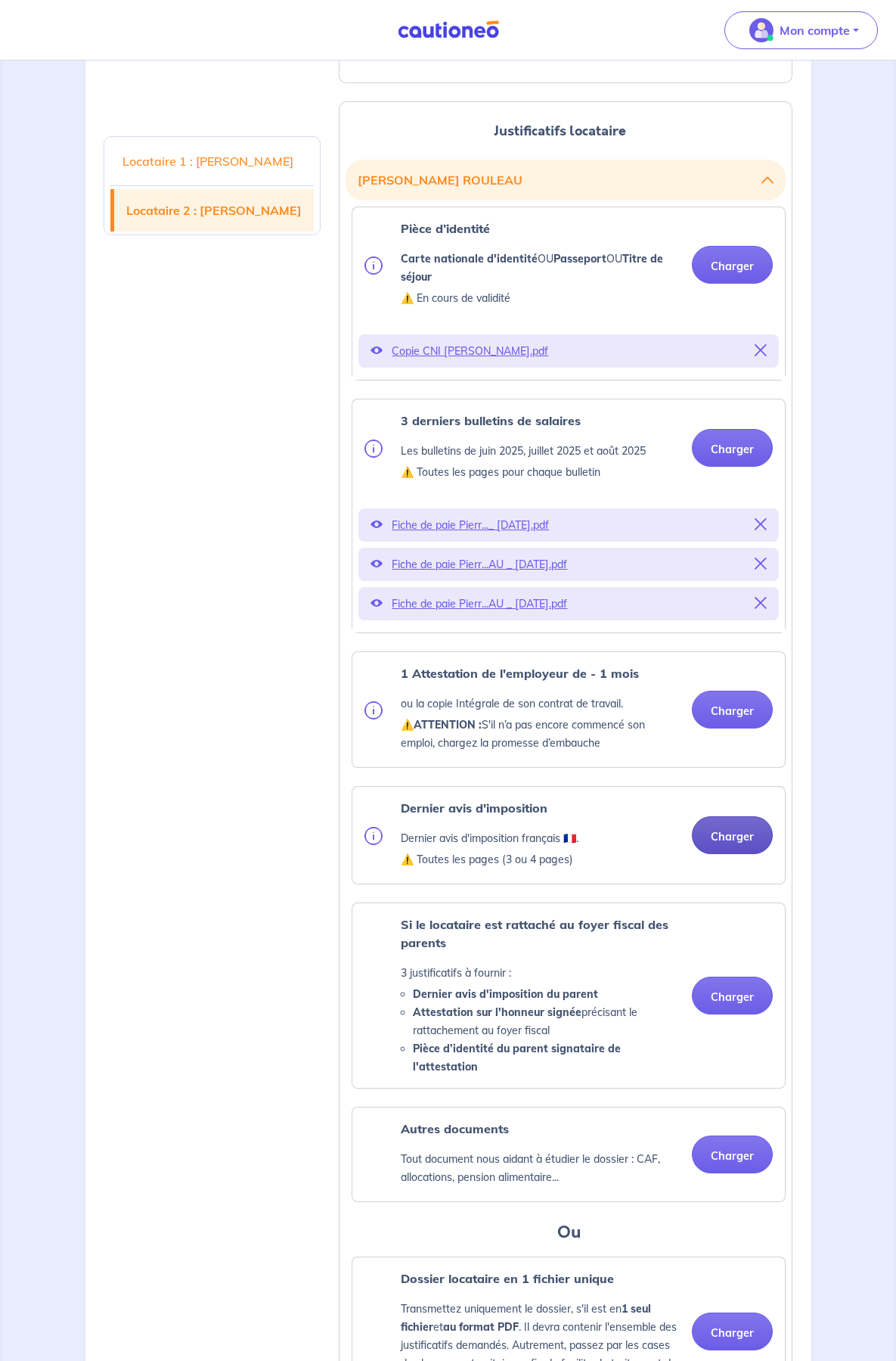
click at [692, 855] on button "Charger" at bounding box center [732, 835] width 81 height 38
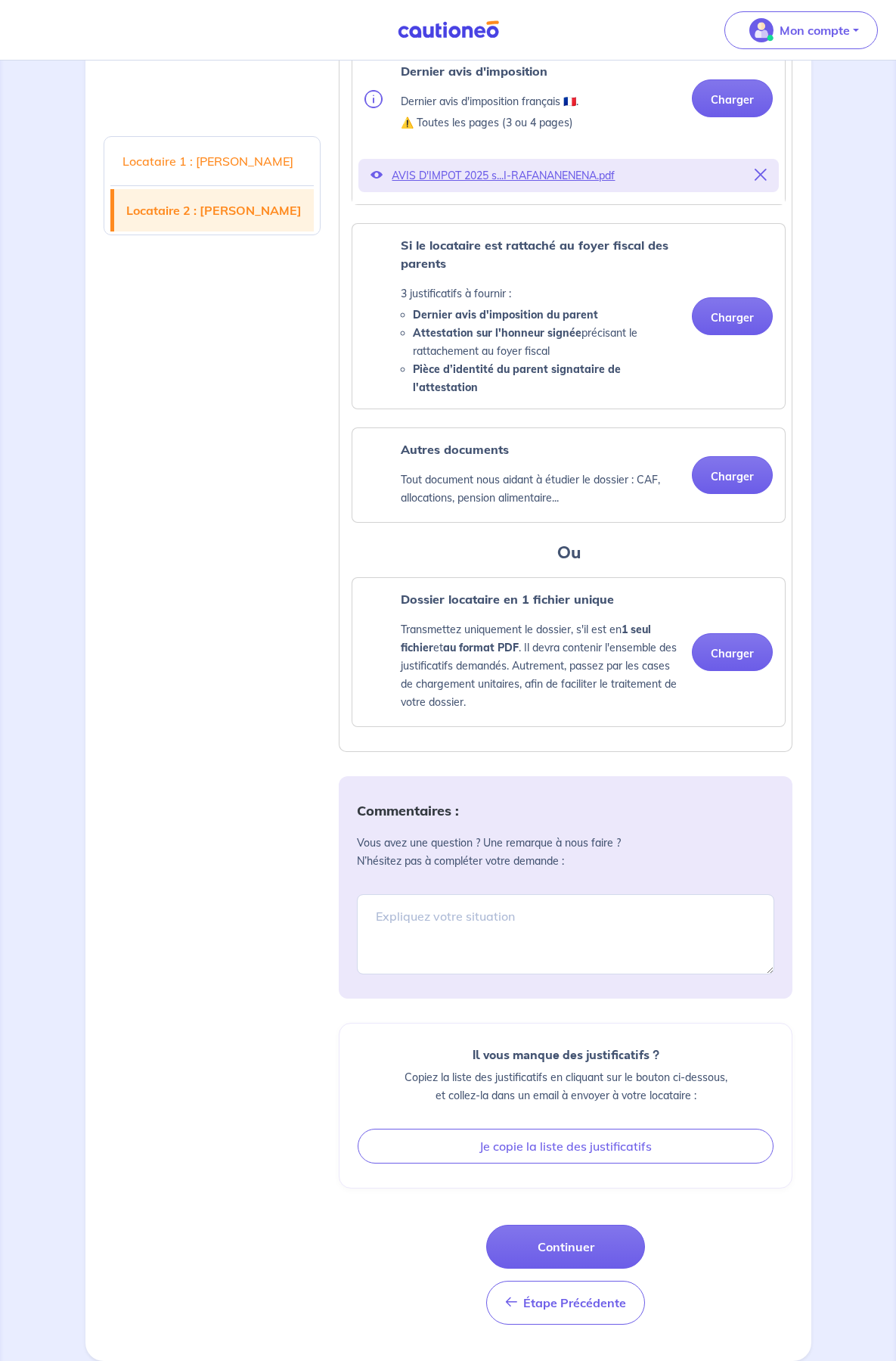
scroll to position [2640, 0]
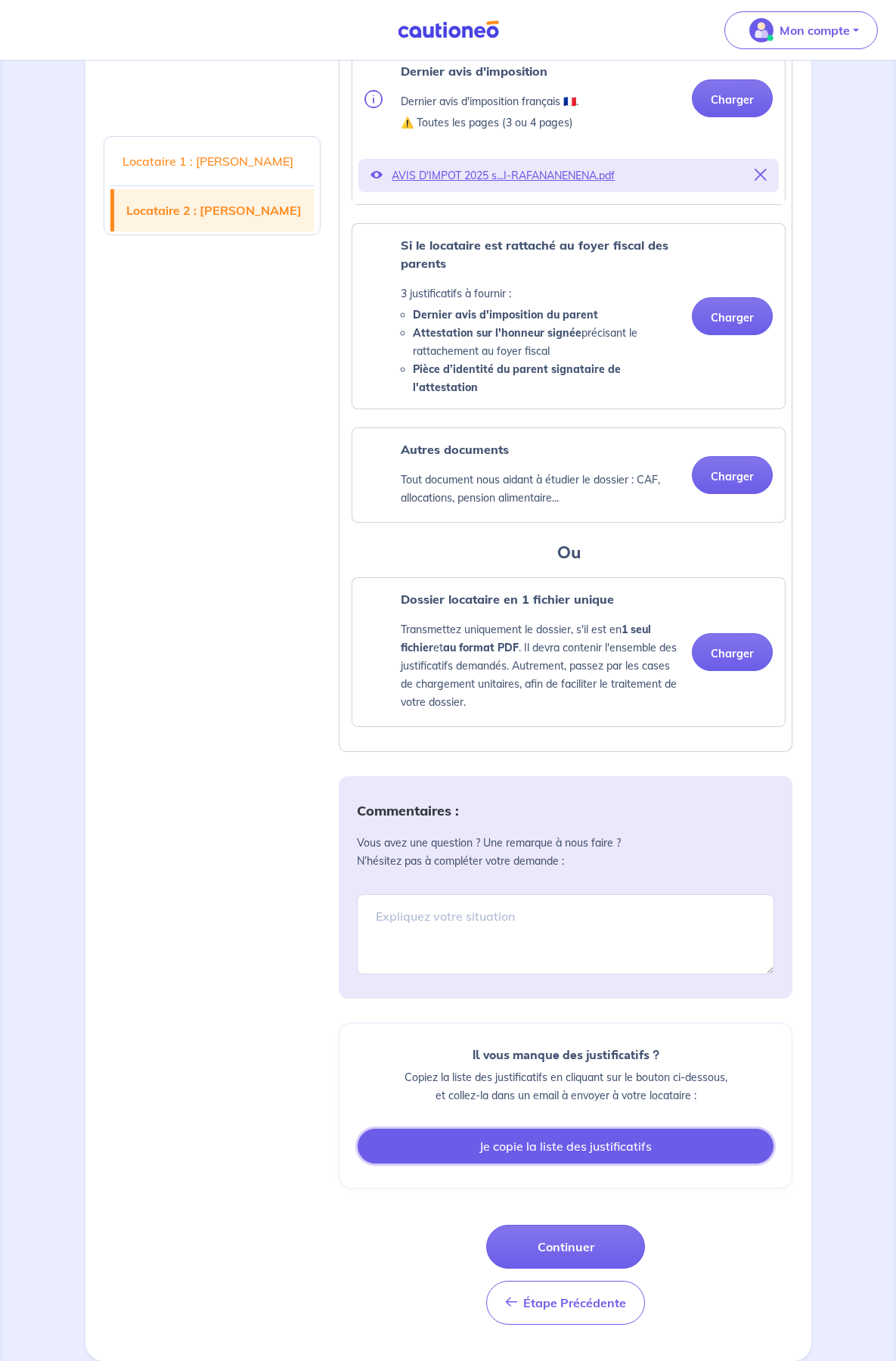
click at [558, 1144] on button "Je copie la liste des justificatifs" at bounding box center [566, 1146] width 416 height 35
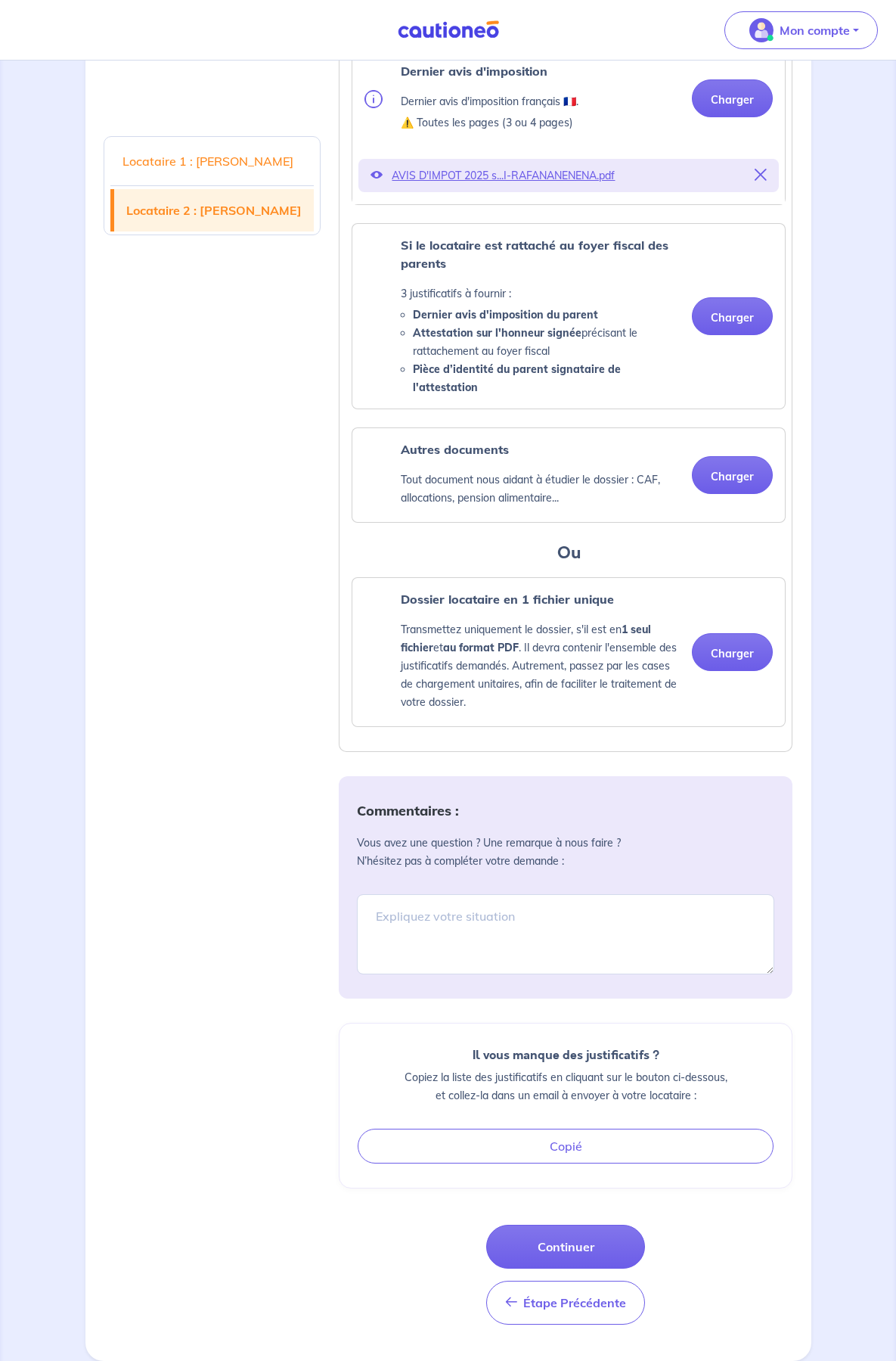
click at [518, 912] on textarea at bounding box center [566, 934] width 418 height 80
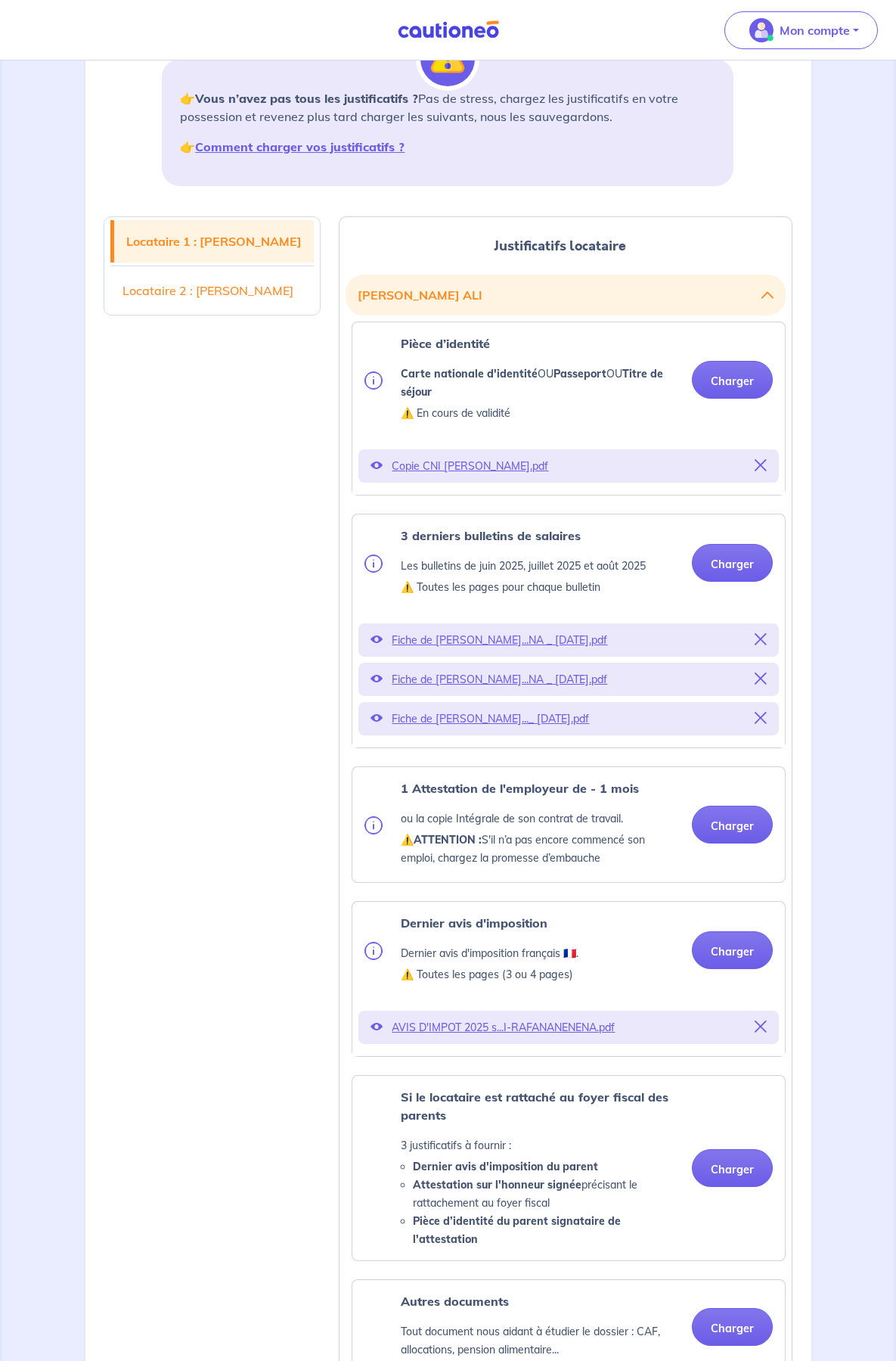
scroll to position [0, 0]
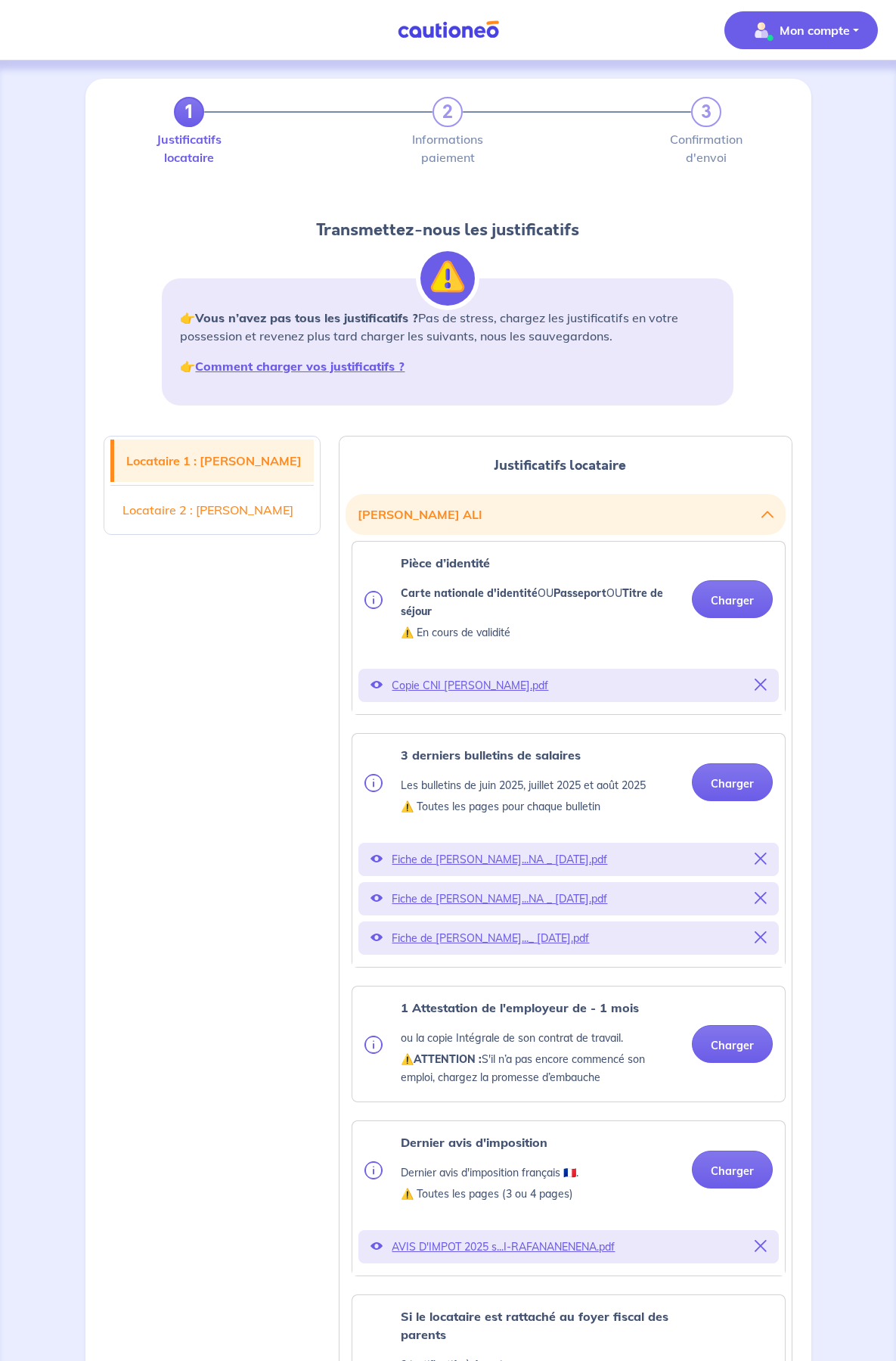
click at [787, 27] on p "Mon compte" at bounding box center [814, 30] width 70 height 18
click at [766, 316] on div "1 2 3 Justificatifs locataire Informations paiement Confirmation d'envoi Transm…" at bounding box center [448, 258] width 707 height 321
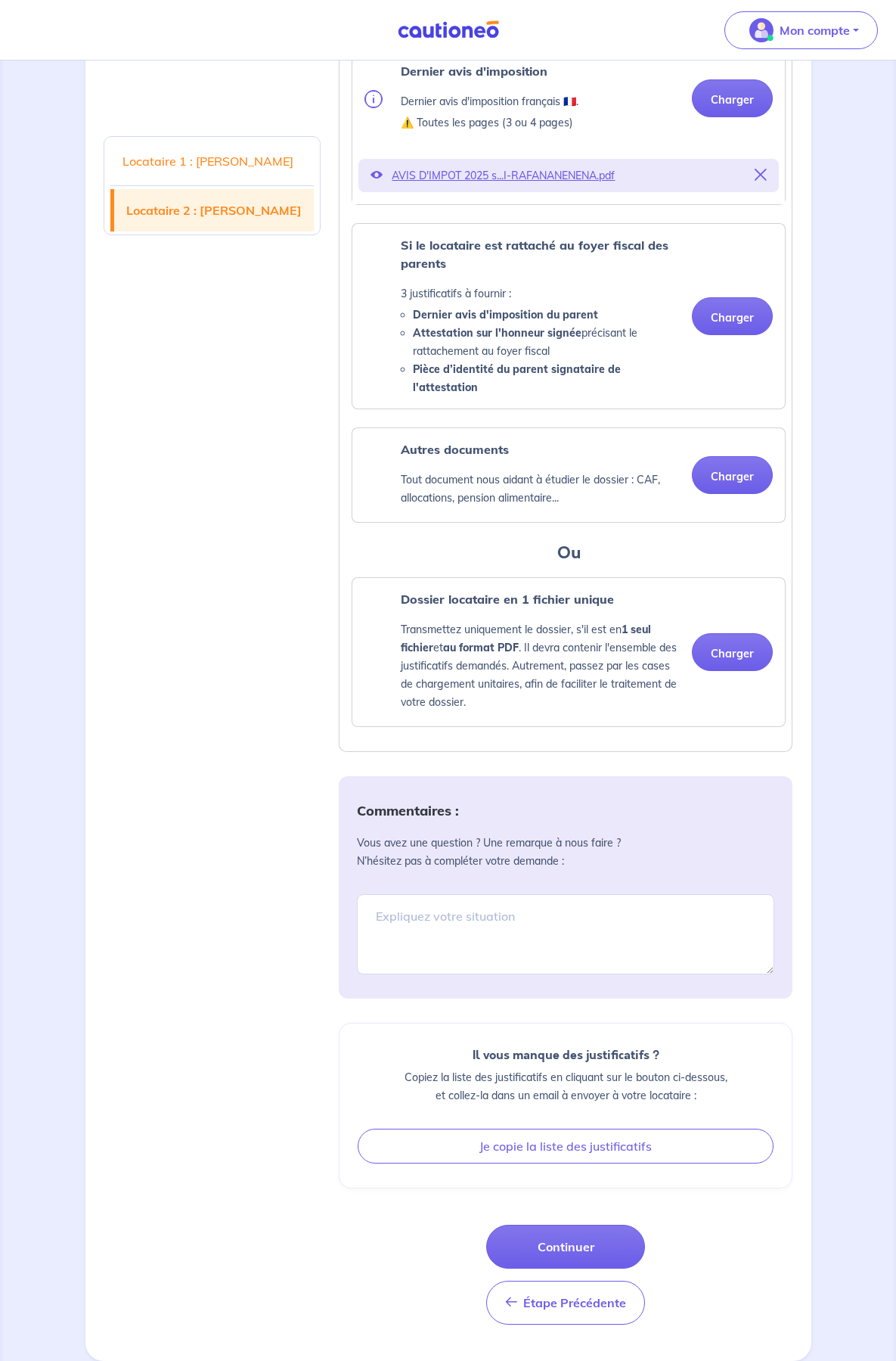
scroll to position [2640, 0]
click at [518, 1251] on button "Continuer" at bounding box center [565, 1246] width 158 height 44
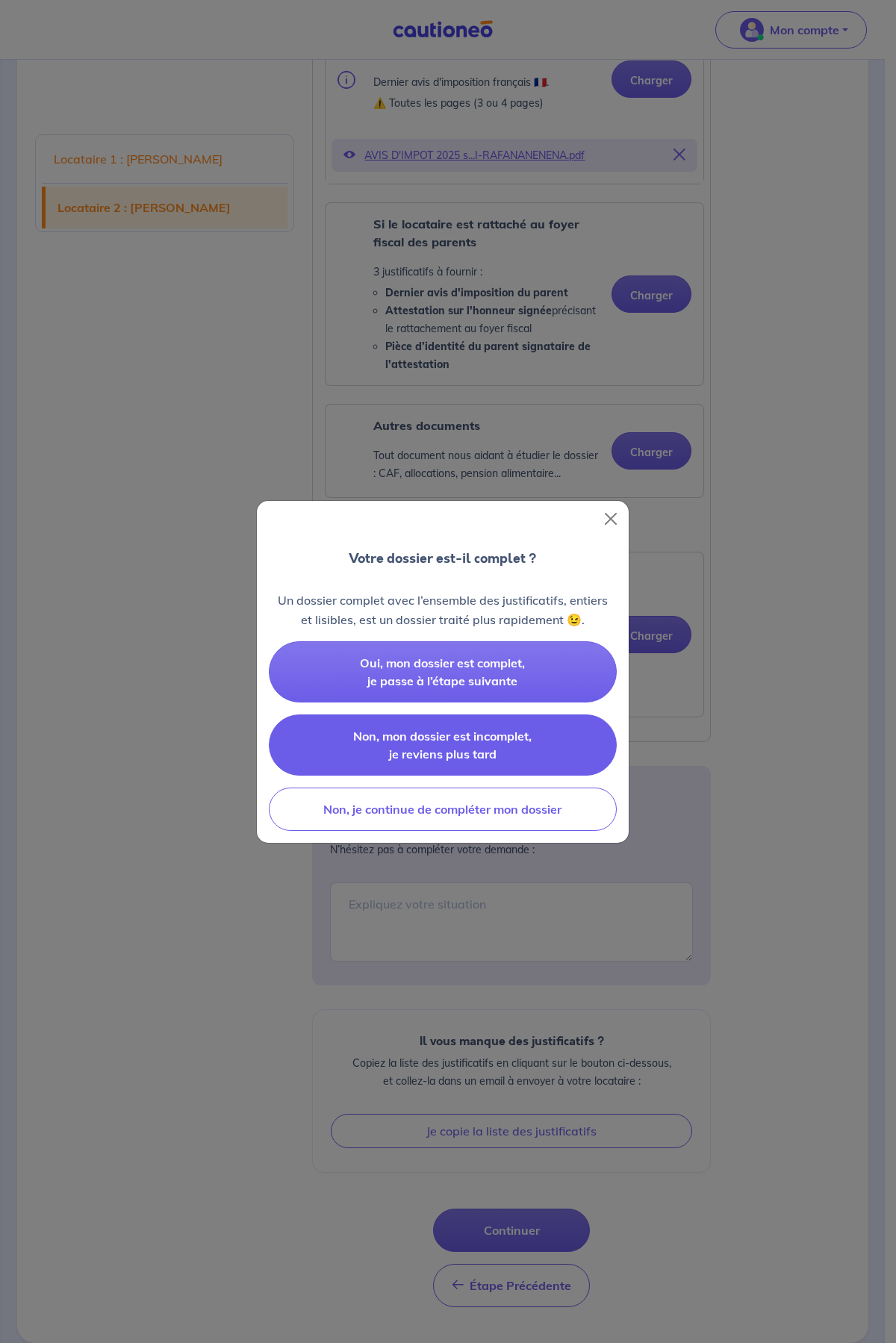
click at [509, 751] on button "Non, mon dossier est incomplet, je reviens plus tard" at bounding box center [442, 745] width 348 height 61
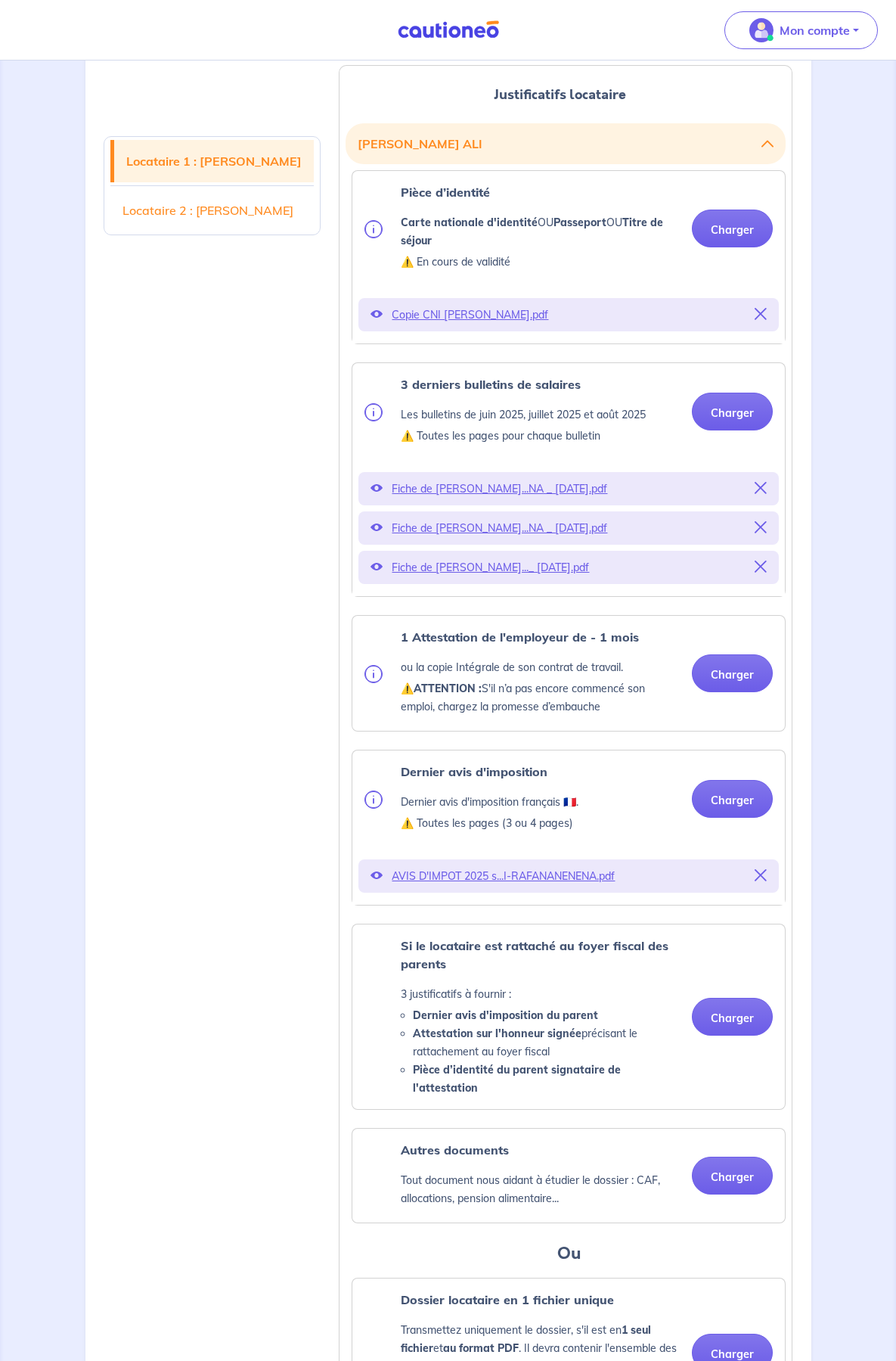
scroll to position [0, 0]
